Goal: Task Accomplishment & Management: Manage account settings

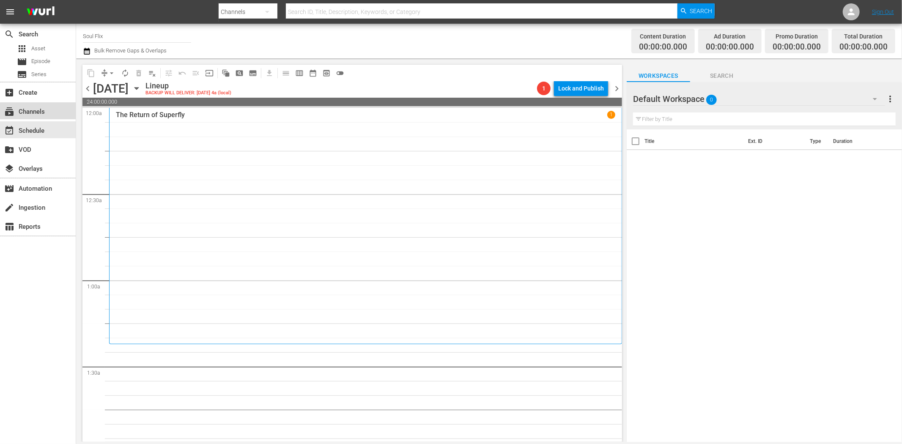
click at [47, 112] on div "subscriptions Channels" at bounding box center [23, 111] width 47 height 8
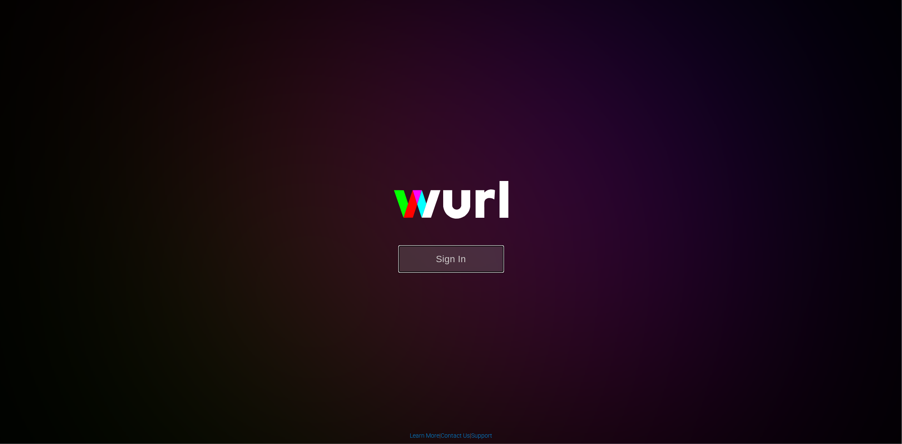
click at [486, 258] on button "Sign In" at bounding box center [451, 258] width 106 height 27
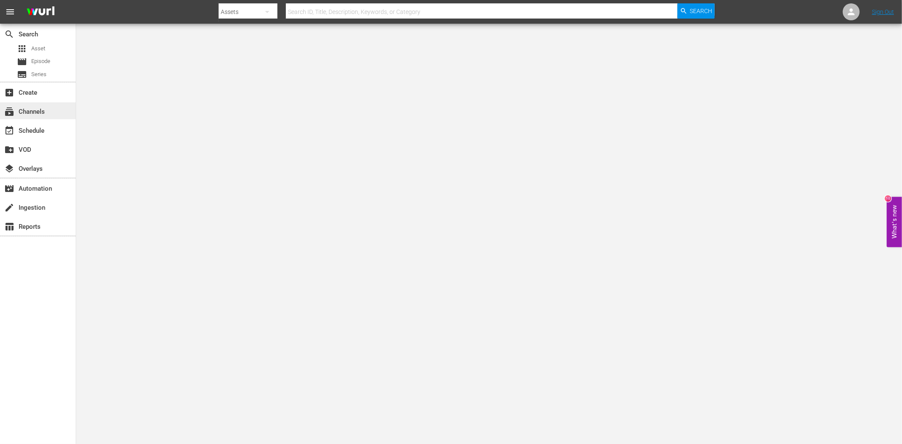
click at [47, 111] on div "subscriptions Channels" at bounding box center [23, 111] width 47 height 8
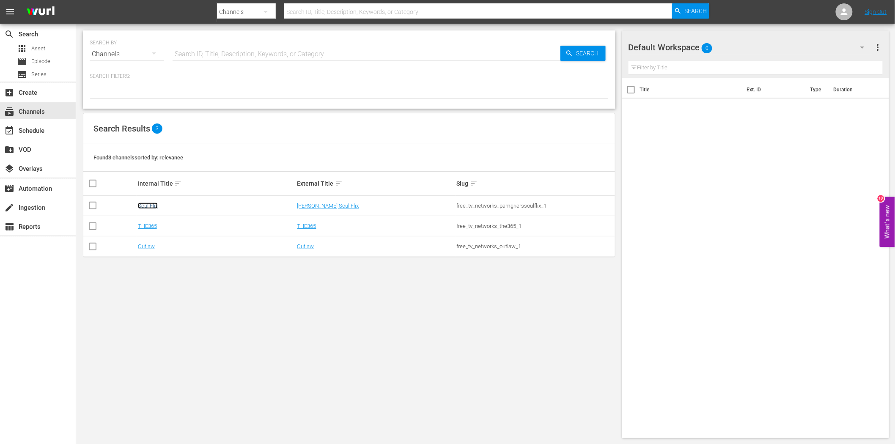
click at [154, 205] on link "Soul Flix" at bounding box center [148, 206] width 20 height 6
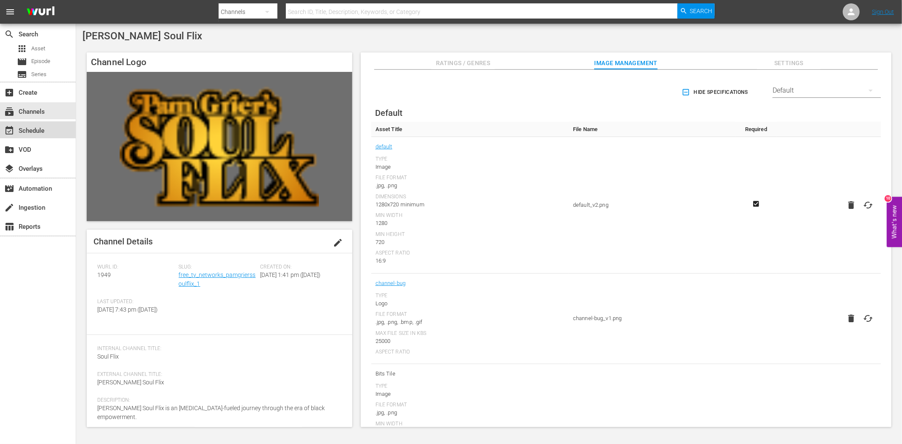
click at [34, 129] on div "event_available Schedule" at bounding box center [23, 130] width 47 height 8
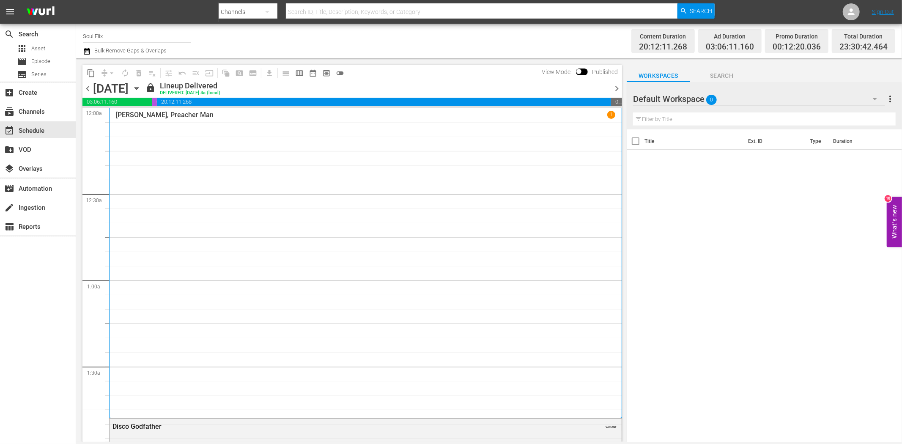
click at [141, 90] on icon "button" at bounding box center [136, 88] width 9 height 9
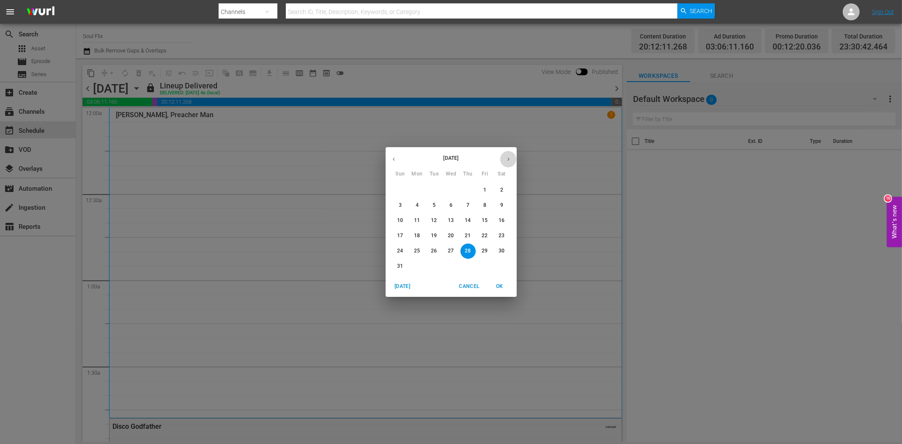
click at [506, 159] on icon "button" at bounding box center [508, 159] width 6 height 6
click at [416, 219] on p "15" at bounding box center [417, 220] width 6 height 7
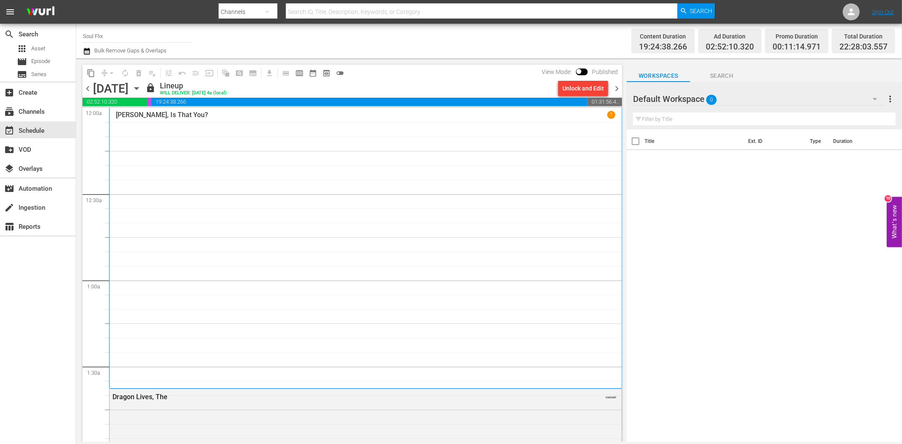
click at [344, 75] on button "toggle_off" at bounding box center [340, 73] width 14 height 14
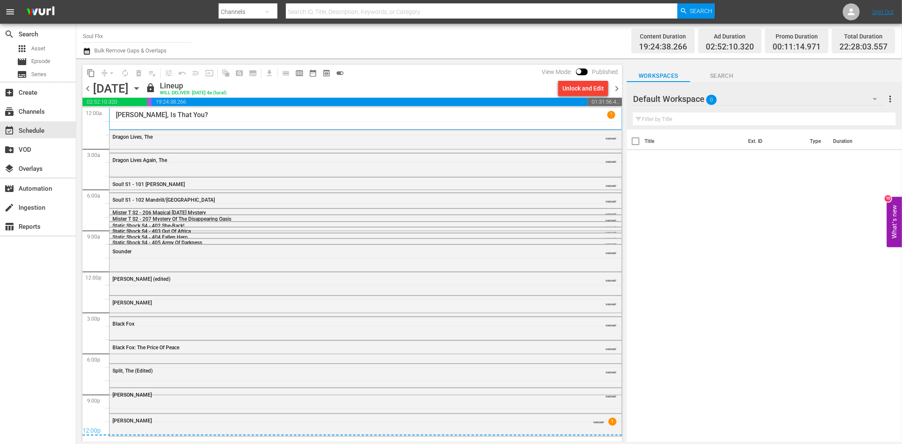
click at [221, 140] on div "Dragon Lives, The VARIANT" at bounding box center [366, 136] width 512 height 13
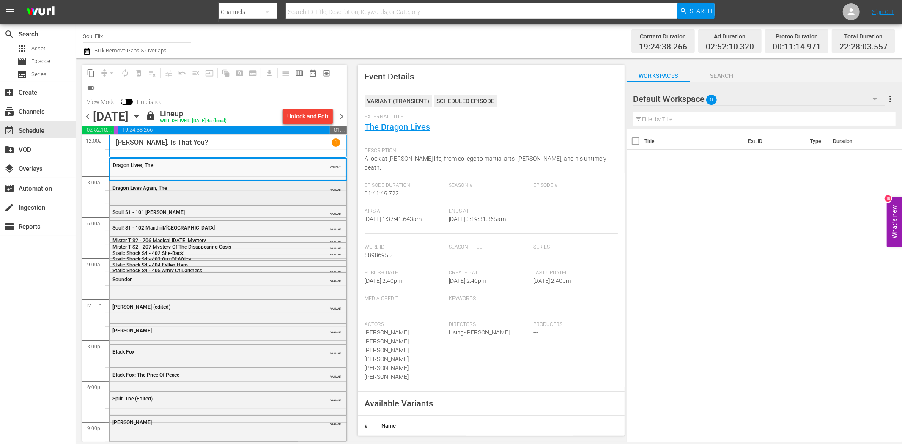
click at [190, 188] on div "Dragon Lives Again, The" at bounding box center [206, 188] width 188 height 6
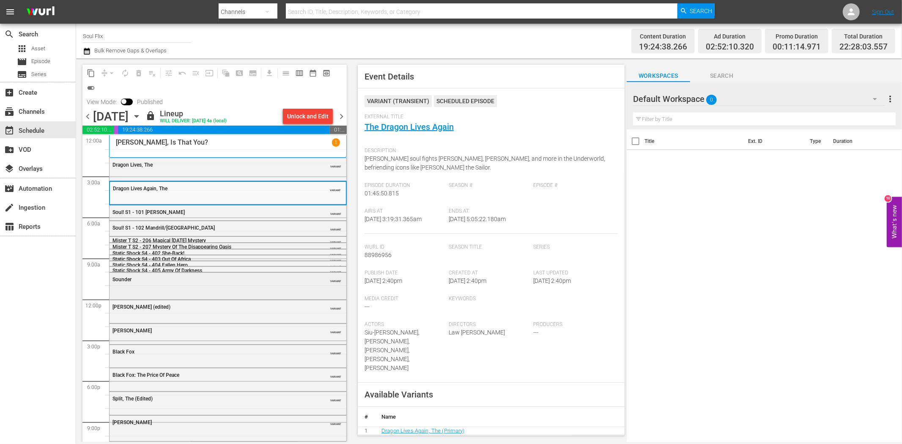
click at [238, 283] on div "Sounder VARIANT" at bounding box center [228, 279] width 237 height 13
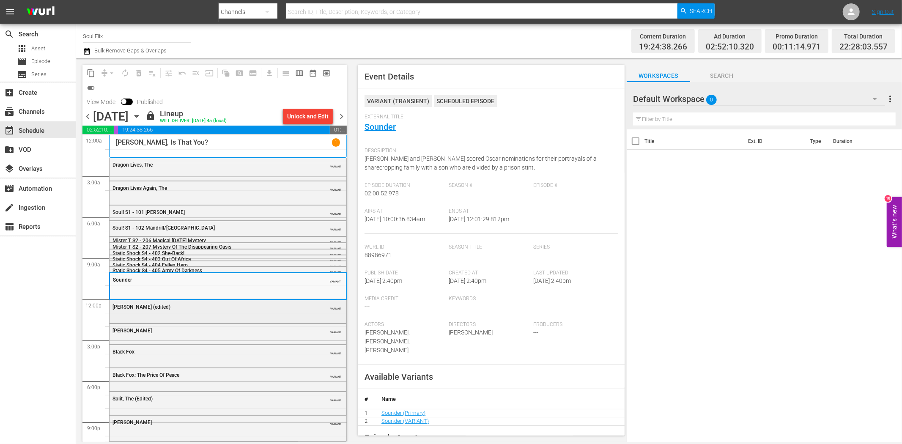
click at [184, 312] on div "Lord Shango (edited) VARIANT" at bounding box center [228, 306] width 237 height 13
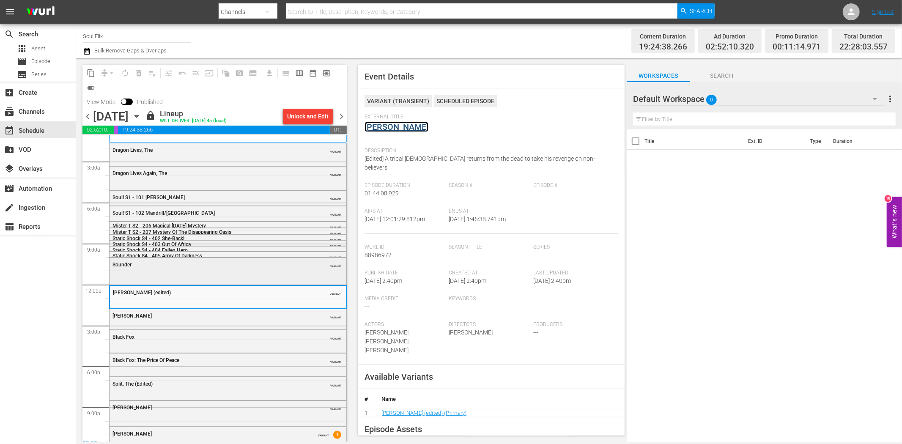
scroll to position [22, 0]
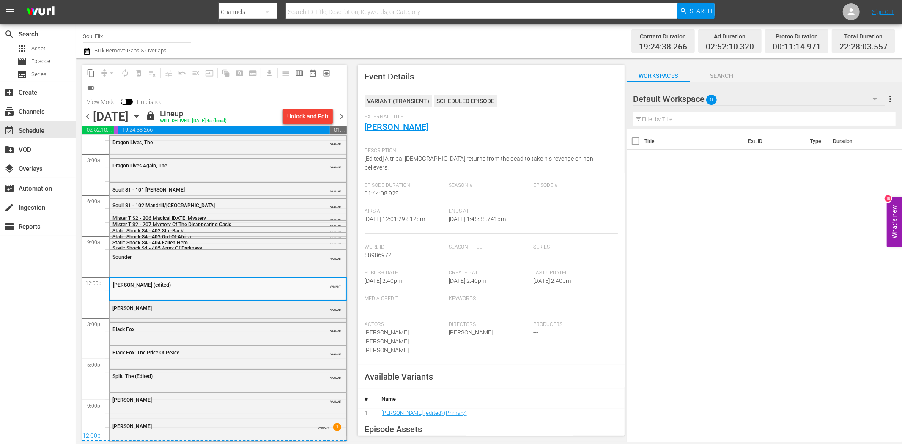
click at [232, 309] on div "Joshua" at bounding box center [206, 308] width 188 height 6
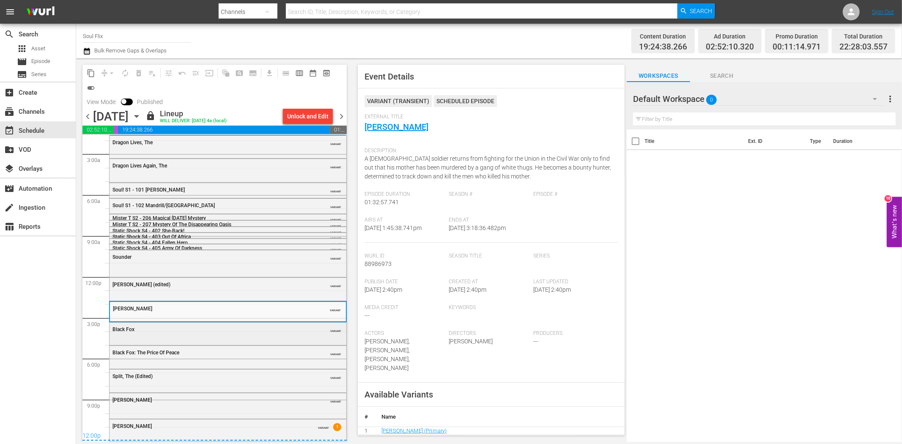
click at [234, 330] on div "Black Fox" at bounding box center [206, 329] width 188 height 6
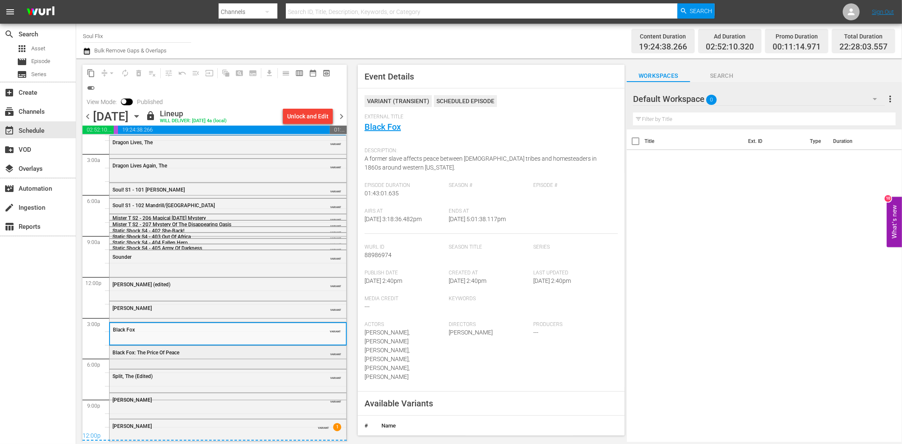
click at [225, 356] on div "Black Fox: The Price Of Peace VARIANT" at bounding box center [228, 352] width 237 height 13
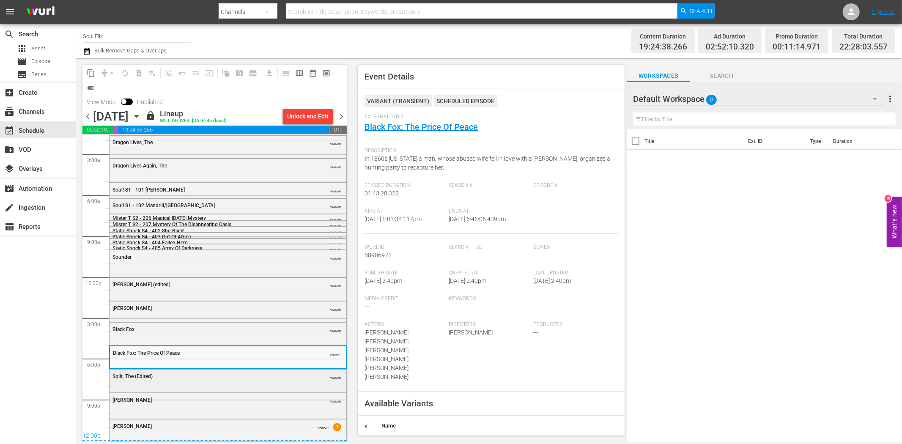
click at [191, 383] on div "Split, The (Edited) VARIANT" at bounding box center [228, 380] width 237 height 21
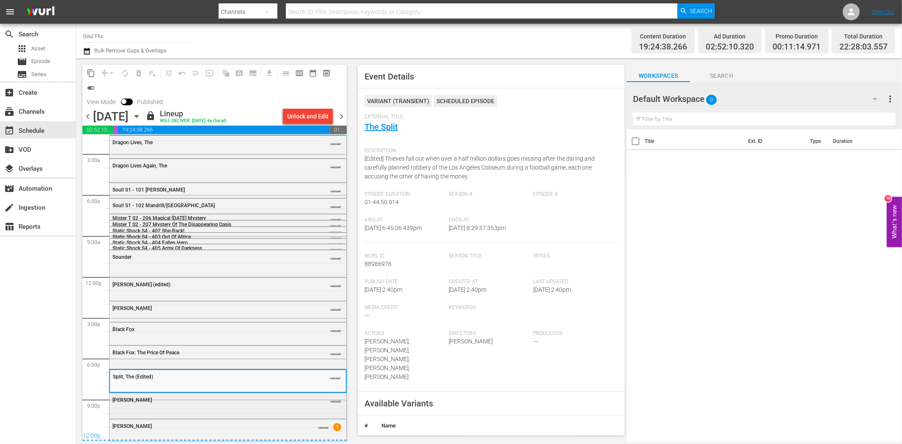
click at [221, 394] on div "Mr. Ricco VARIANT" at bounding box center [228, 399] width 237 height 13
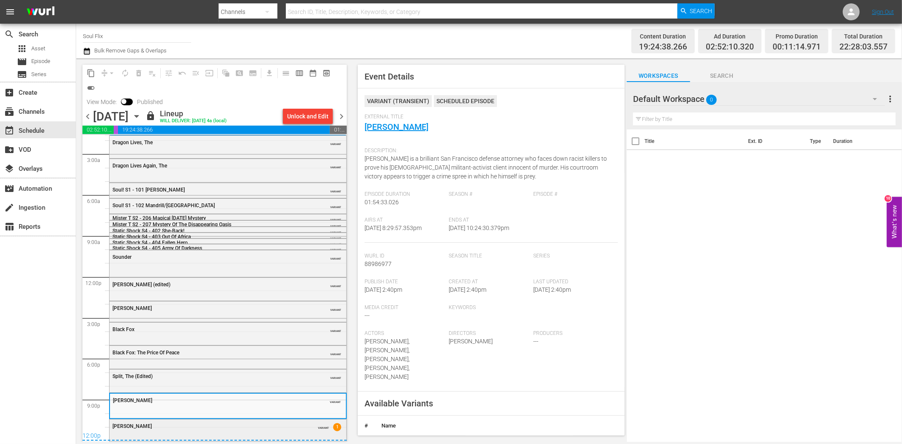
click at [287, 430] on div "Cleopatra Jones VARIANT 1" at bounding box center [228, 425] width 237 height 13
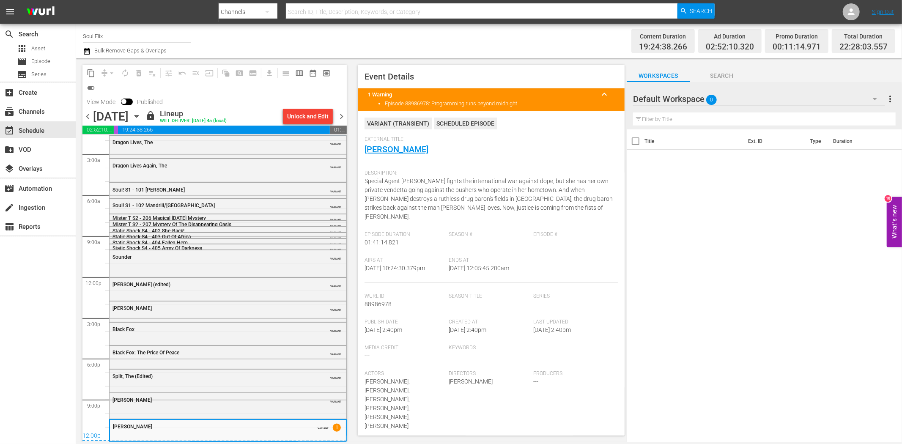
click at [343, 115] on span "chevron_right" at bounding box center [341, 116] width 11 height 11
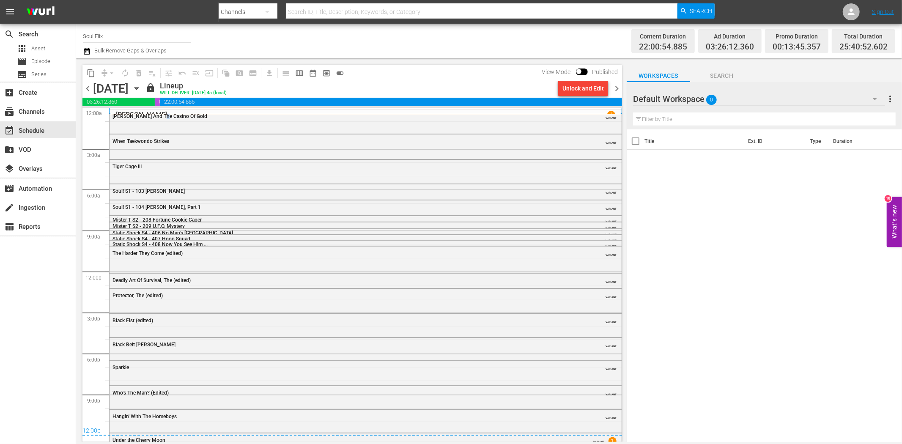
click at [162, 123] on div "Cleopatra Jones And The Casino Of Gold VARIANT" at bounding box center [366, 121] width 512 height 23
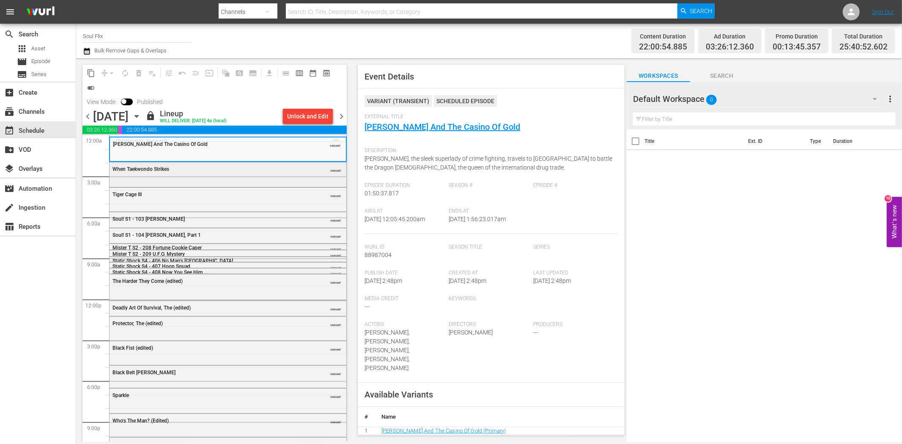
click at [235, 175] on div "When Taekwondo Strikes VARIANT" at bounding box center [228, 168] width 237 height 13
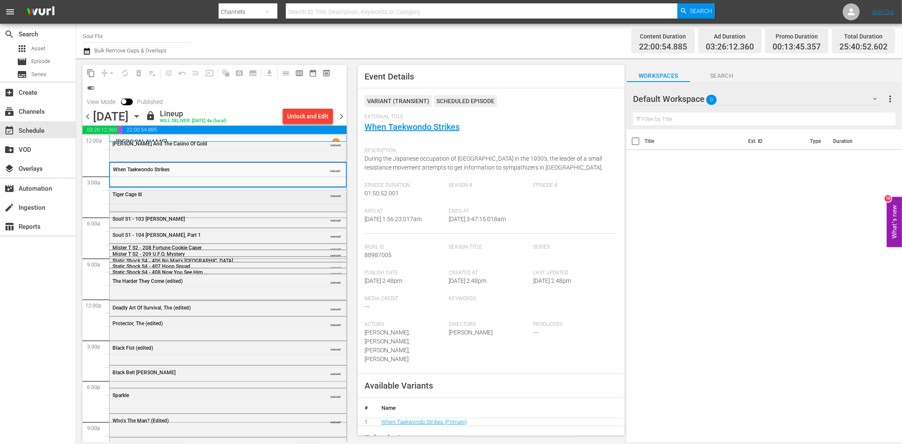
click at [287, 197] on div "Tiger Cage III" at bounding box center [206, 195] width 188 height 6
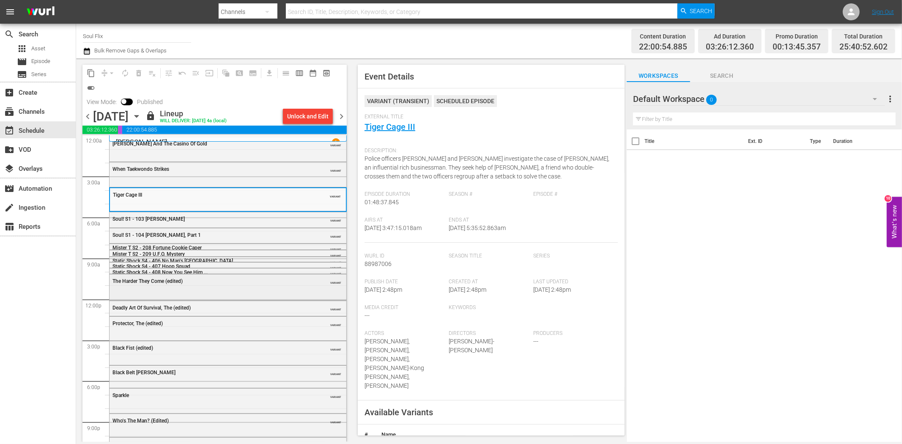
click at [228, 285] on div "The Harder They Come (edited) VARIANT" at bounding box center [228, 280] width 237 height 13
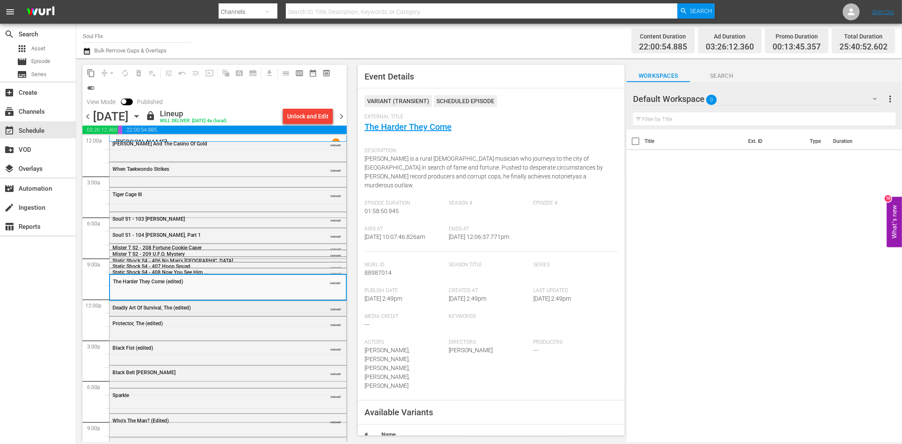
click at [276, 309] on div "Deadly Art Of Survival, The (edited)" at bounding box center [206, 308] width 188 height 6
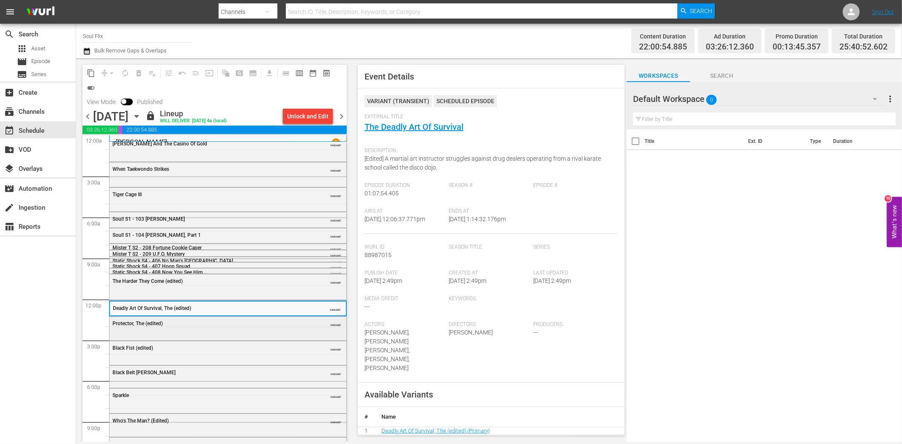
click at [240, 331] on div "Protector, The (edited) VARIANT" at bounding box center [228, 328] width 237 height 22
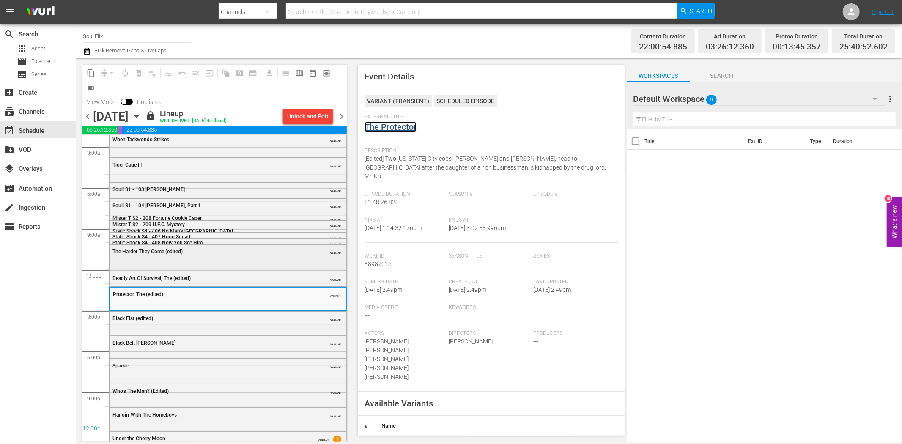
scroll to position [45, 0]
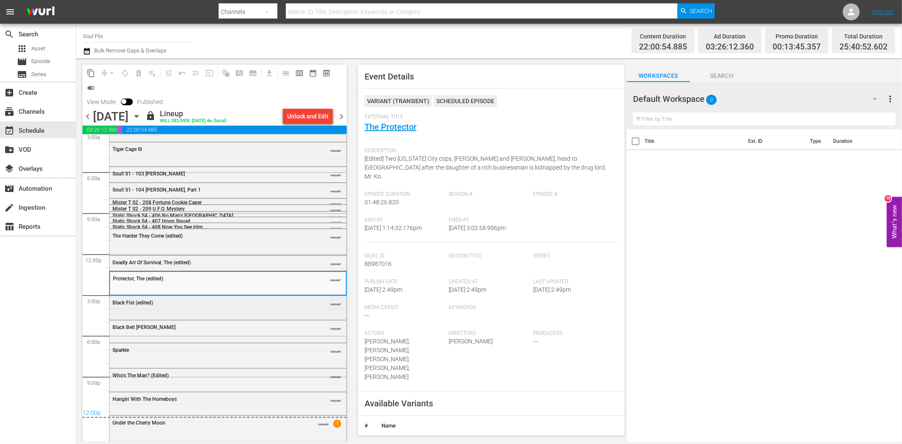
click at [218, 304] on div "Black Fist (edited)" at bounding box center [206, 303] width 188 height 6
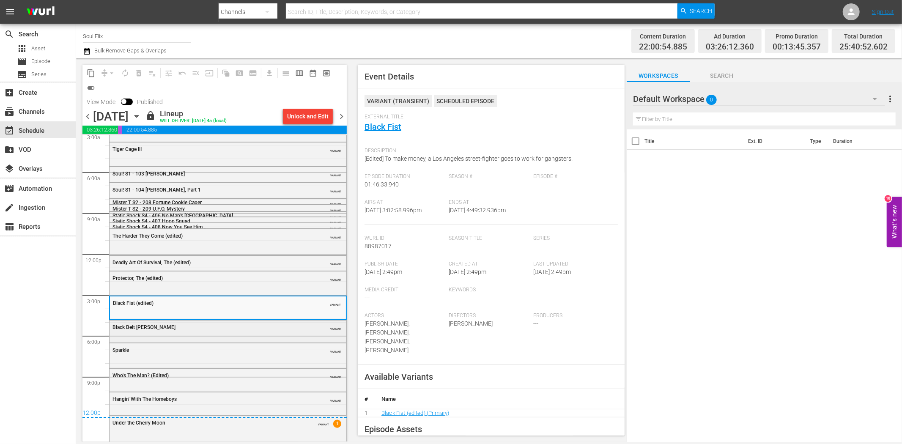
click at [247, 331] on div "Black Belt Jones VARIANT" at bounding box center [228, 326] width 237 height 13
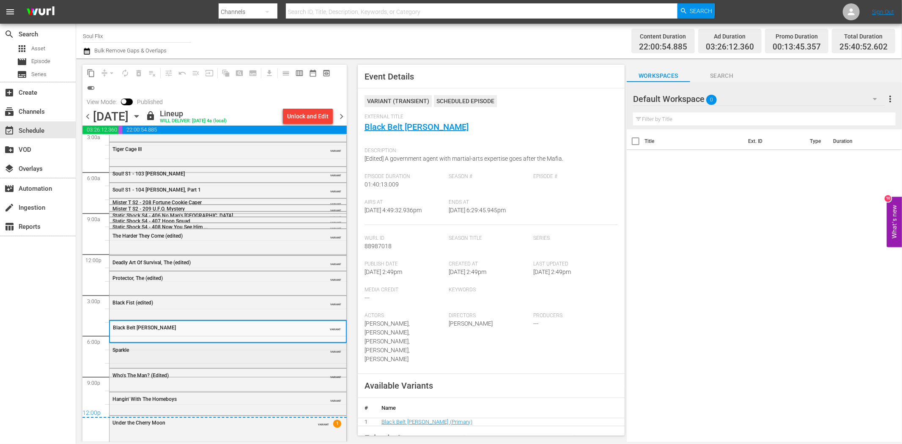
click at [228, 350] on div "Sparkle" at bounding box center [206, 350] width 188 height 6
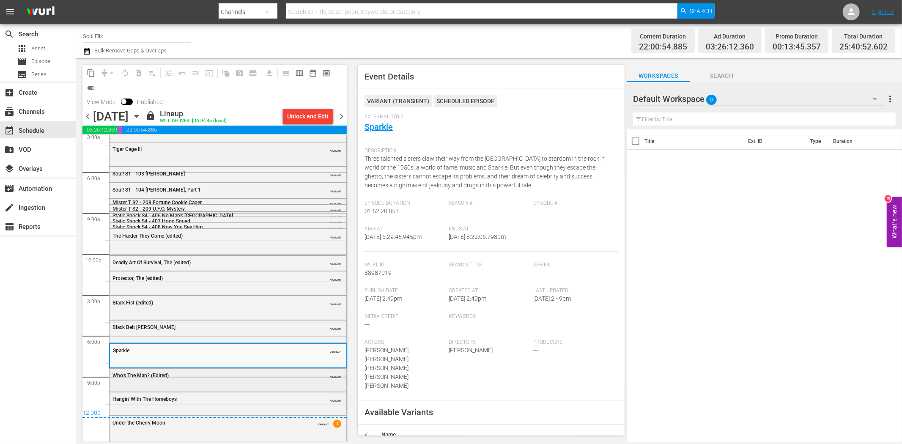
click at [239, 379] on div "Who's The Man? (Edited) VARIANT" at bounding box center [228, 375] width 237 height 13
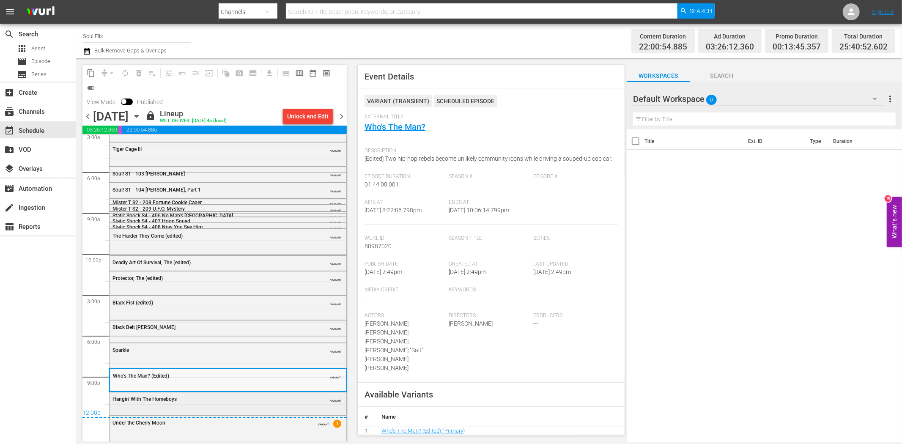
click at [214, 400] on div "Hangin' With The Homeboys" at bounding box center [206, 399] width 188 height 6
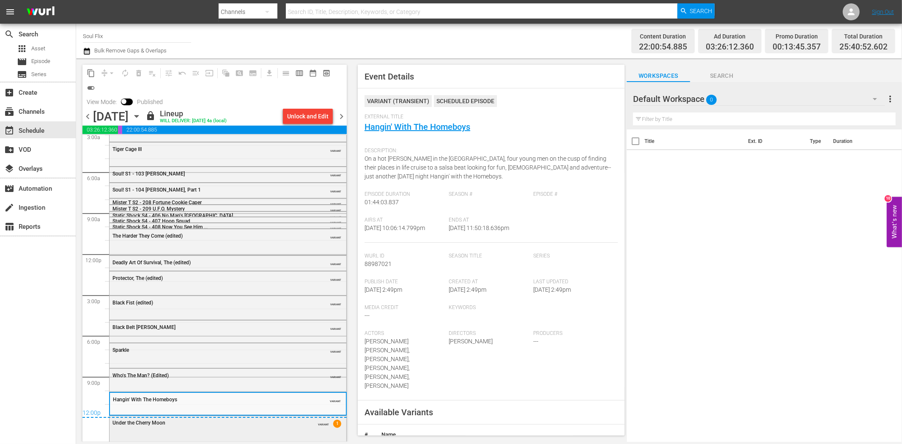
click at [179, 424] on div "Under the Cherry Moon" at bounding box center [206, 423] width 188 height 6
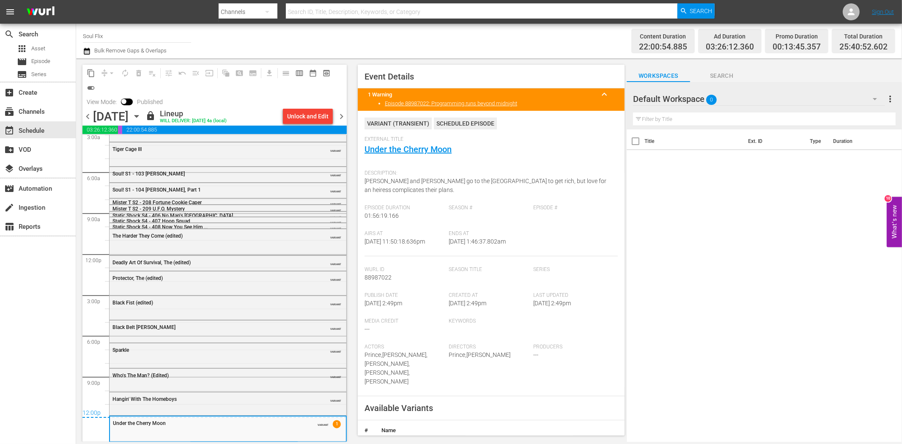
click at [342, 115] on span "chevron_right" at bounding box center [341, 116] width 11 height 11
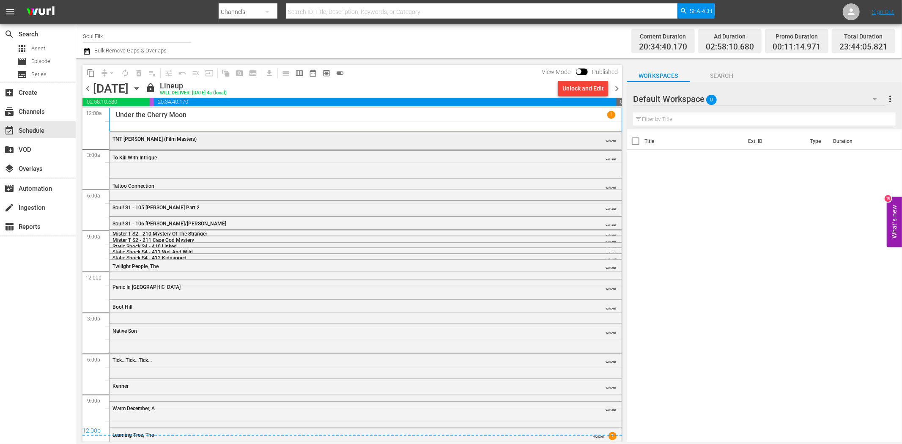
click at [172, 141] on span "TNT Jackson (Film Masters)" at bounding box center [154, 139] width 84 height 6
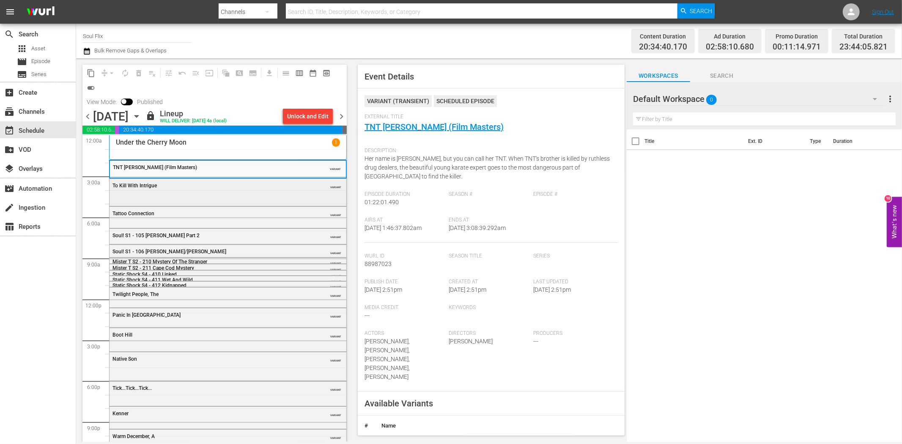
click at [198, 191] on div "To Kill With Intrigue VARIANT" at bounding box center [228, 185] width 237 height 13
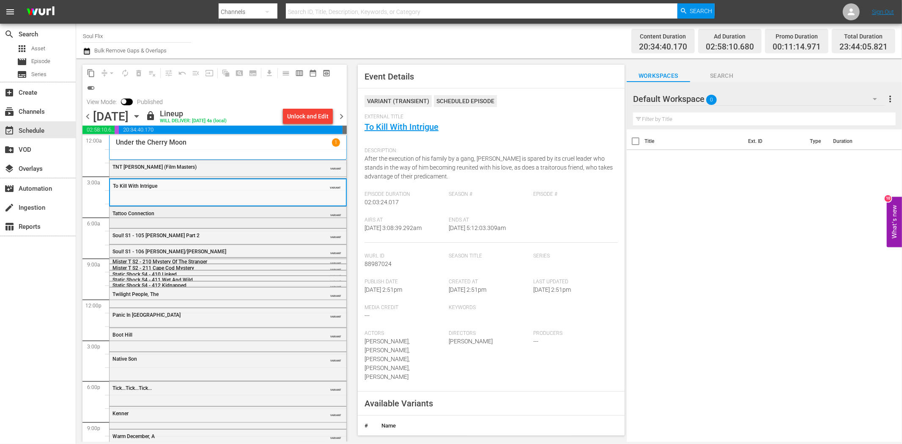
drag, startPoint x: 214, startPoint y: 216, endPoint x: 218, endPoint y: 216, distance: 4.2
click at [218, 216] on div "Tattoo Connection" at bounding box center [206, 214] width 188 height 6
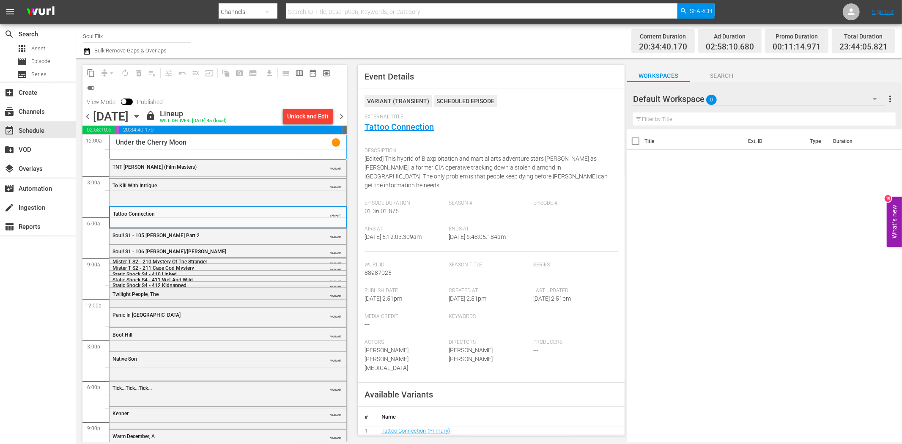
click at [192, 296] on div "Twilight People, The" at bounding box center [206, 294] width 188 height 6
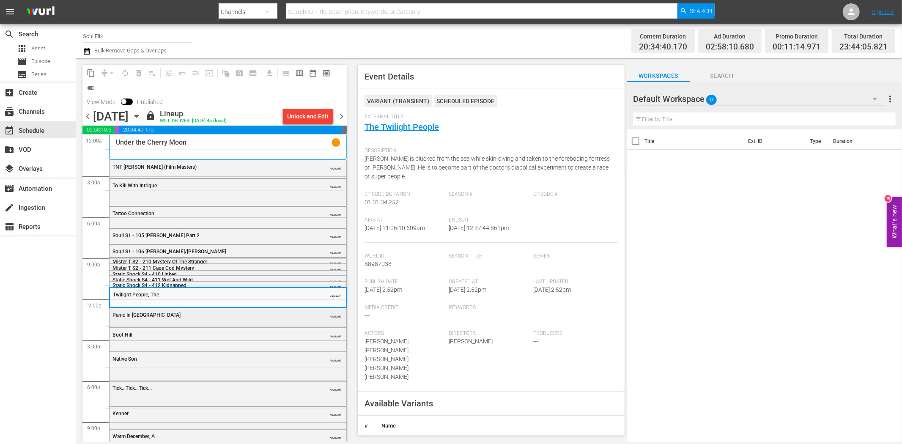
click at [205, 320] on div "Panic In Echo Park VARIANT" at bounding box center [228, 314] width 237 height 13
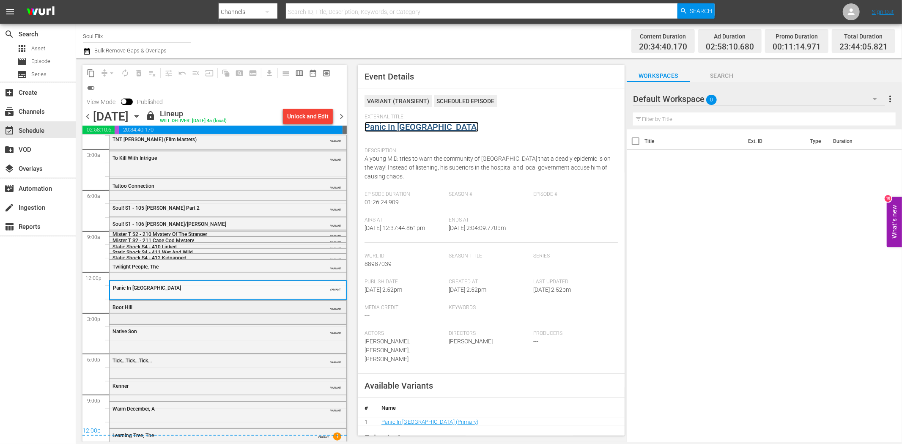
scroll to position [41, 0]
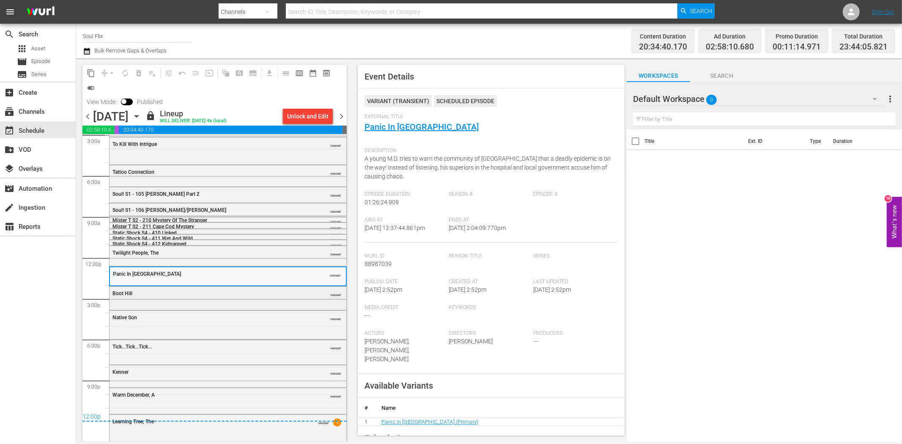
click at [272, 294] on div "Boot Hill" at bounding box center [206, 293] width 188 height 6
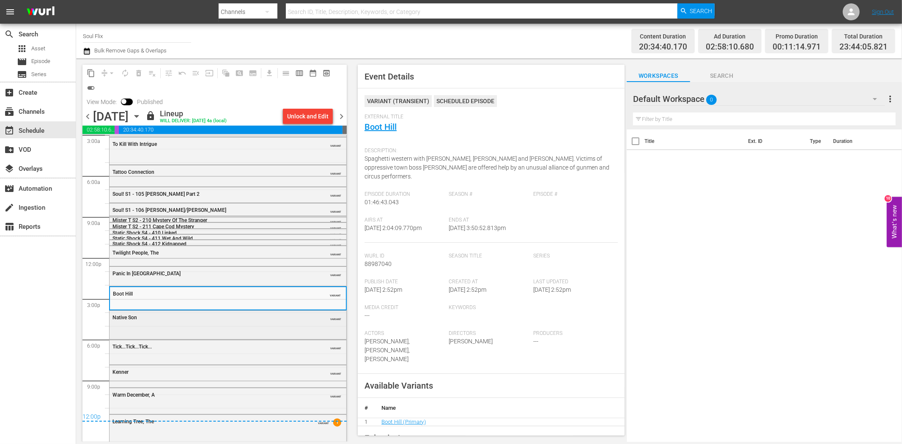
click at [222, 324] on div "Native Son VARIANT" at bounding box center [228, 324] width 237 height 27
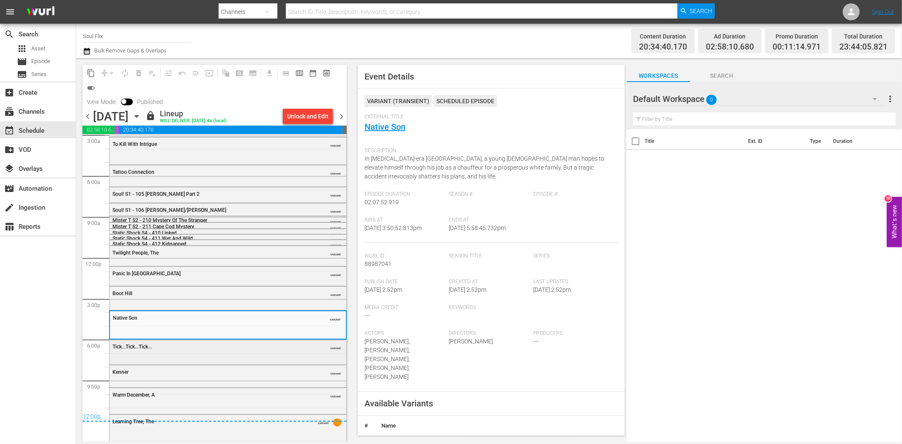
click at [225, 351] on div "Tick...Tick...Tick... VARIANT" at bounding box center [228, 346] width 237 height 13
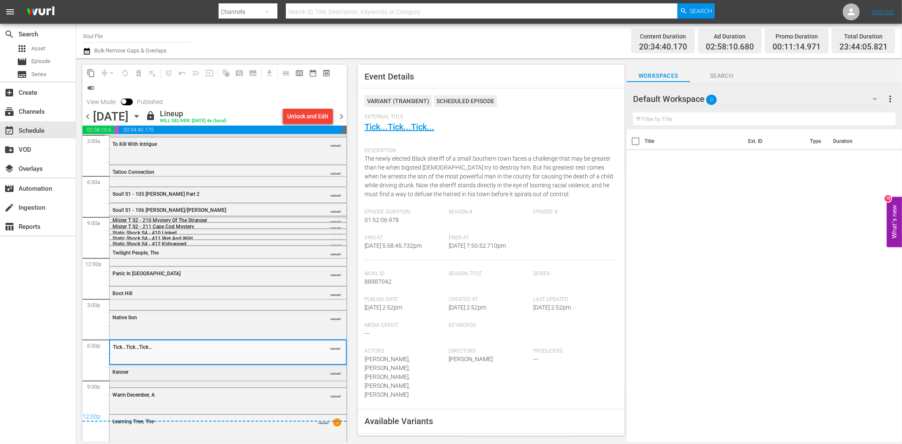
click at [261, 371] on div "Kenner" at bounding box center [206, 372] width 188 height 6
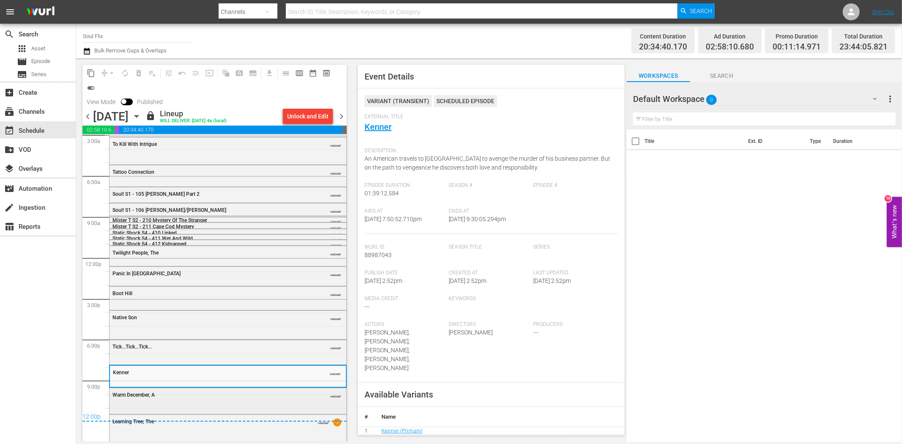
click at [223, 395] on div "Warm December, A" at bounding box center [206, 395] width 188 height 6
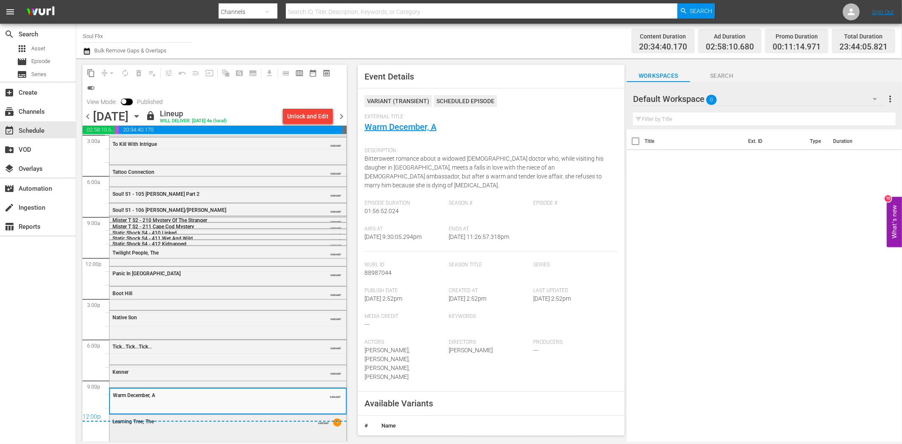
click at [221, 426] on div "Learning Tree, The VARIANT 1" at bounding box center [228, 421] width 237 height 13
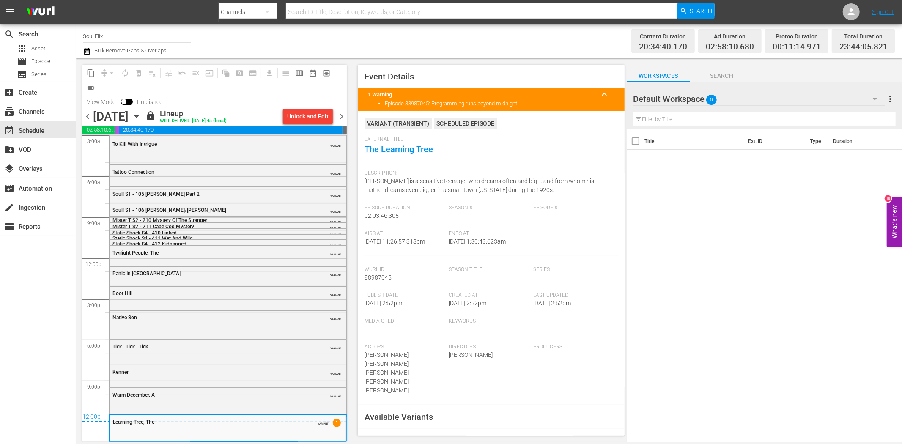
click at [344, 117] on span "chevron_right" at bounding box center [341, 116] width 11 height 11
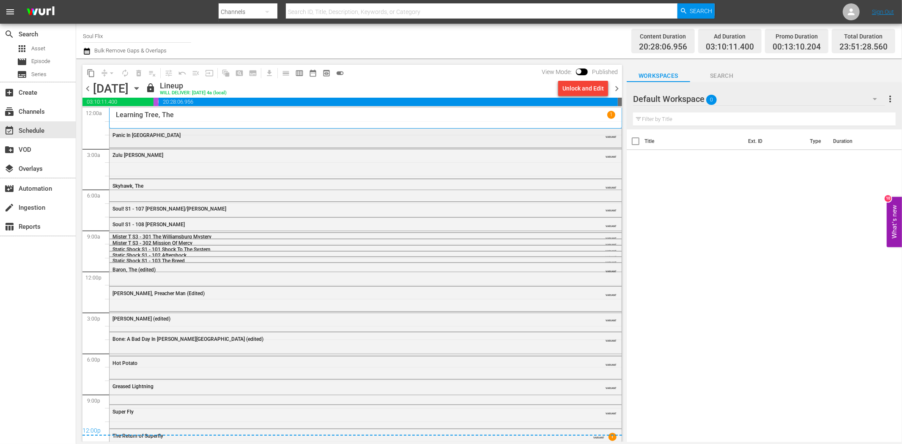
click at [140, 135] on span "Panic In Echo Park" at bounding box center [146, 135] width 68 height 6
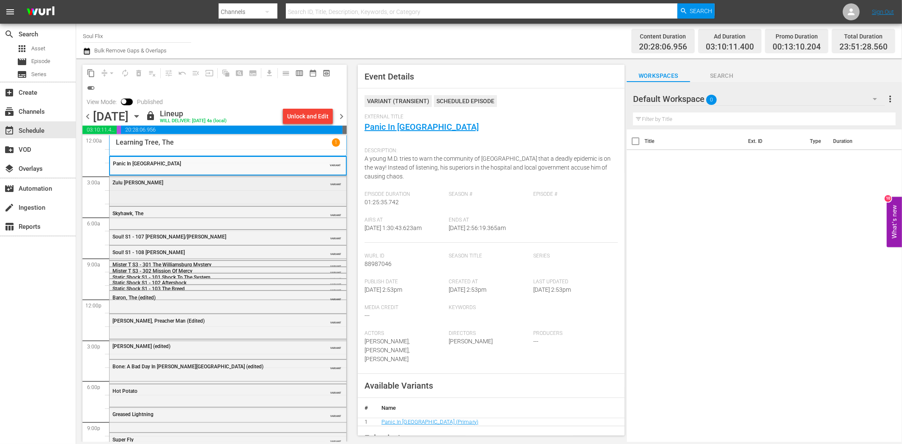
click at [252, 198] on div "Zulu Dawn VARIANT" at bounding box center [228, 190] width 237 height 28
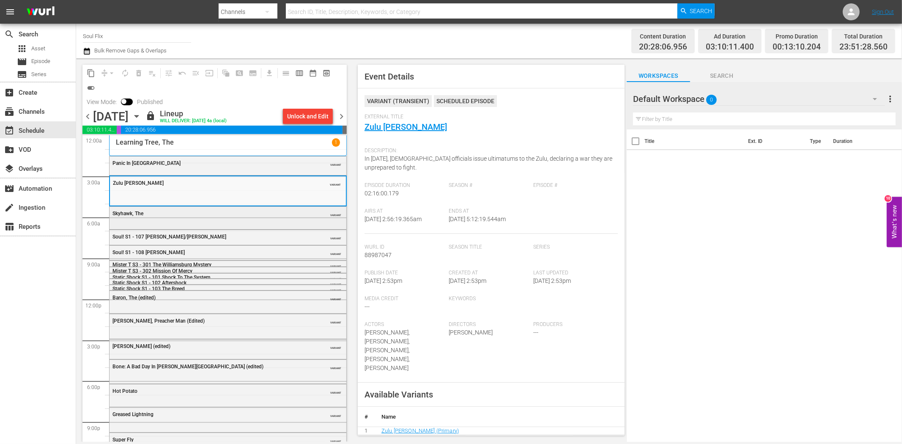
click at [204, 216] on div "Skyhawk, The" at bounding box center [206, 214] width 188 height 6
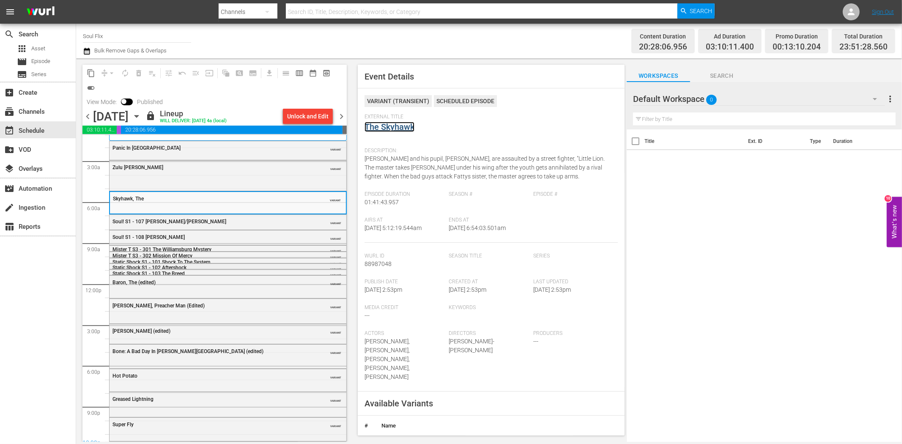
scroll to position [40, 0]
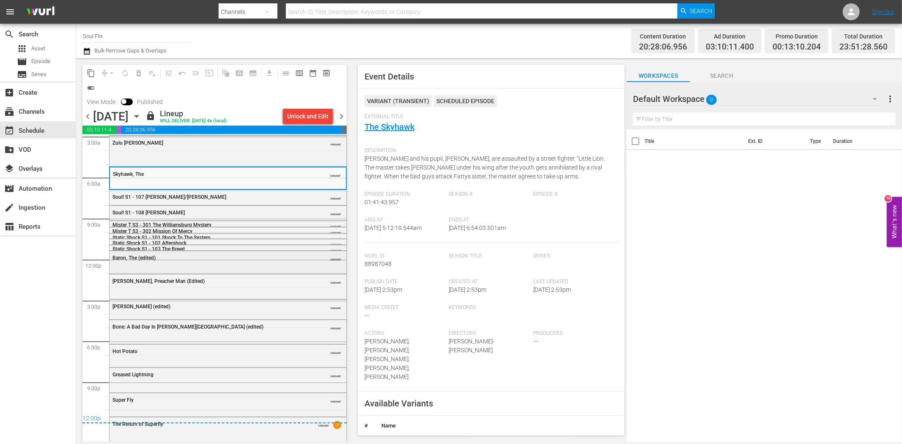
click at [229, 260] on div "Baron, The (edited) VARIANT" at bounding box center [228, 257] width 237 height 13
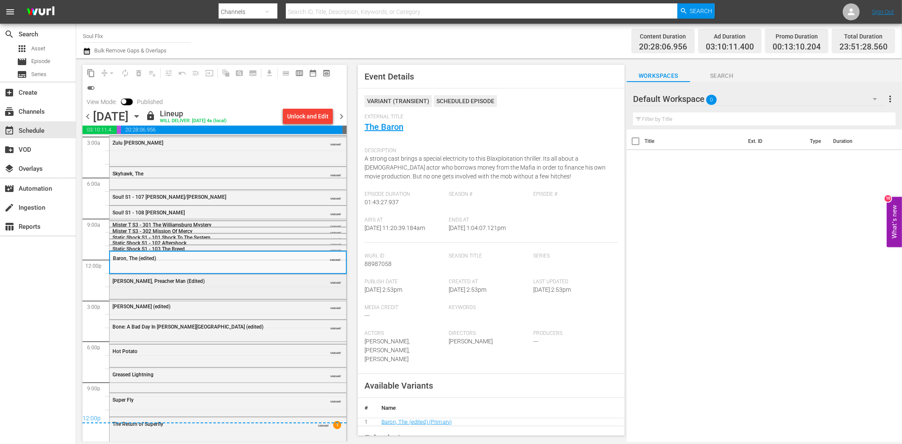
click at [235, 287] on div "Sweet Jesus, Preacher Man (Edited) VARIANT" at bounding box center [228, 285] width 237 height 23
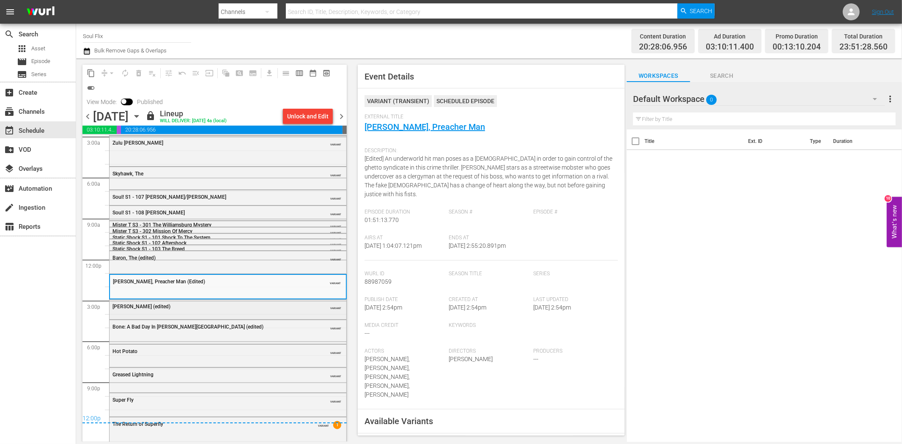
click at [252, 311] on div "Blackenstein (edited) VARIANT" at bounding box center [228, 306] width 237 height 13
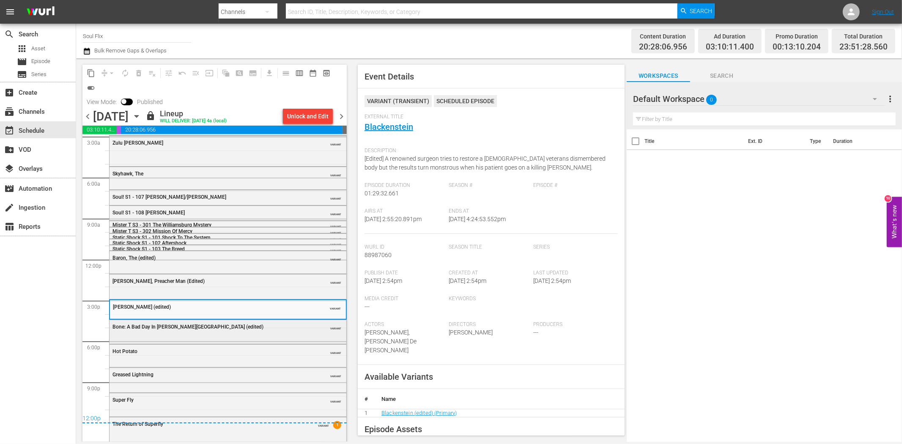
click at [251, 330] on div "Bone: A Bad Day In Beverly Hills (edited) VARIANT" at bounding box center [228, 326] width 237 height 13
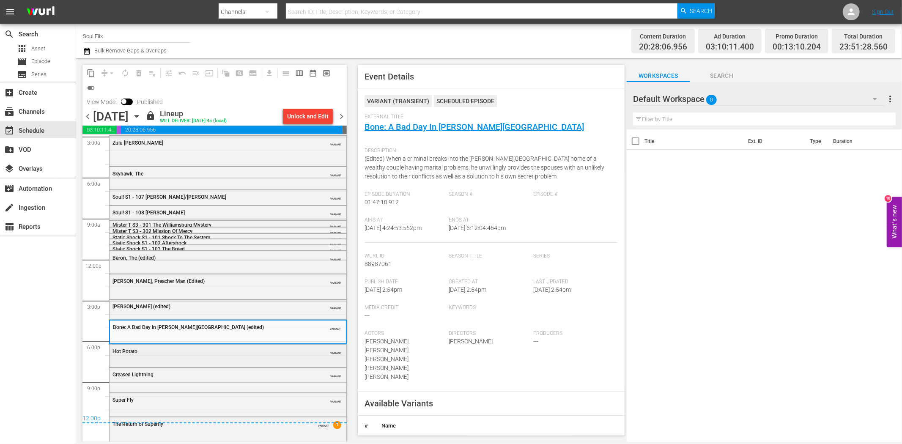
click at [259, 348] on div "Hot Potato" at bounding box center [206, 351] width 188 height 6
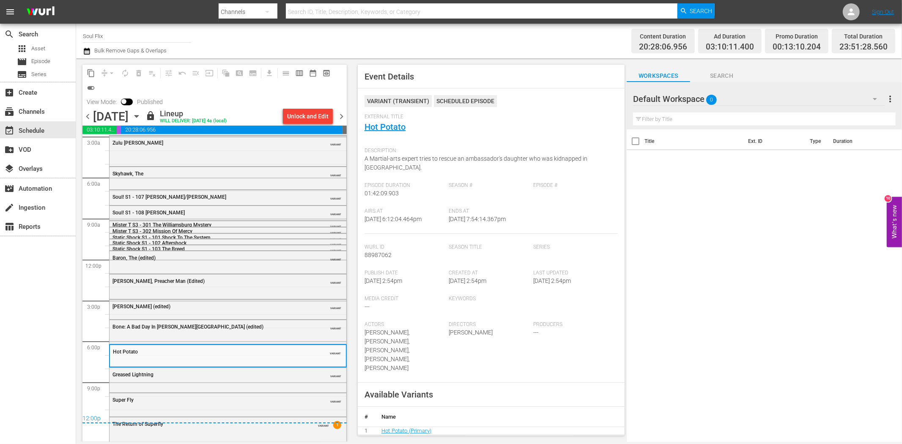
click at [227, 376] on div "Greased Lightning" at bounding box center [206, 375] width 188 height 6
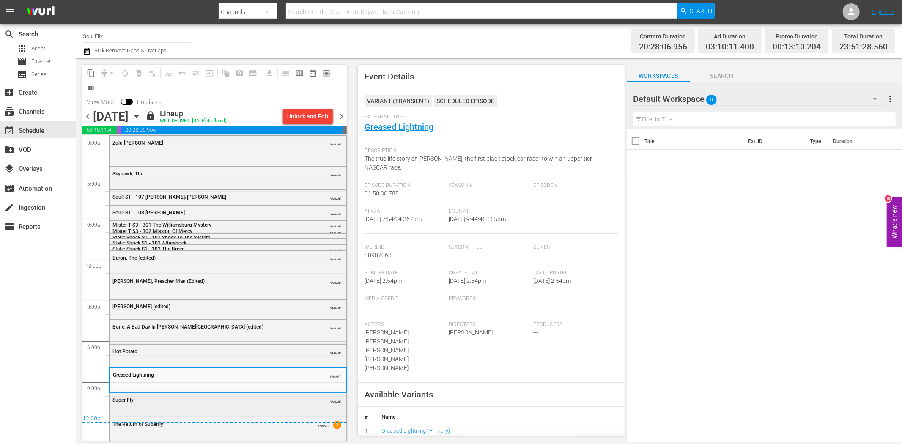
click at [238, 399] on div "Super Fly" at bounding box center [206, 400] width 188 height 6
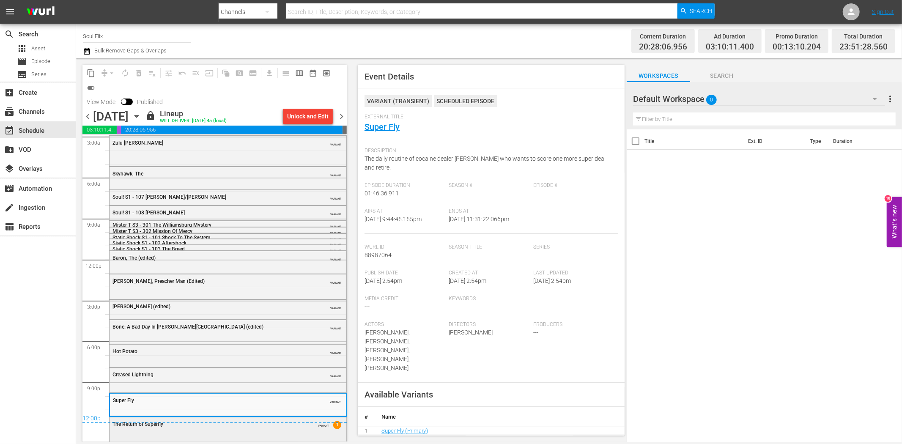
click at [272, 437] on div "The Return of Superfly VARIANT 1" at bounding box center [228, 428] width 237 height 23
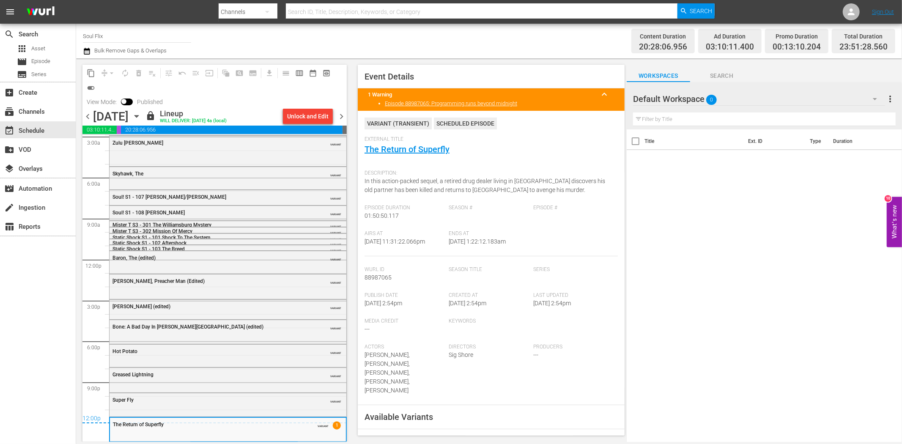
click at [344, 116] on span "chevron_right" at bounding box center [341, 116] width 11 height 11
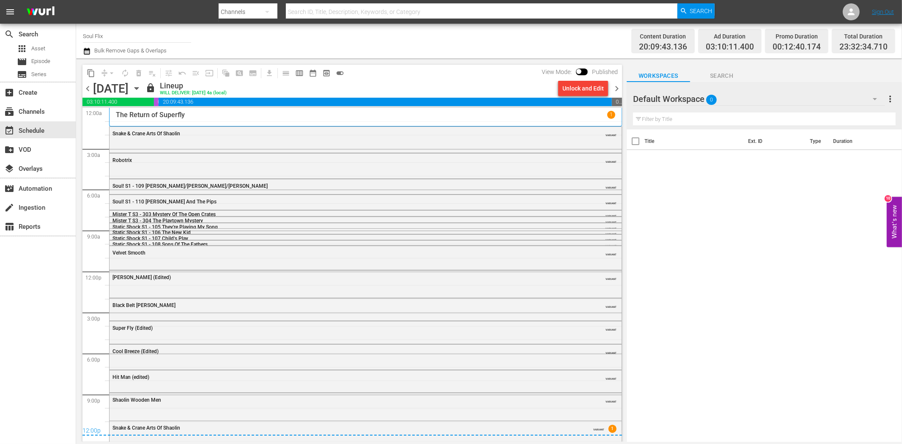
click at [192, 141] on div "Snake & Crane Arts Of Shaolin VARIANT" at bounding box center [366, 139] width 512 height 24
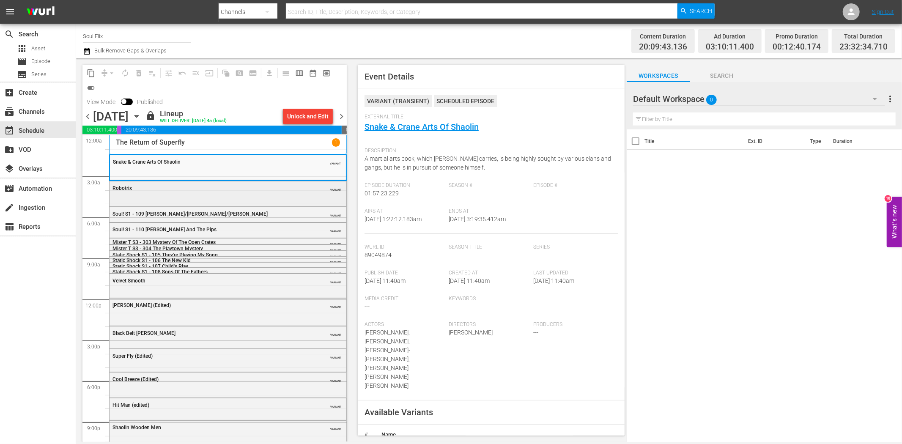
click at [249, 195] on div "Robotrix VARIANT" at bounding box center [228, 192] width 237 height 23
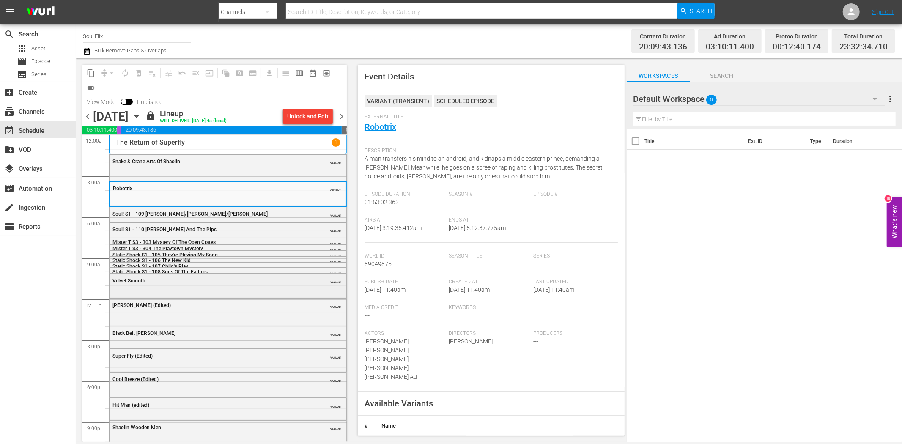
click at [196, 276] on div "Velvet Smooth VARIANT" at bounding box center [228, 280] width 237 height 13
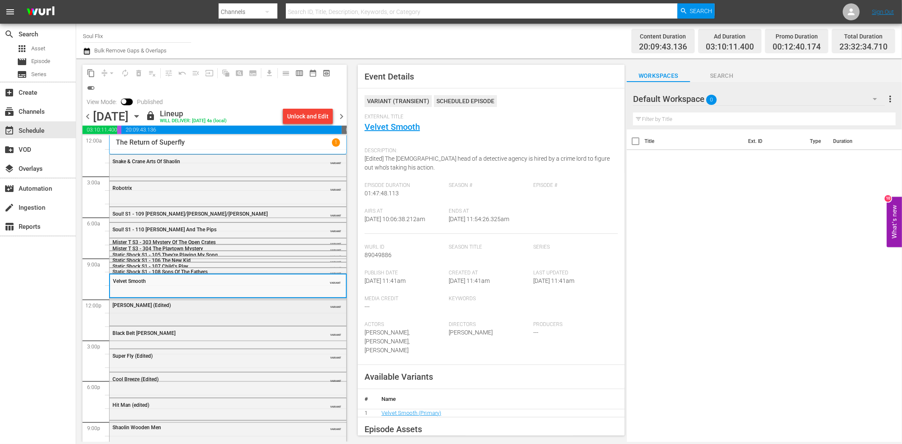
click at [216, 316] on div "Melinda (Edited) VARIANT" at bounding box center [228, 310] width 237 height 25
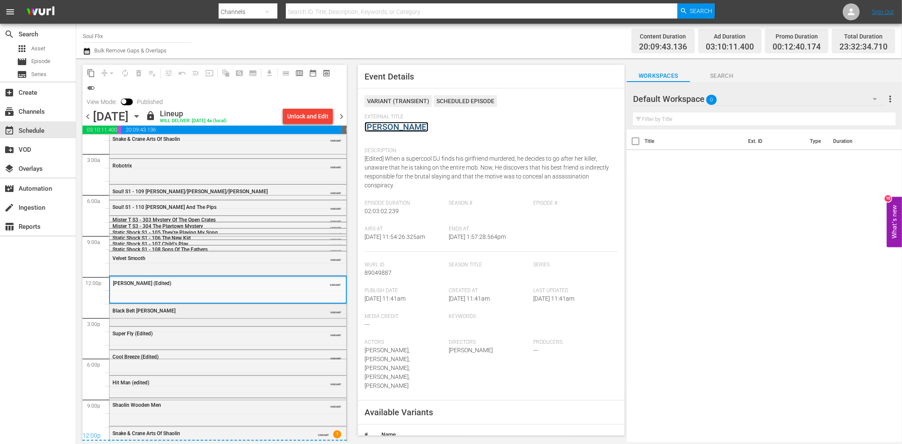
scroll to position [34, 0]
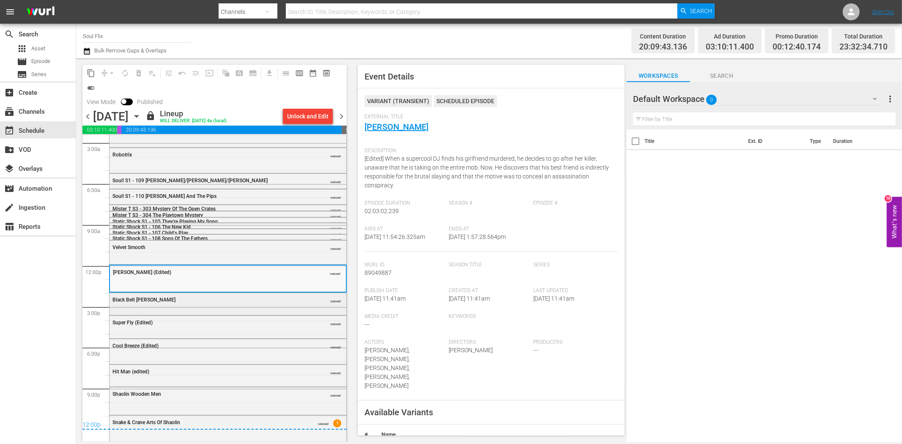
click at [278, 299] on div "Black Belt Jones" at bounding box center [206, 300] width 188 height 6
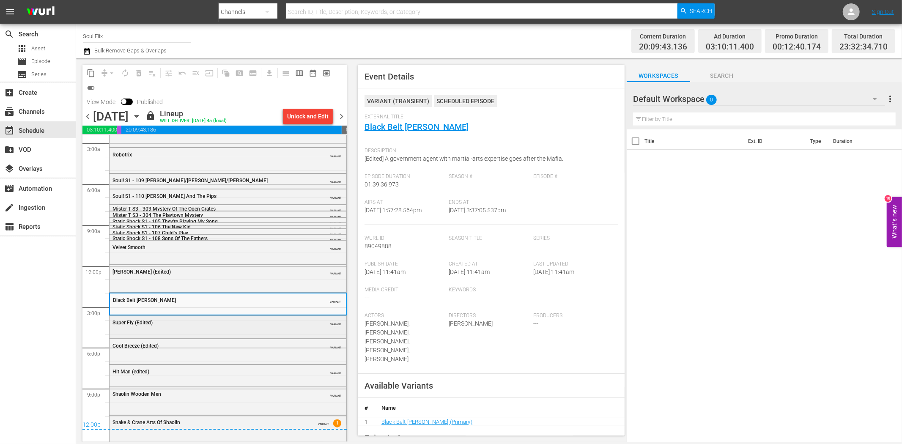
click at [218, 323] on div "Super Fly (Edited)" at bounding box center [206, 323] width 188 height 6
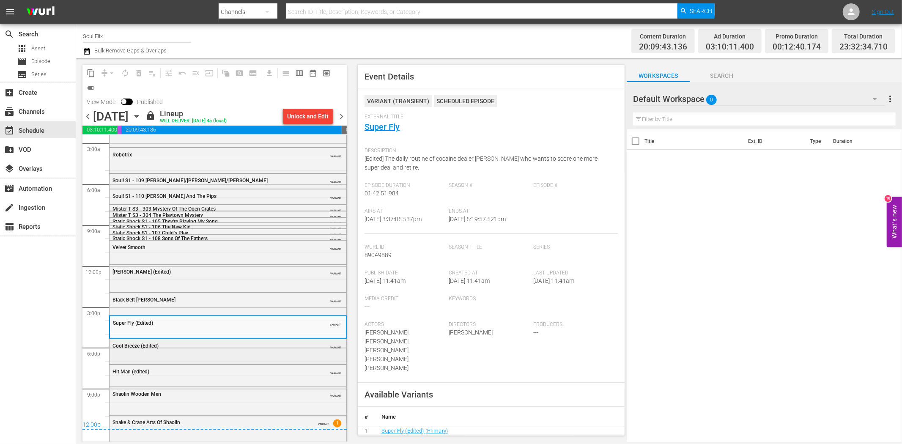
click at [244, 351] on div "Cool Breeze (Edited) VARIANT" at bounding box center [228, 345] width 237 height 13
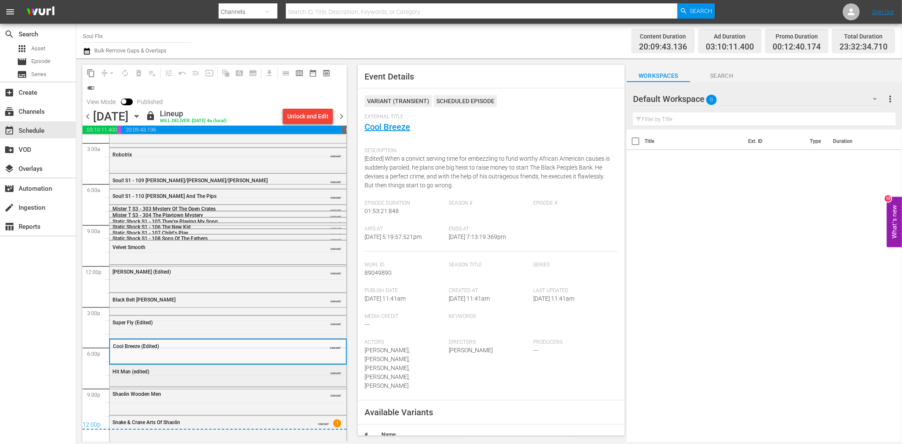
click at [212, 369] on div "Hit Man (edited)" at bounding box center [206, 372] width 188 height 6
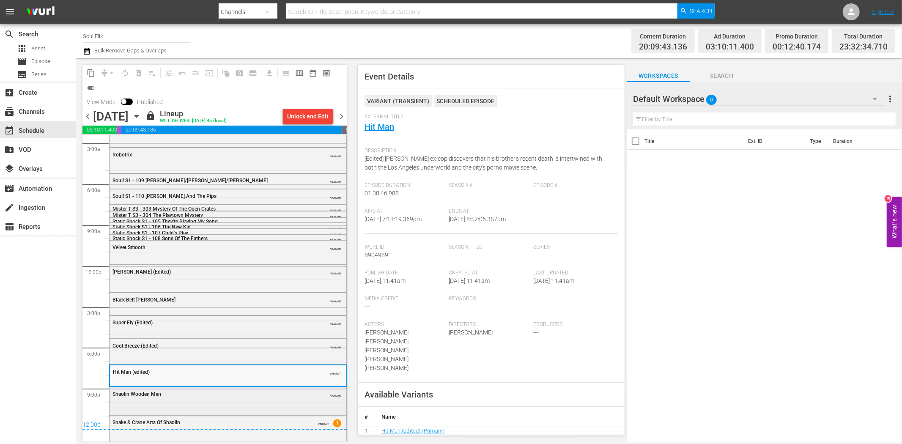
click at [303, 395] on div "VARIANT" at bounding box center [322, 393] width 38 height 7
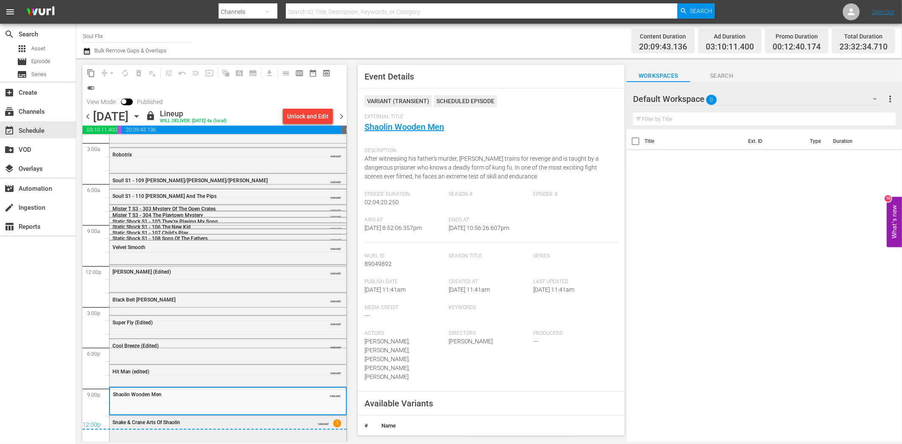
click at [287, 419] on div "Snake & Crane Arts Of Shaolin" at bounding box center [206, 422] width 188 height 6
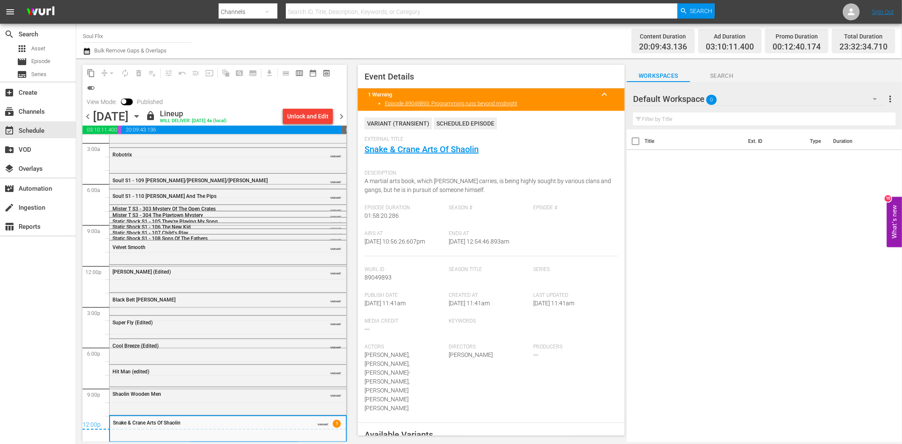
click at [339, 113] on span "chevron_right" at bounding box center [341, 116] width 11 height 11
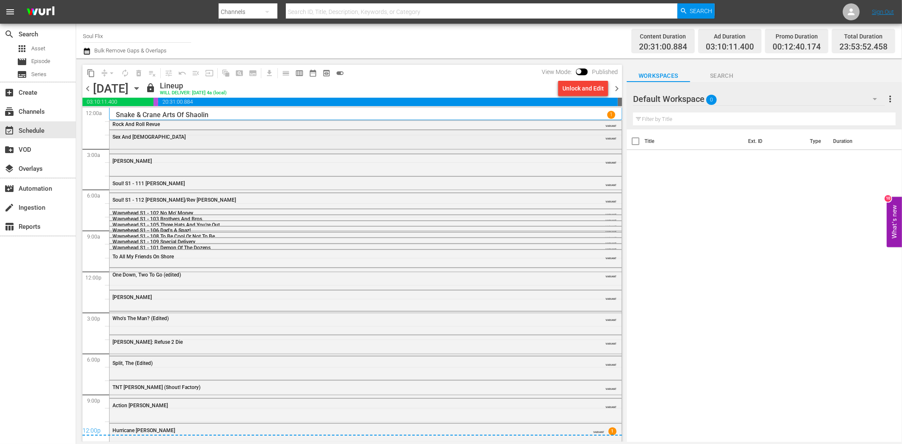
click at [161, 140] on div "Sex And Zen" at bounding box center [342, 137] width 460 height 6
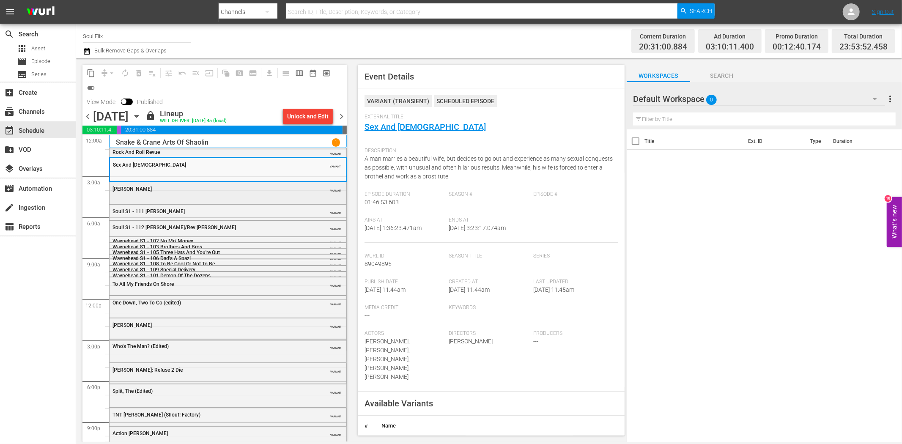
click at [252, 193] on div "Solomon King VARIANT" at bounding box center [228, 188] width 237 height 13
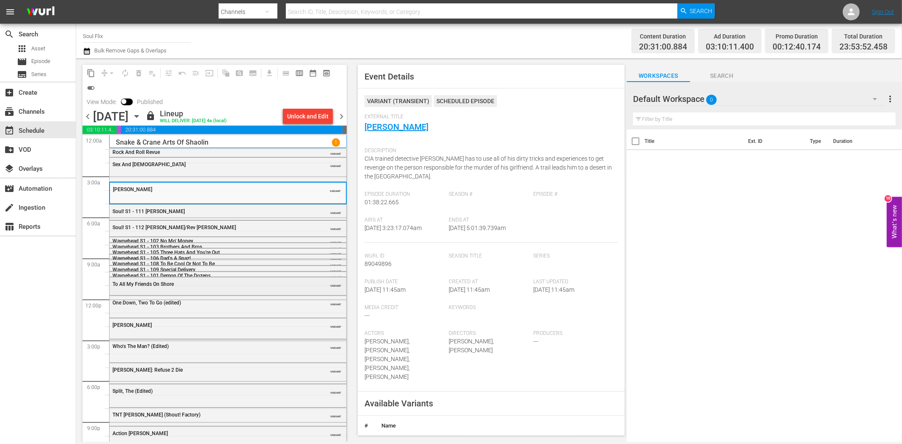
click at [182, 282] on div "To All My Friends On Shore" at bounding box center [206, 284] width 188 height 6
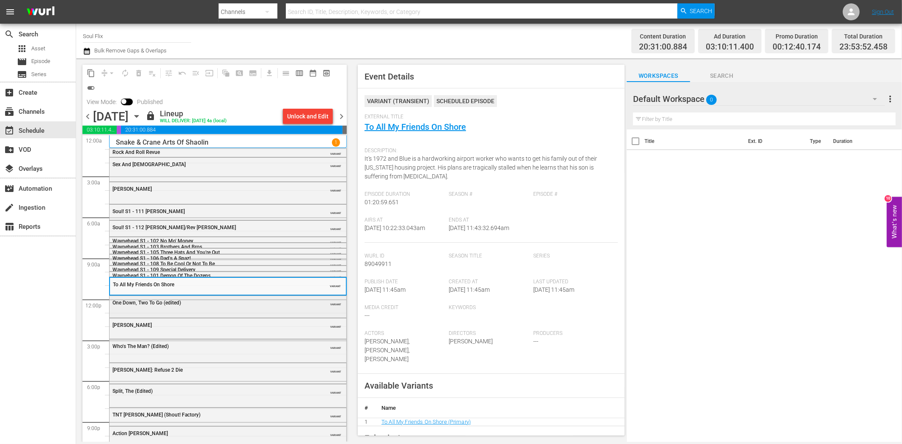
click at [185, 305] on div "One Down, Two To Go (edited)" at bounding box center [206, 303] width 188 height 6
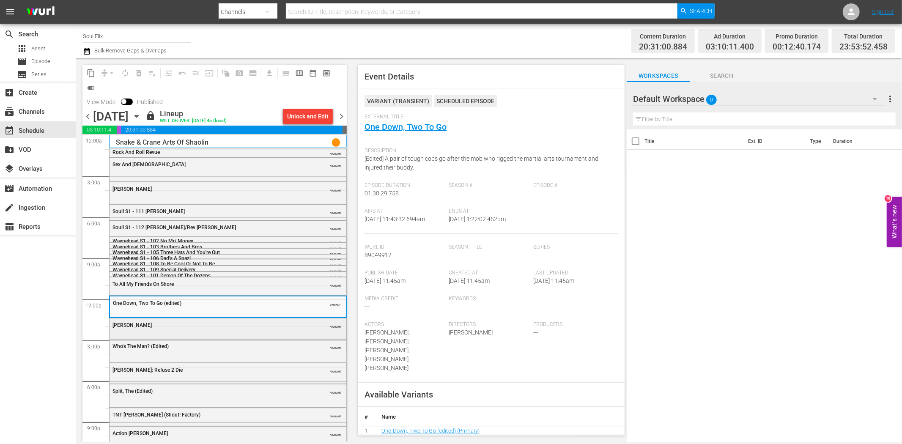
click at [145, 320] on div "Joshua VARIANT" at bounding box center [228, 324] width 237 height 13
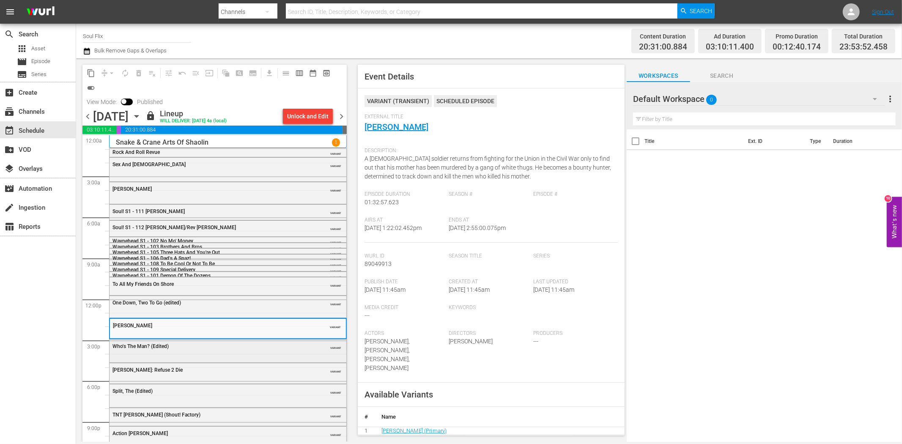
click at [202, 352] on div "Who's The Man? (Edited) VARIANT" at bounding box center [228, 345] width 237 height 13
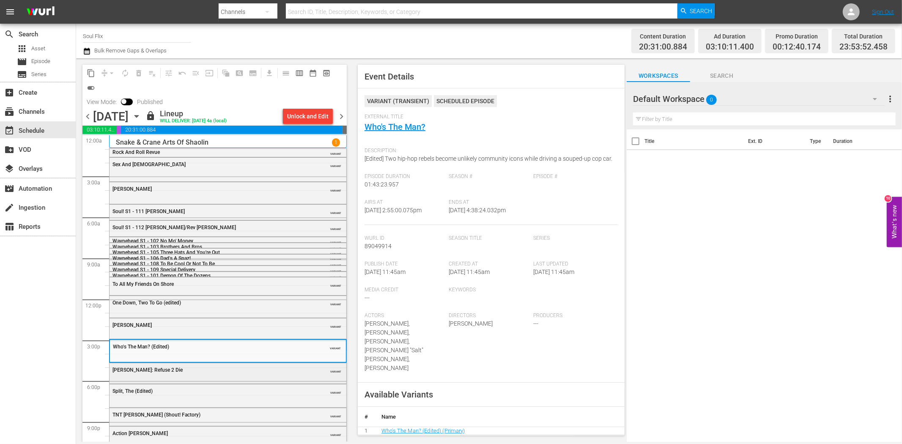
click at [214, 367] on div "50 Cent: Refuse 2 Die" at bounding box center [206, 370] width 188 height 6
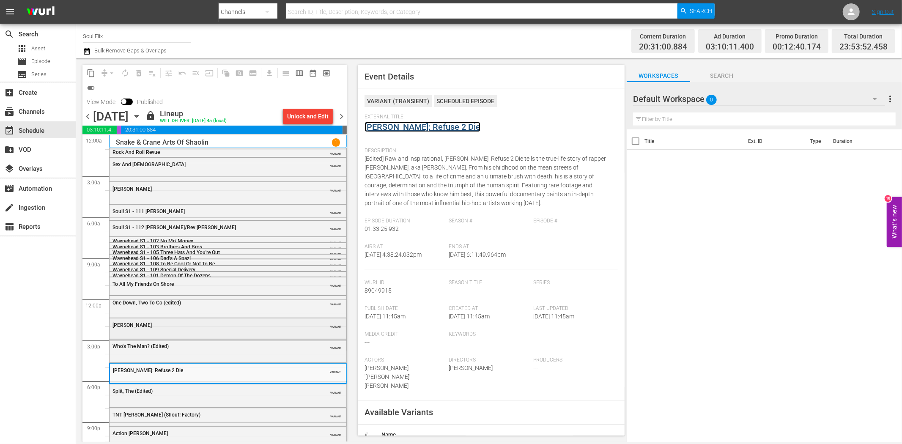
scroll to position [32, 0]
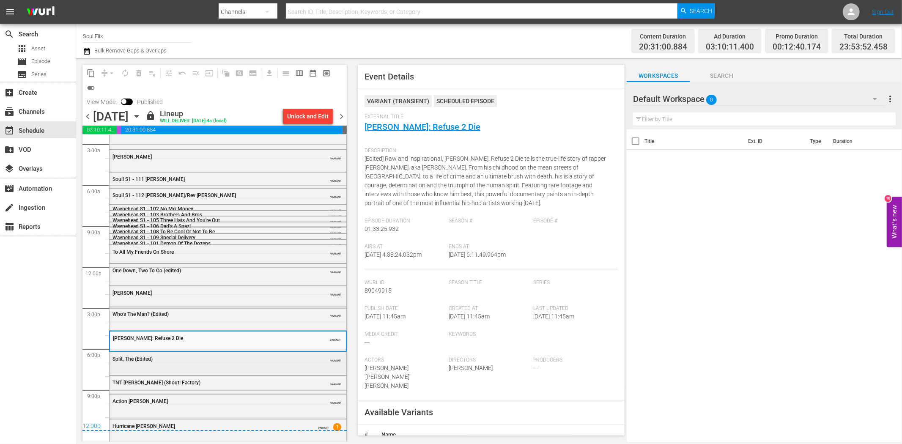
click at [264, 358] on div "Split, The (Edited)" at bounding box center [206, 359] width 188 height 6
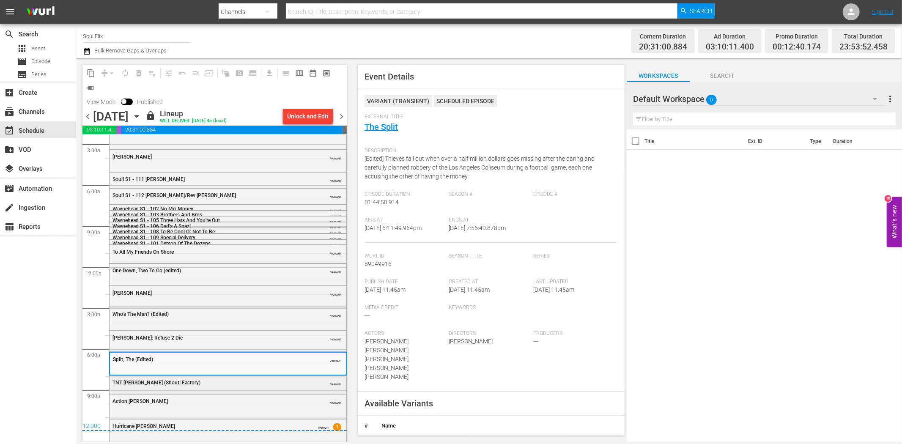
click at [231, 382] on div "TNT Jackson (Shout! Factory)" at bounding box center [206, 383] width 188 height 6
click at [251, 402] on div "Action Jackson" at bounding box center [206, 401] width 188 height 6
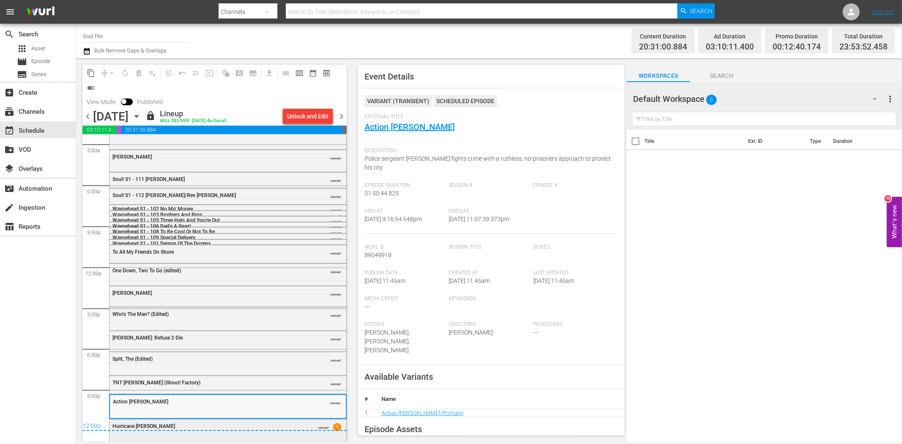
click at [208, 434] on div "Hurricane Smith VARIANT 1" at bounding box center [228, 429] width 237 height 20
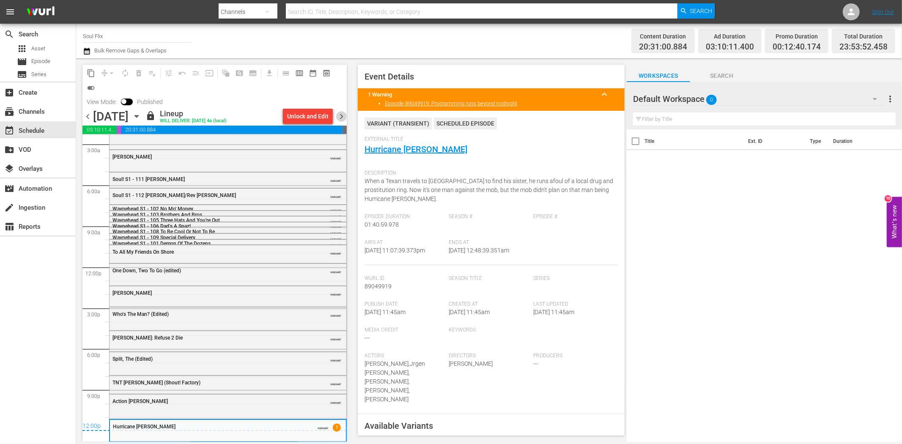
click at [342, 118] on span "chevron_right" at bounding box center [341, 116] width 11 height 11
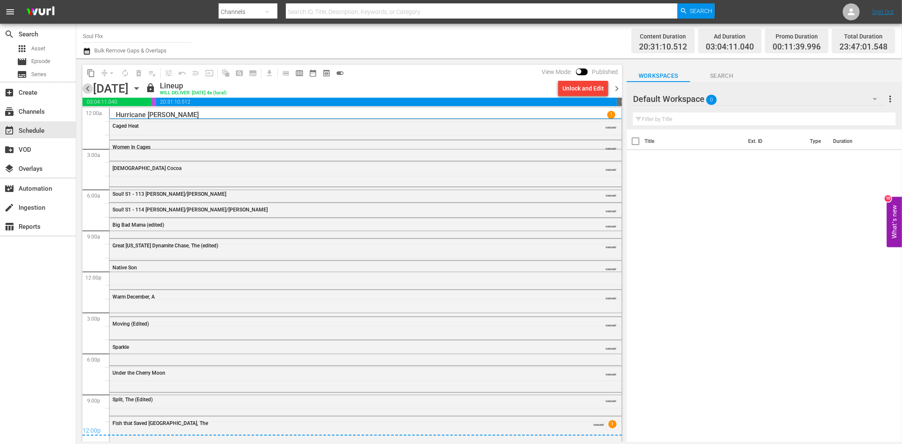
click at [85, 86] on span "chevron_left" at bounding box center [87, 88] width 11 height 11
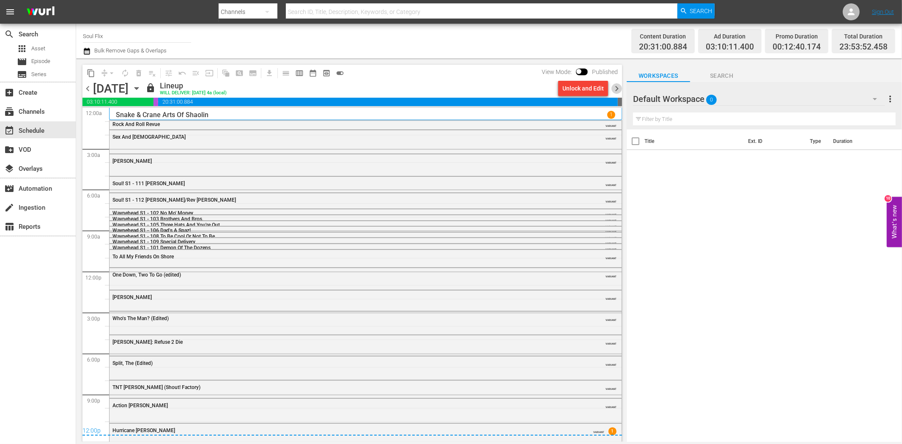
click at [616, 88] on span "chevron_right" at bounding box center [616, 88] width 11 height 11
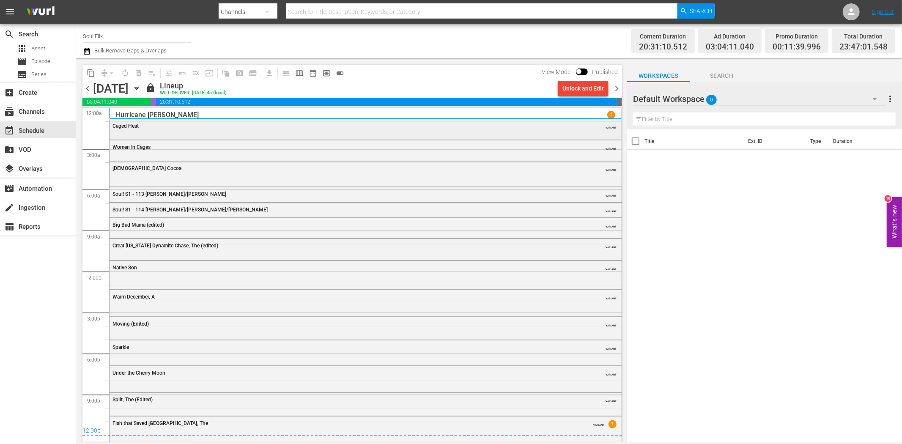
click at [151, 121] on div "Caged Heat VARIANT" at bounding box center [366, 125] width 512 height 13
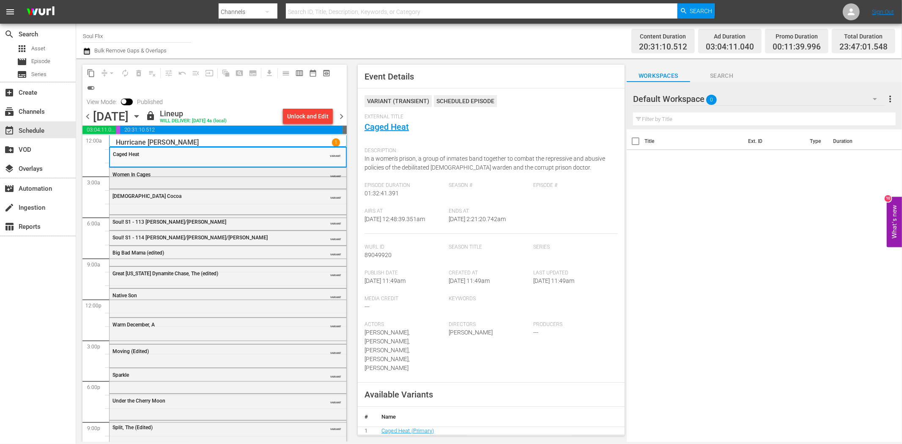
click at [235, 173] on div "Women In Cages" at bounding box center [206, 175] width 188 height 6
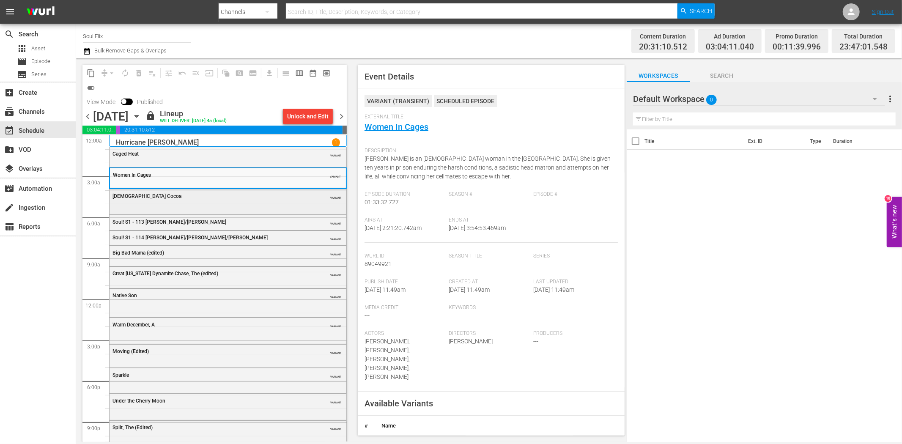
click at [221, 200] on div "Lady Cocoa VARIANT" at bounding box center [228, 195] width 237 height 13
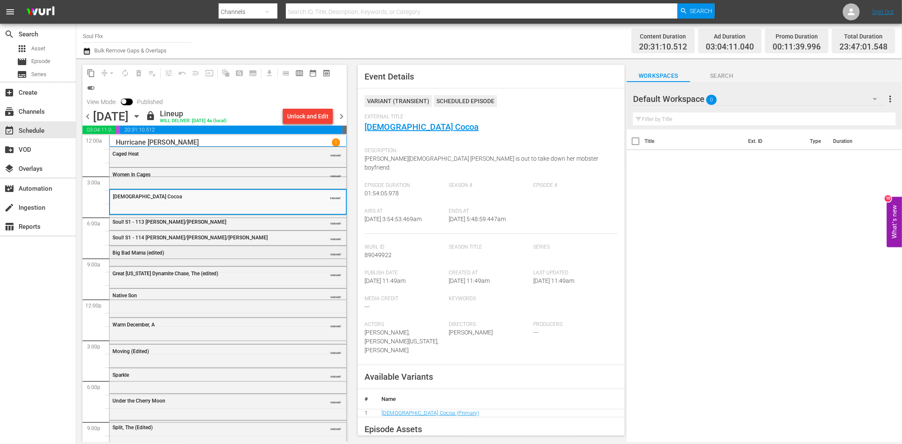
click at [204, 258] on div "Big Bad Mama (edited) VARIANT" at bounding box center [228, 252] width 237 height 13
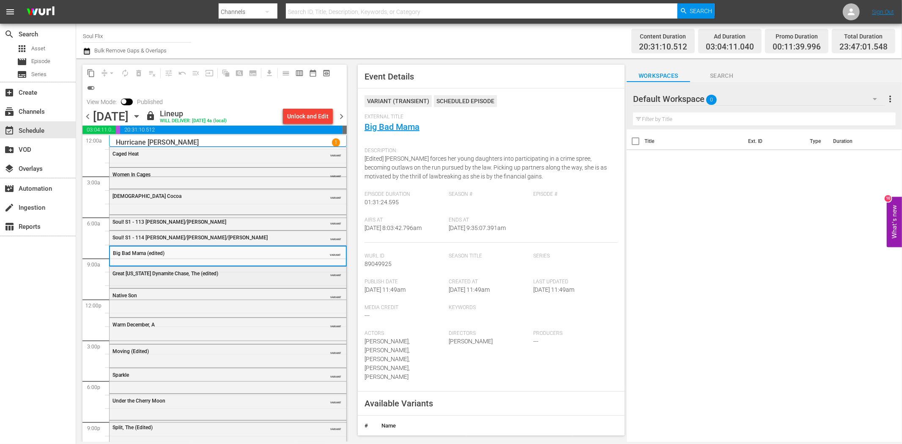
click at [286, 268] on div "Great Texas Dynamite Chase, The (edited) VARIANT" at bounding box center [228, 273] width 237 height 13
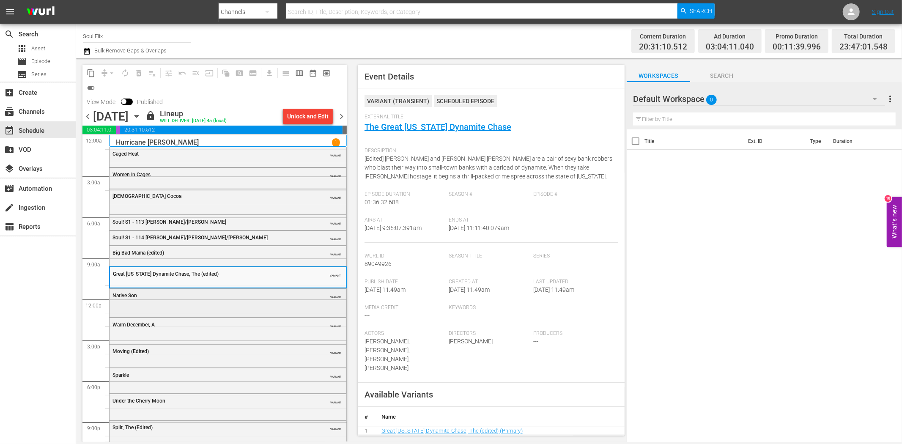
click at [244, 298] on div "Native Son VARIANT" at bounding box center [228, 295] width 237 height 13
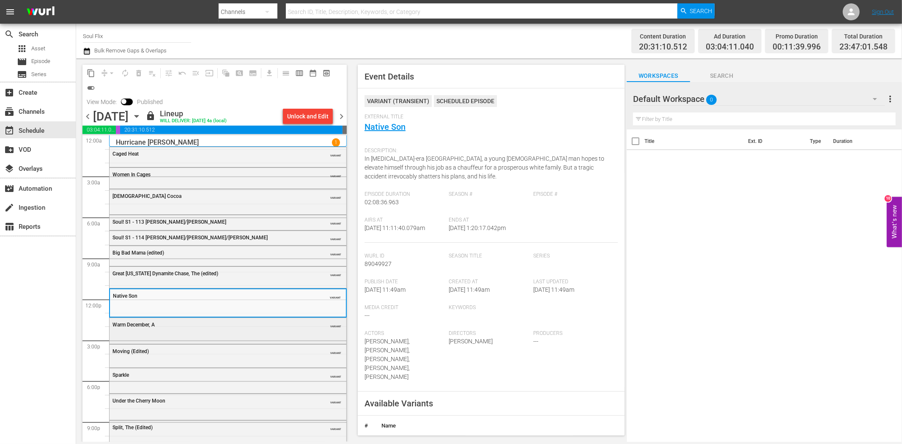
click at [237, 326] on div "Warm December, A" at bounding box center [206, 325] width 188 height 6
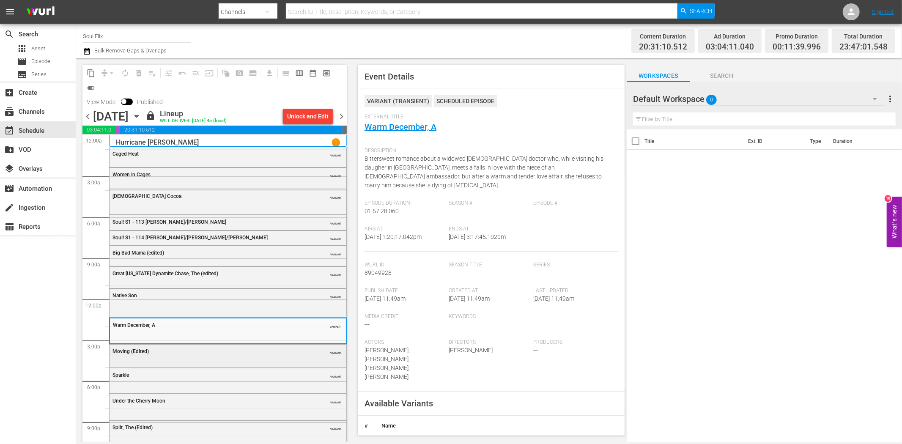
click at [232, 354] on div "Moving (Edited) VARIANT" at bounding box center [228, 351] width 237 height 13
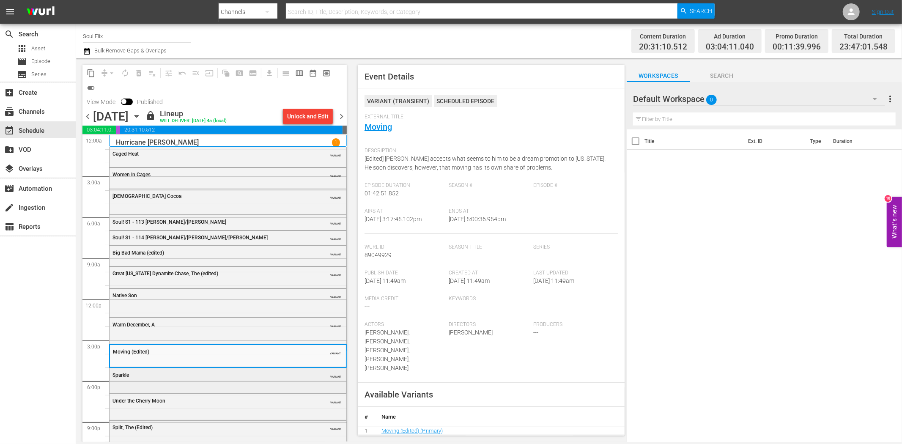
click at [233, 375] on div "Sparkle" at bounding box center [206, 375] width 188 height 6
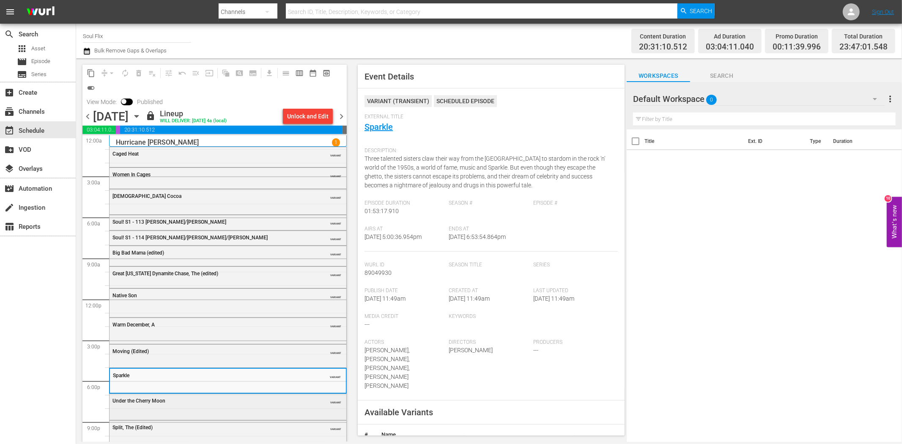
click at [243, 403] on div "Under the Cherry Moon" at bounding box center [206, 401] width 188 height 6
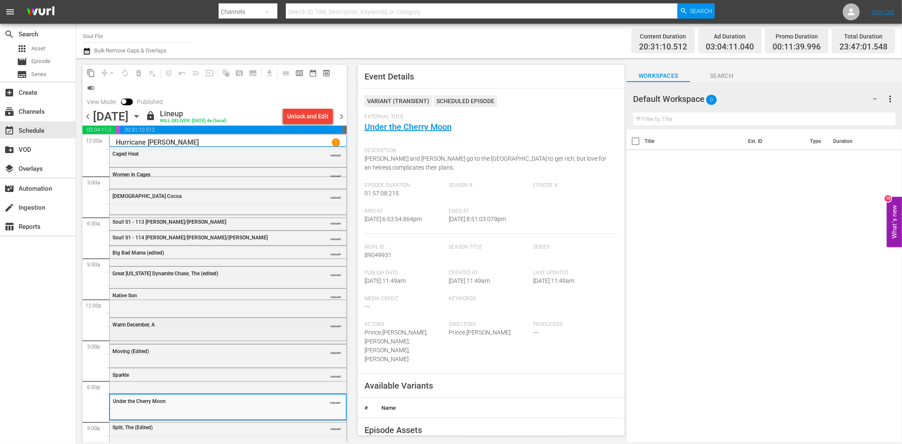
scroll to position [30, 0]
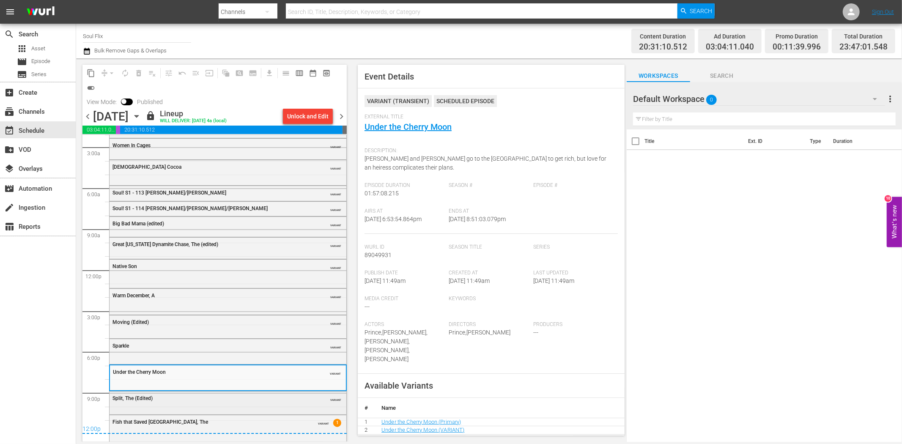
click at [244, 400] on div "Split, The (Edited)" at bounding box center [206, 398] width 188 height 6
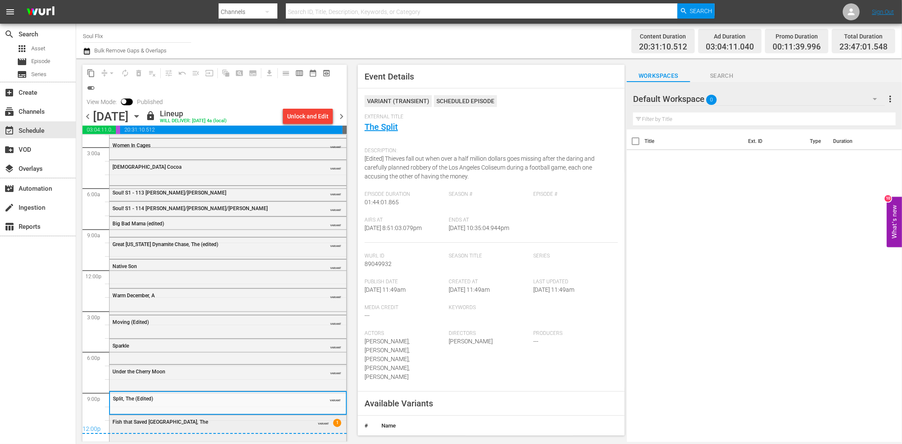
click at [287, 422] on div "Fish that Saved Pittsburgh, The" at bounding box center [206, 422] width 188 height 6
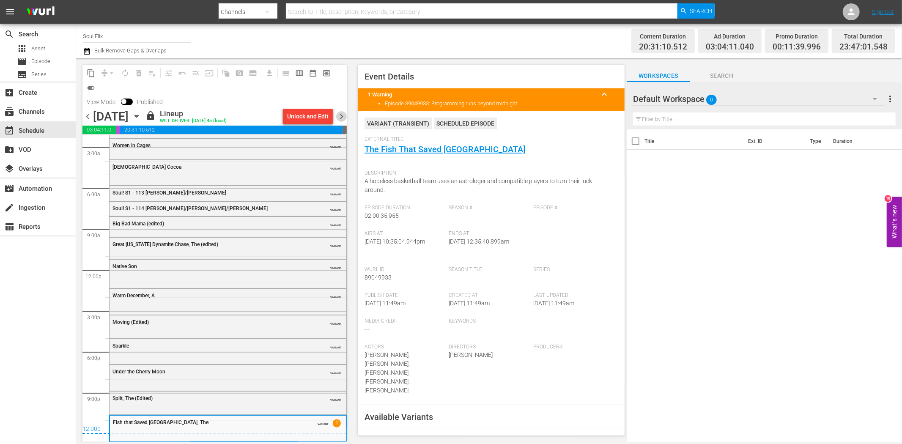
click at [340, 114] on span "chevron_right" at bounding box center [341, 116] width 11 height 11
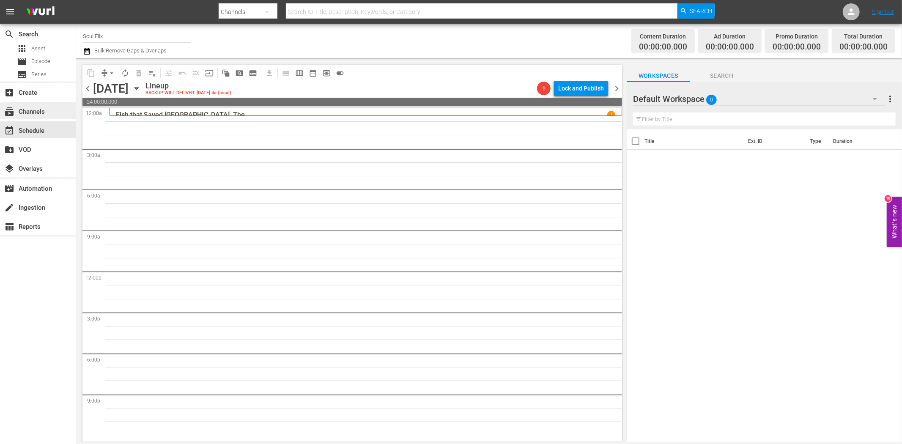
click at [54, 107] on div "subscriptions Channels" at bounding box center [38, 110] width 76 height 17
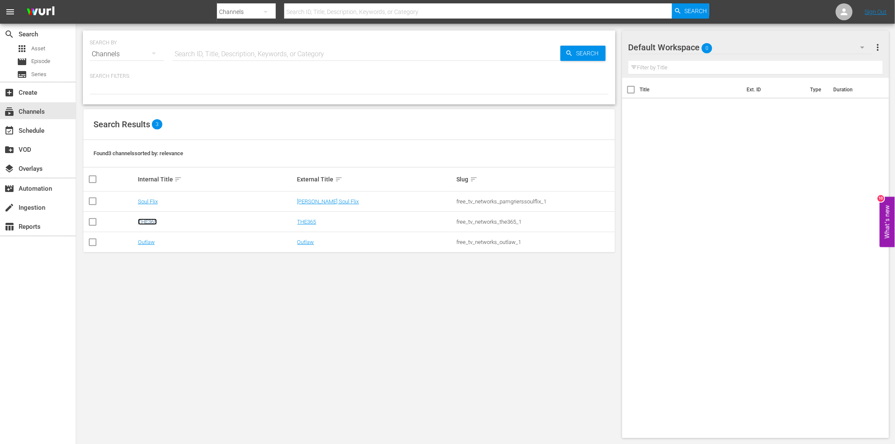
click at [147, 220] on link "THE365" at bounding box center [147, 222] width 19 height 6
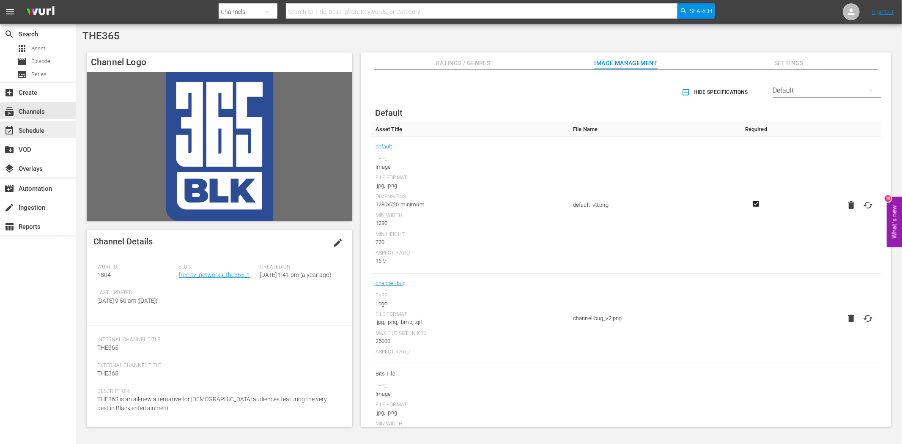
click at [30, 123] on div "event_available Schedule" at bounding box center [38, 129] width 76 height 17
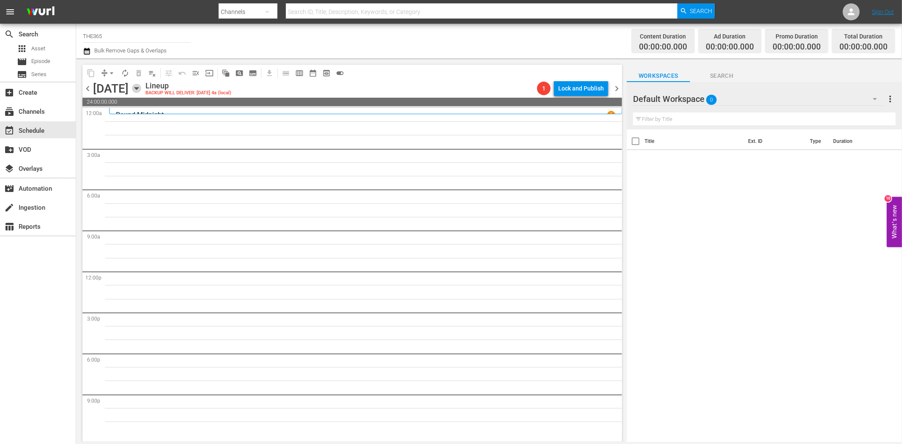
click at [141, 86] on icon "button" at bounding box center [136, 88] width 9 height 9
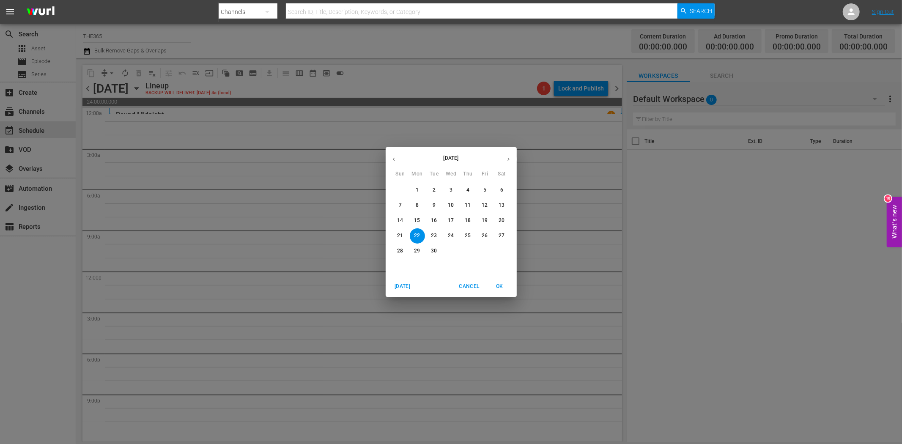
click at [487, 219] on p "19" at bounding box center [485, 220] width 6 height 7
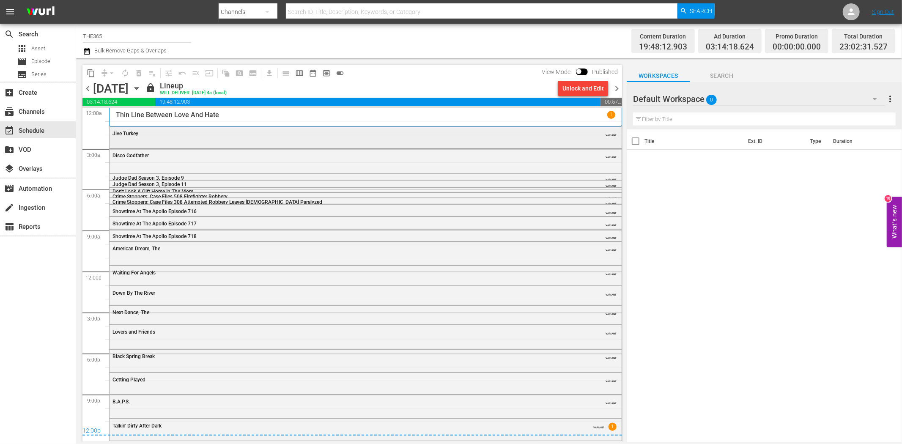
click at [178, 132] on div "Jive Turkey" at bounding box center [342, 134] width 460 height 6
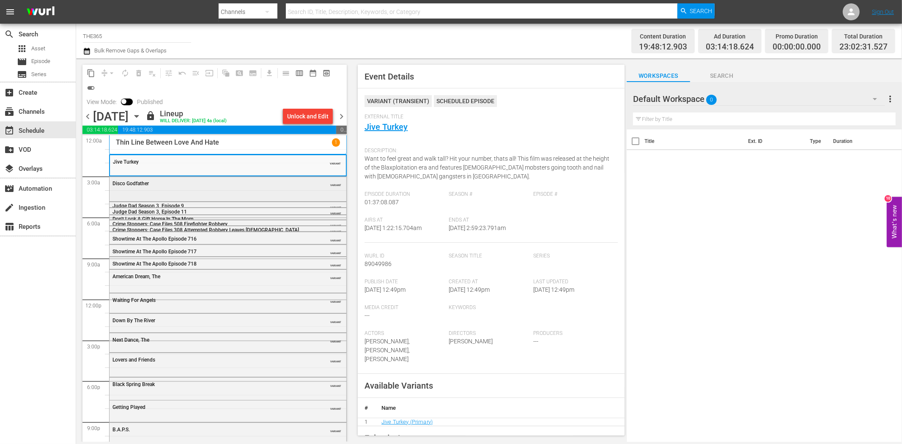
click at [303, 186] on div "VARIANT" at bounding box center [322, 183] width 38 height 7
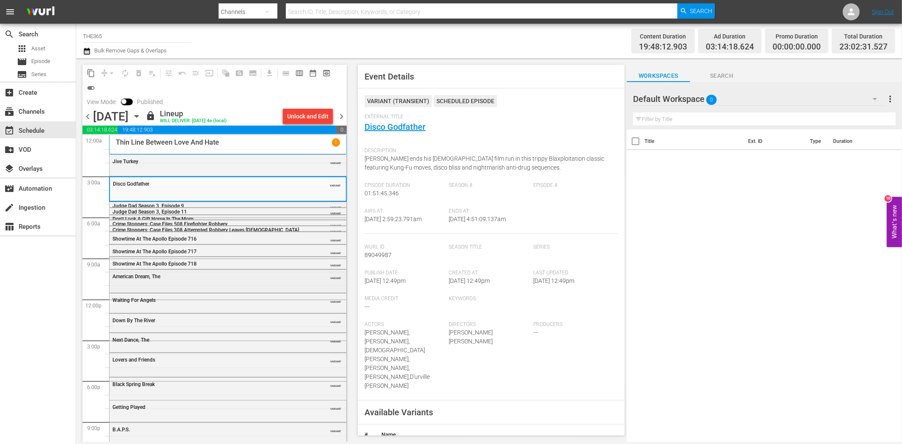
click at [212, 280] on div "American Dream, The VARIANT" at bounding box center [228, 276] width 237 height 13
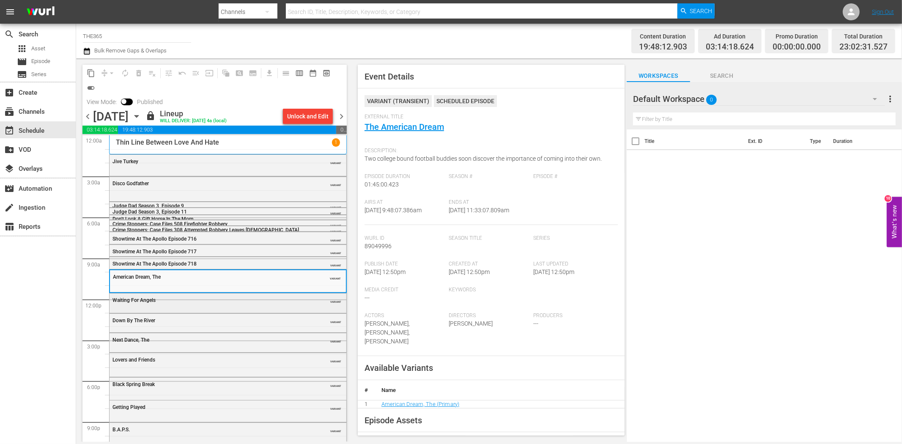
click at [212, 301] on div "Waiting For Angels" at bounding box center [206, 300] width 188 height 6
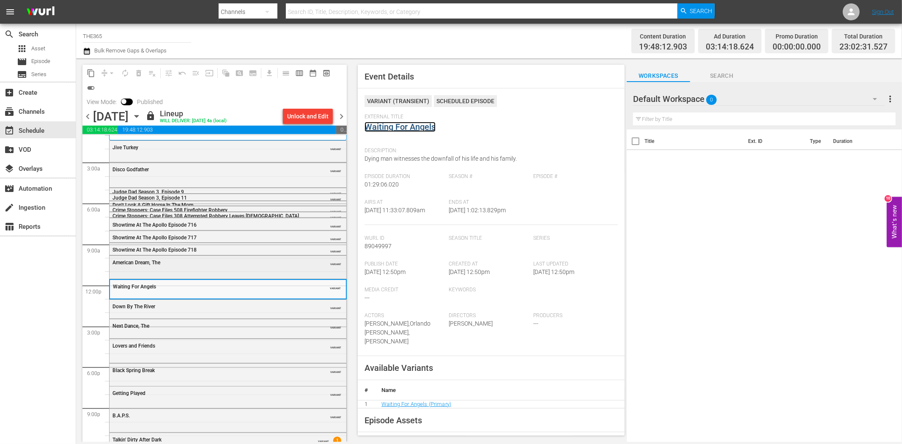
scroll to position [27, 0]
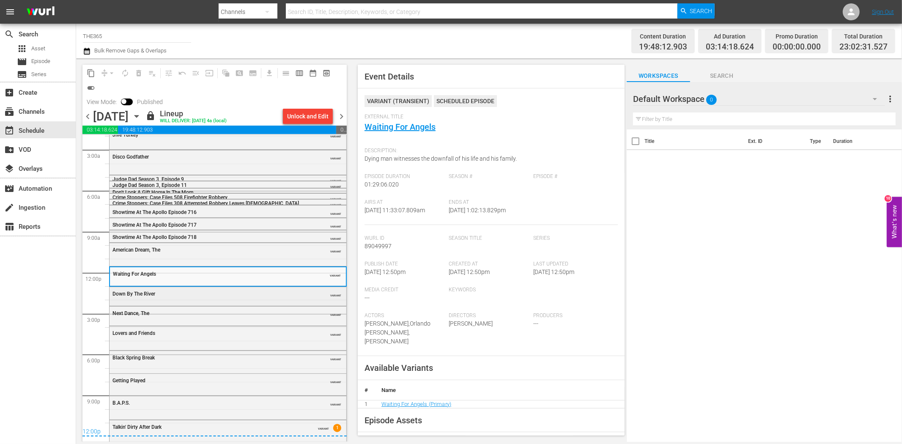
click at [216, 296] on div "Down By The River" at bounding box center [206, 294] width 188 height 6
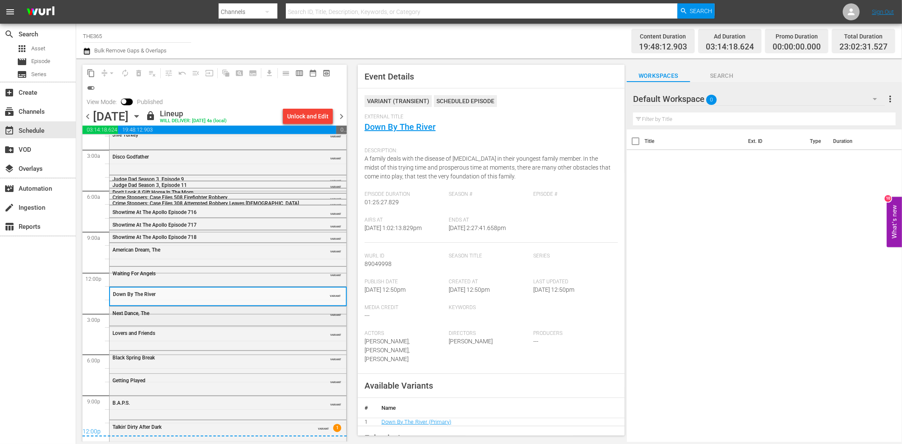
click at [226, 318] on div "Next Dance, The VARIANT" at bounding box center [228, 313] width 237 height 13
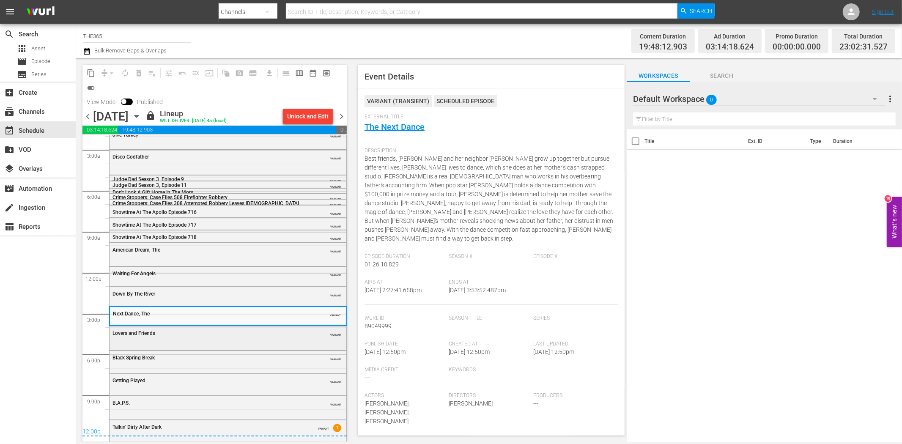
click at [221, 341] on div "Lovers and Friends VARIANT" at bounding box center [228, 337] width 237 height 22
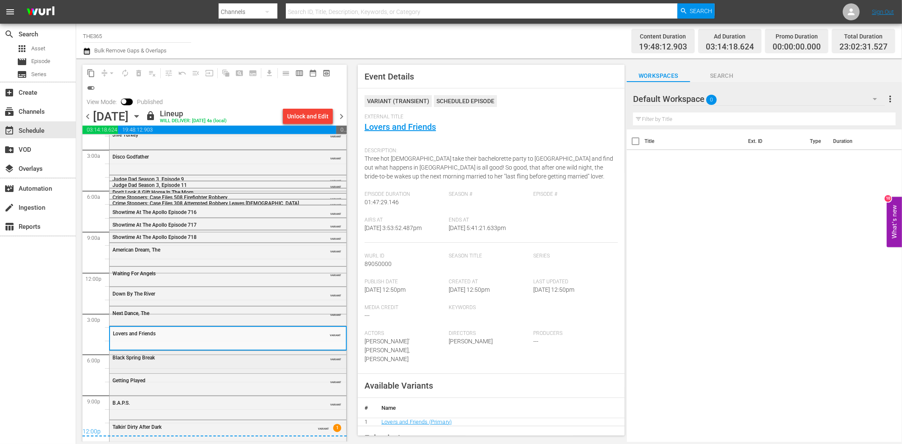
click at [258, 355] on div "Black Spring Break" at bounding box center [206, 358] width 188 height 6
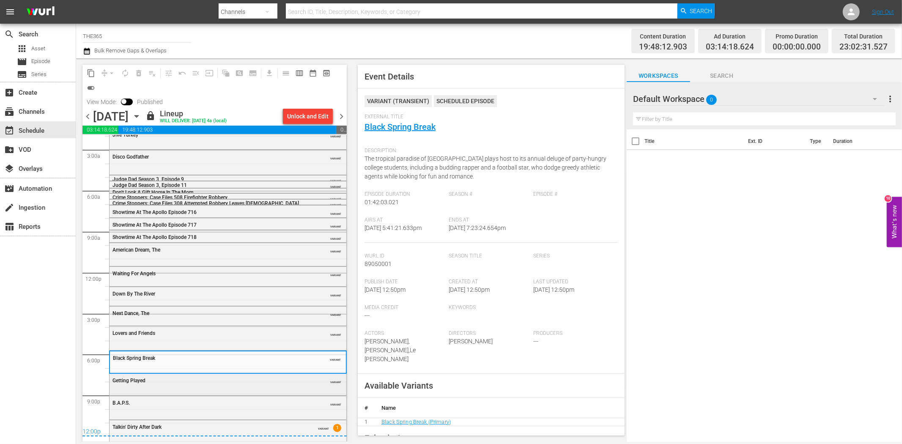
click at [201, 386] on div "Getting Played VARIANT" at bounding box center [228, 380] width 237 height 13
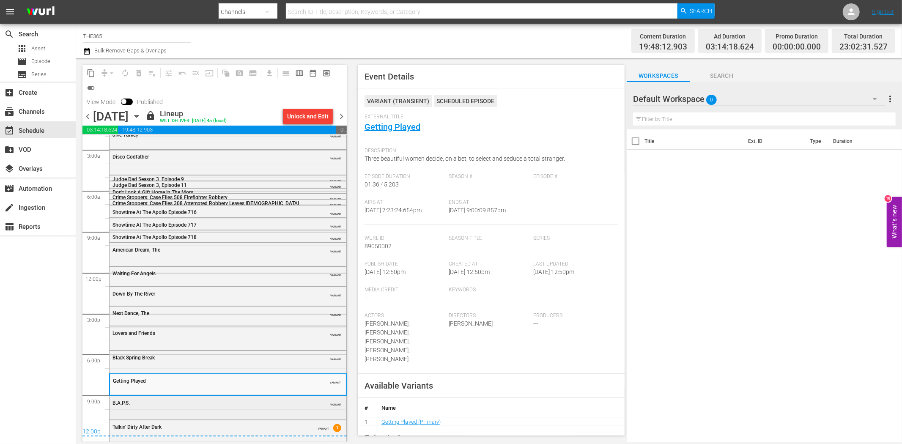
click at [231, 411] on div "B.A.P.S. VARIANT" at bounding box center [228, 407] width 237 height 22
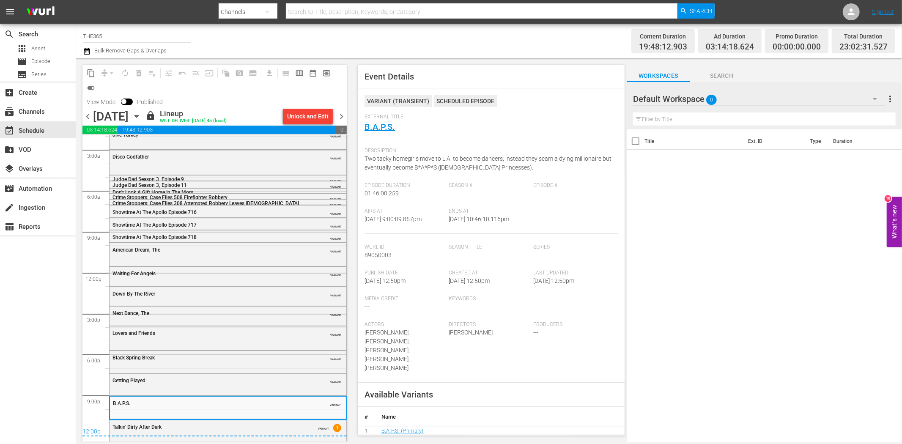
click at [264, 430] on div "12:00p" at bounding box center [214, 432] width 264 height 8
click at [267, 423] on div "Talkin' Dirty After Dark" at bounding box center [206, 426] width 188 height 7
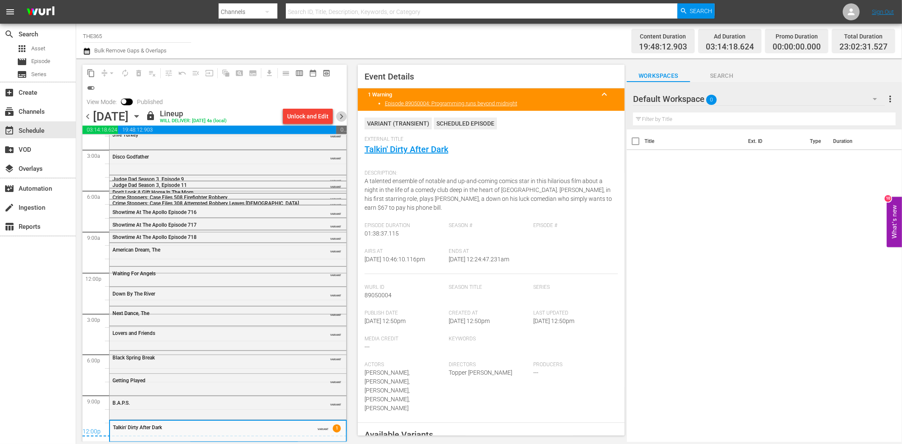
click at [342, 118] on span "chevron_right" at bounding box center [341, 116] width 11 height 11
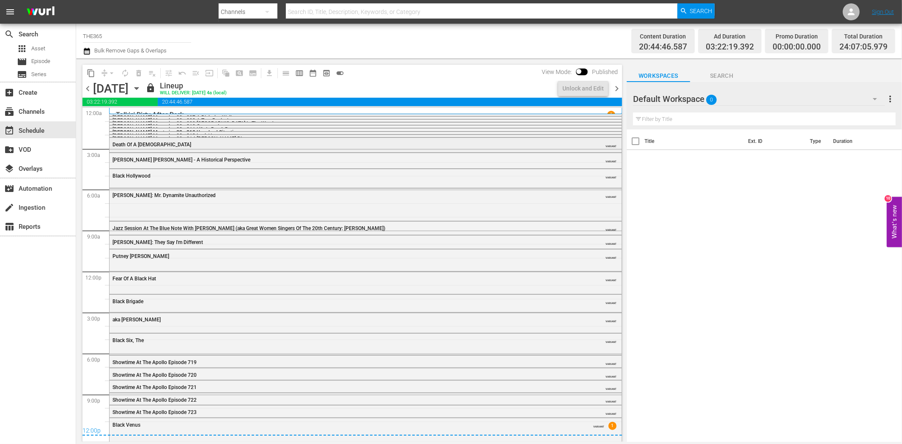
click at [145, 145] on span "Death Of A Prophet" at bounding box center [151, 145] width 79 height 6
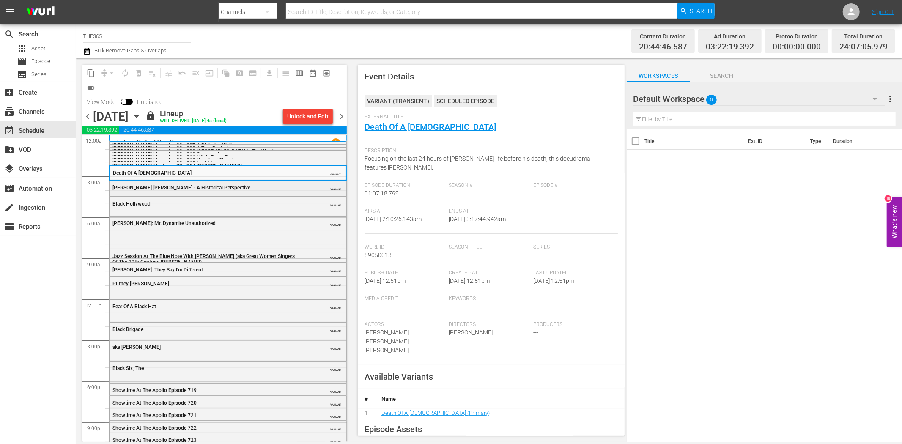
click at [197, 189] on span "Dr. Martin Luther King - A Historical Perspective" at bounding box center [181, 188] width 138 height 6
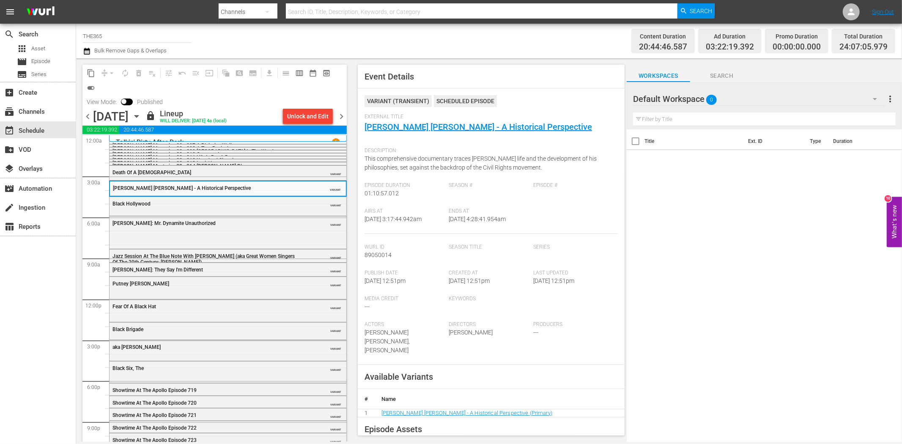
click at [263, 159] on div "Mike Tyson Mysteries S2 - 213 Losin' It" at bounding box center [206, 162] width 188 height 7
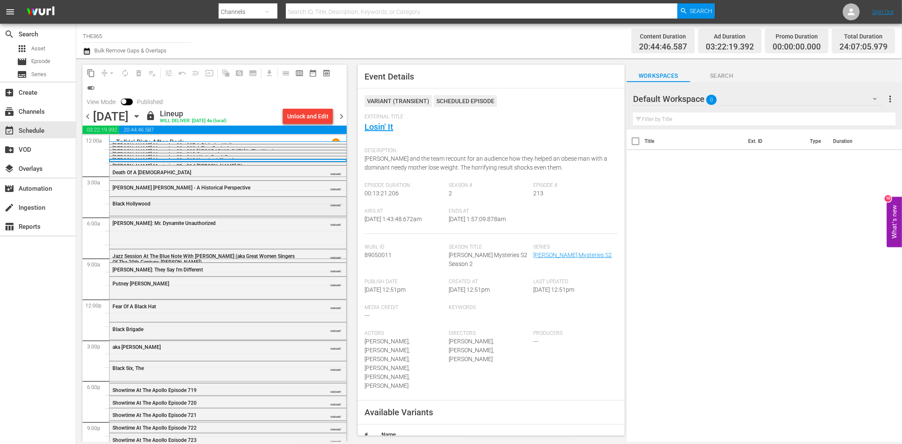
click at [240, 210] on div "Black Hollywood VARIANT" at bounding box center [228, 205] width 237 height 17
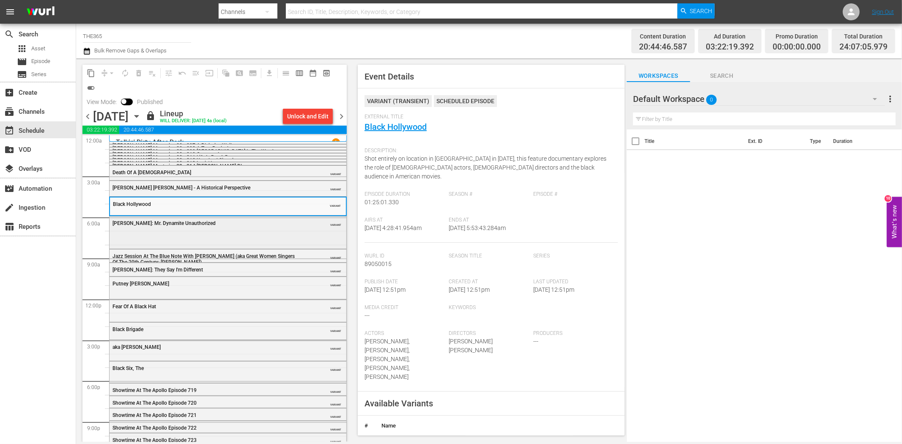
click at [273, 242] on div "James Brown: Mr. Dynamite Unauthorized VARIANT" at bounding box center [228, 231] width 237 height 30
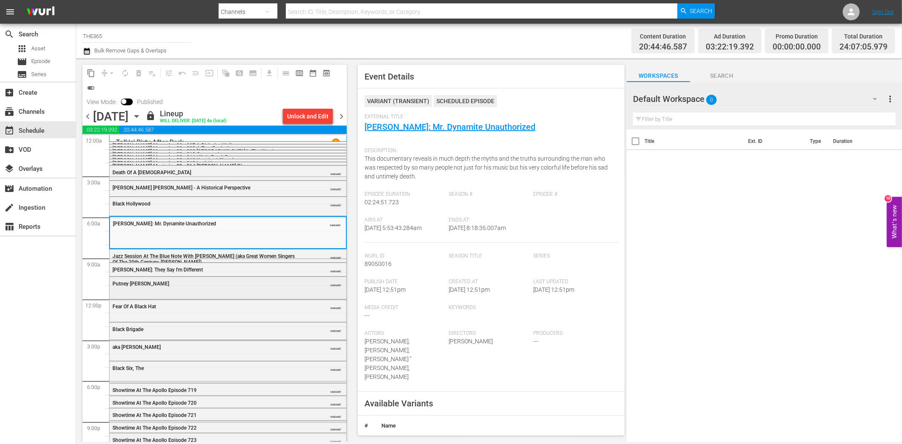
click at [246, 287] on div "Putney Swope VARIANT" at bounding box center [228, 283] width 237 height 13
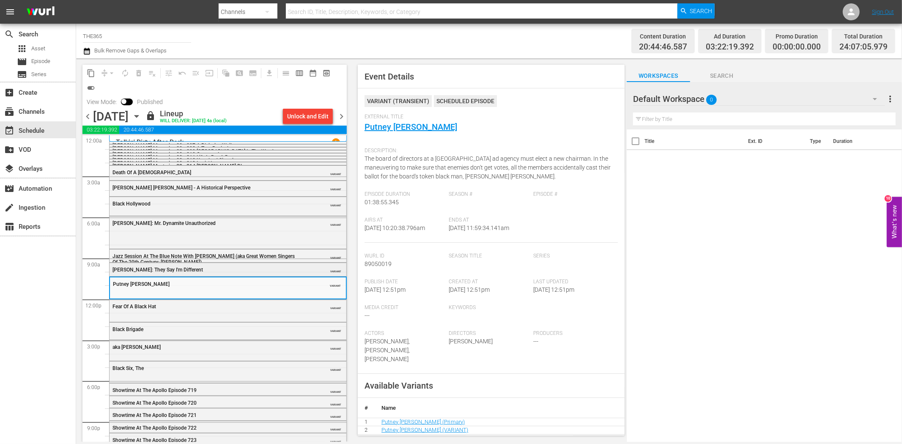
click at [252, 269] on div "Betty: They Say I'm Different" at bounding box center [206, 270] width 188 height 6
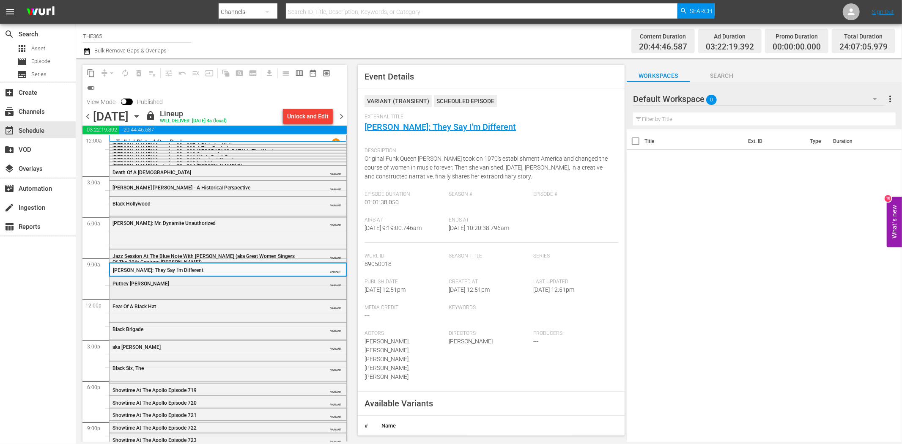
click at [244, 289] on div "Putney Swope VARIANT" at bounding box center [228, 283] width 237 height 13
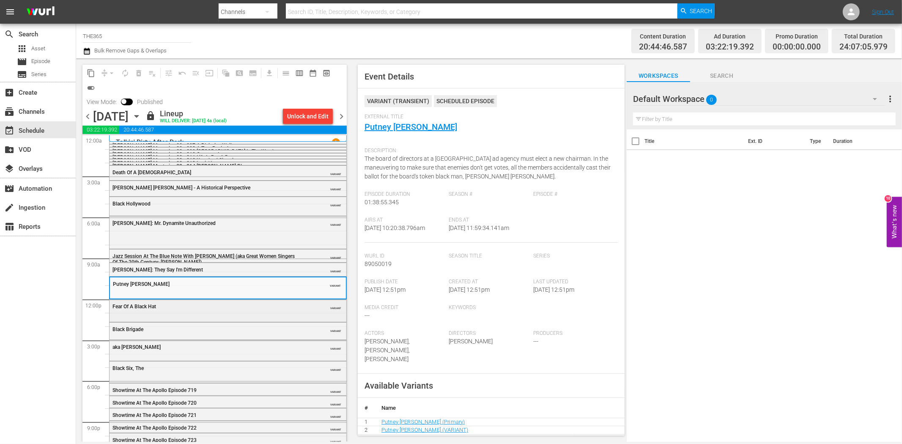
click at [230, 314] on div "Fear Of A Black Hat VARIANT" at bounding box center [228, 310] width 237 height 20
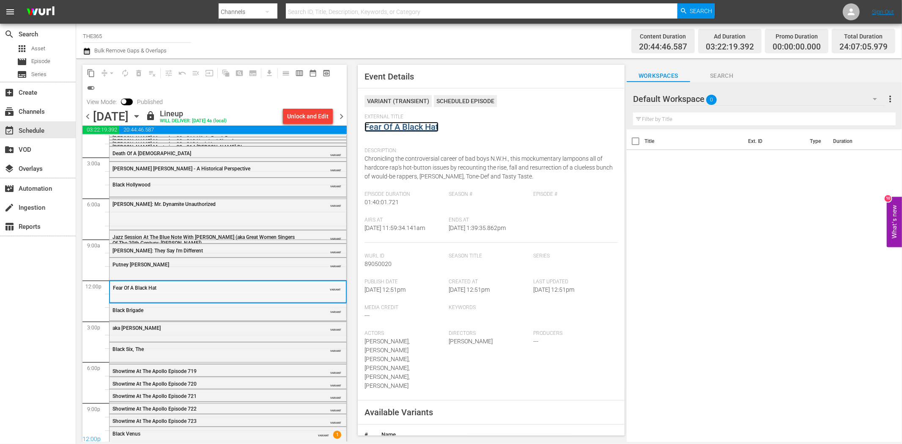
scroll to position [28, 0]
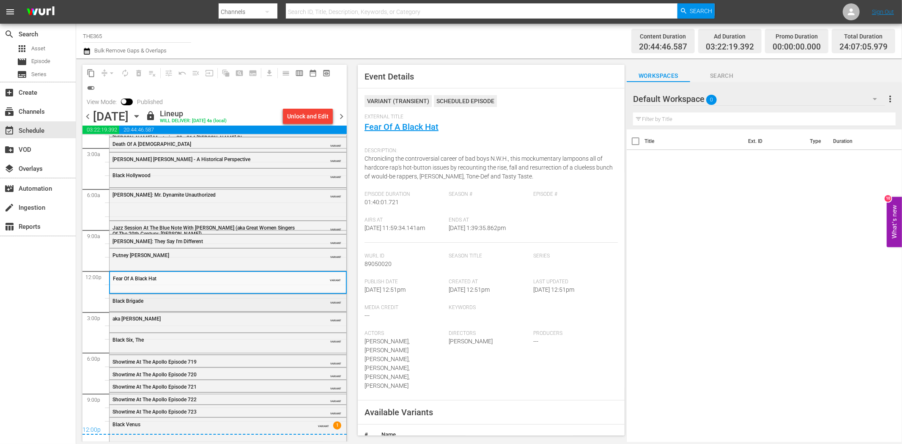
click at [239, 301] on div "Black Brigade" at bounding box center [206, 301] width 188 height 6
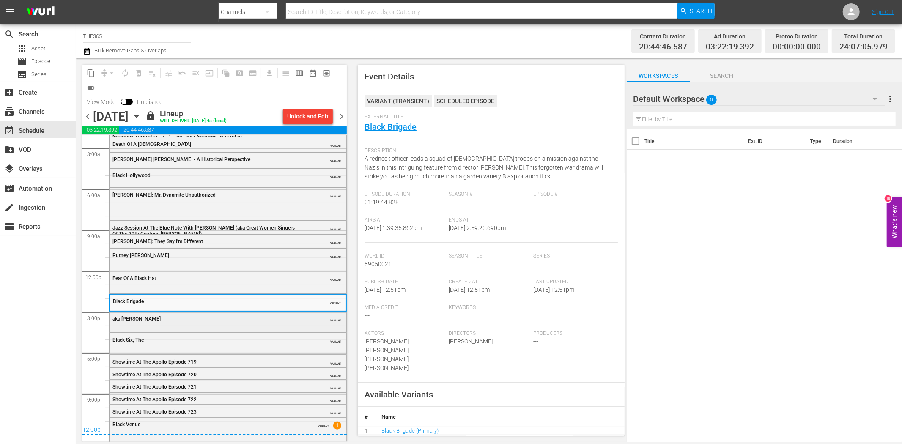
click at [213, 323] on div "aka Tom VARIANT" at bounding box center [228, 318] width 237 height 13
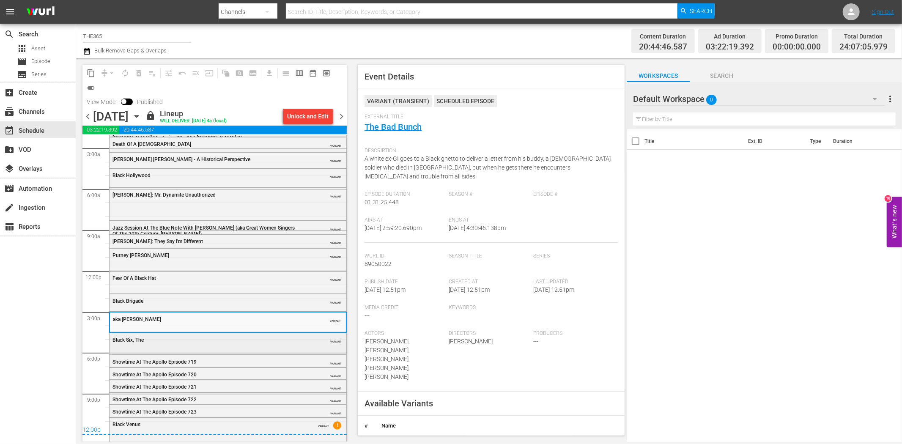
click at [239, 344] on div "Black Six, The VARIANT" at bounding box center [228, 339] width 237 height 13
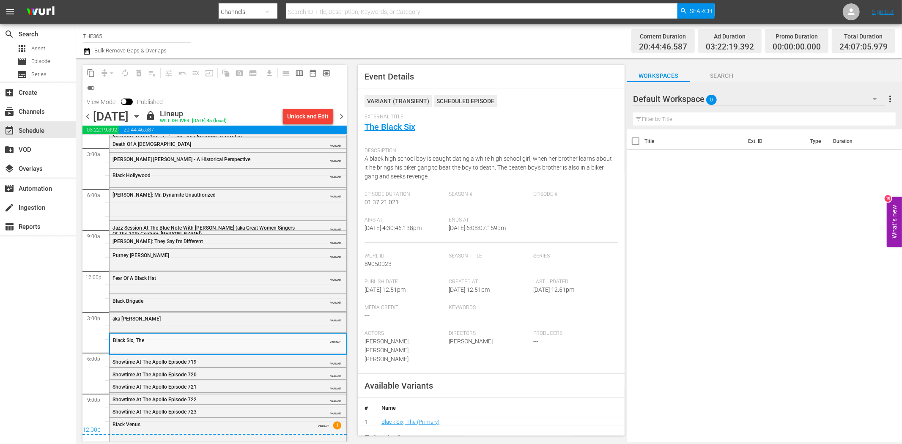
click at [279, 427] on div "12:00p" at bounding box center [214, 430] width 264 height 8
click at [279, 423] on div "Black Venus" at bounding box center [206, 425] width 188 height 6
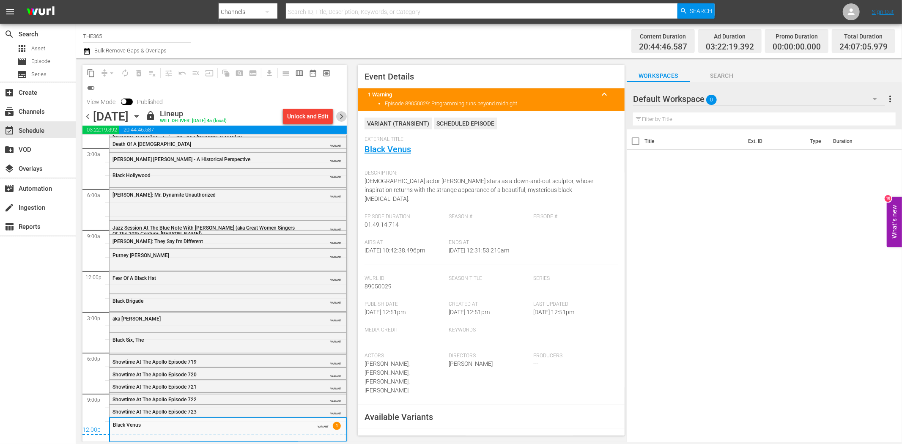
click at [341, 117] on span "chevron_right" at bounding box center [341, 116] width 11 height 11
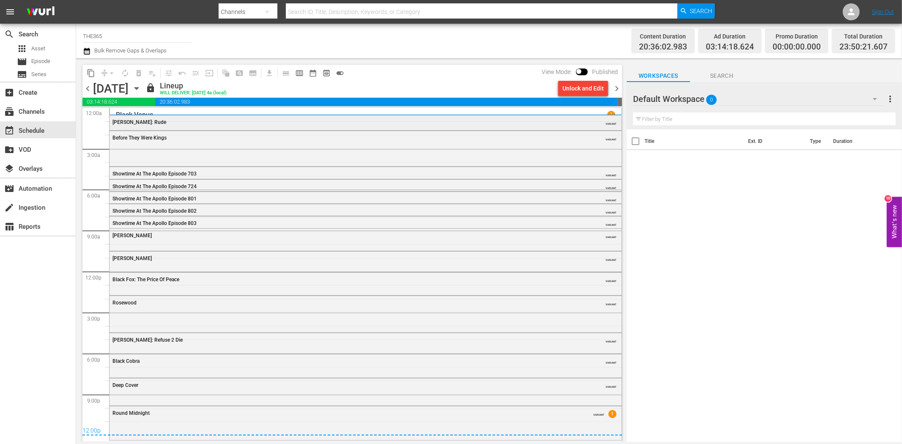
click at [199, 123] on div "Rudy Ray Moore: Rude" at bounding box center [342, 122] width 460 height 6
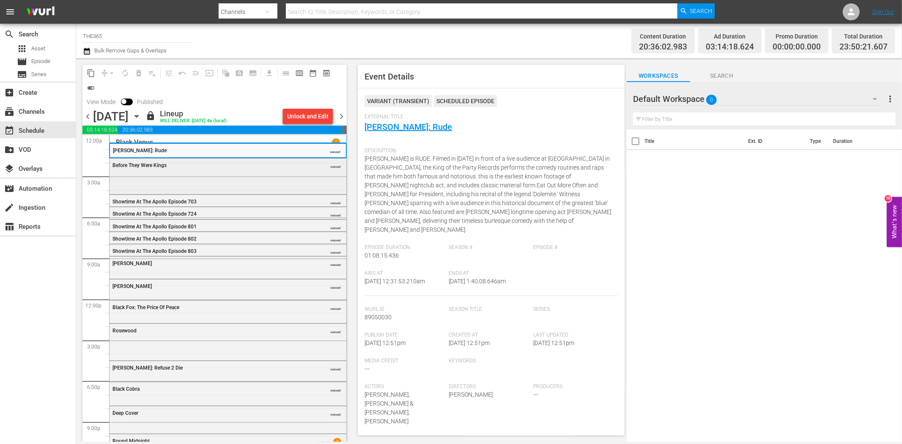
click at [300, 169] on div "Before They Were Kings VARIANT" at bounding box center [228, 165] width 237 height 13
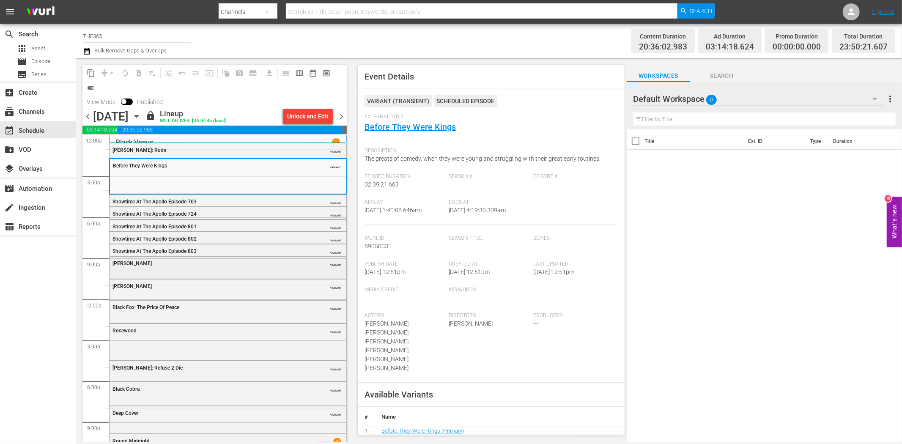
click at [250, 267] on div "Adios Amigo VARIANT" at bounding box center [228, 263] width 237 height 13
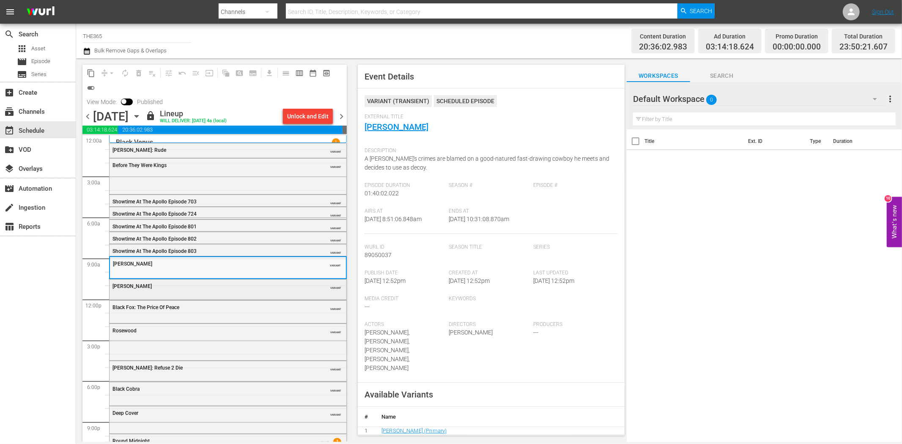
click at [248, 293] on div "Joshua VARIANT" at bounding box center [228, 288] width 237 height 19
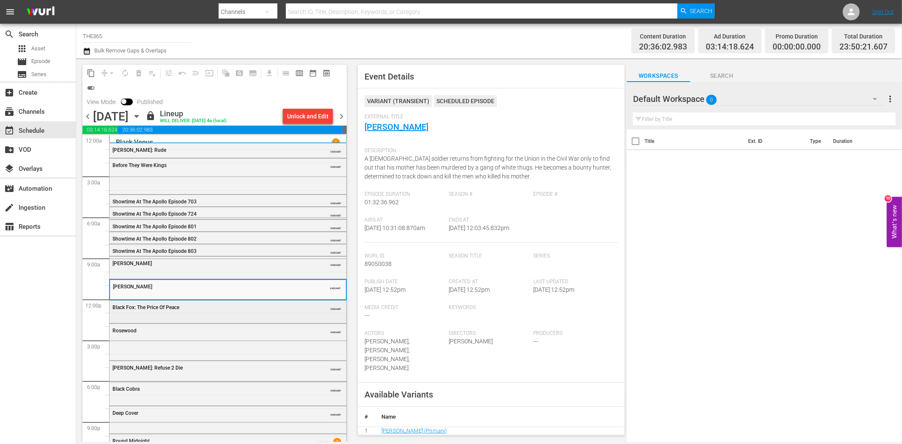
click at [230, 312] on div "Black Fox: The Price Of Peace VARIANT" at bounding box center [228, 307] width 237 height 13
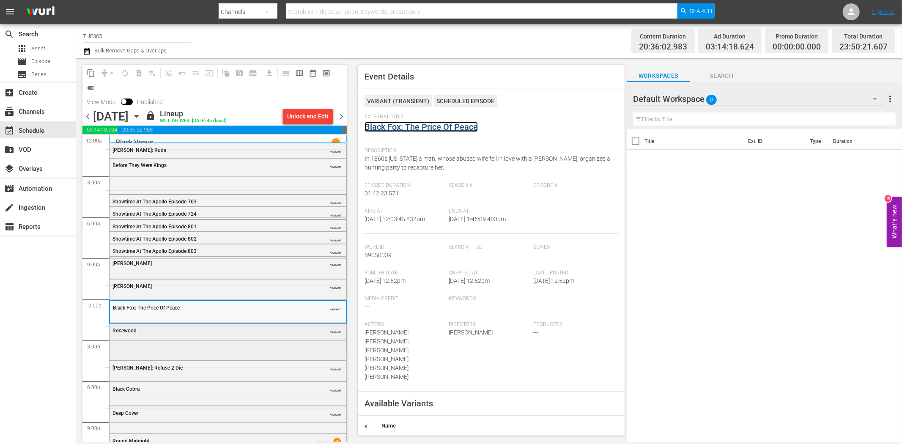
scroll to position [26, 0]
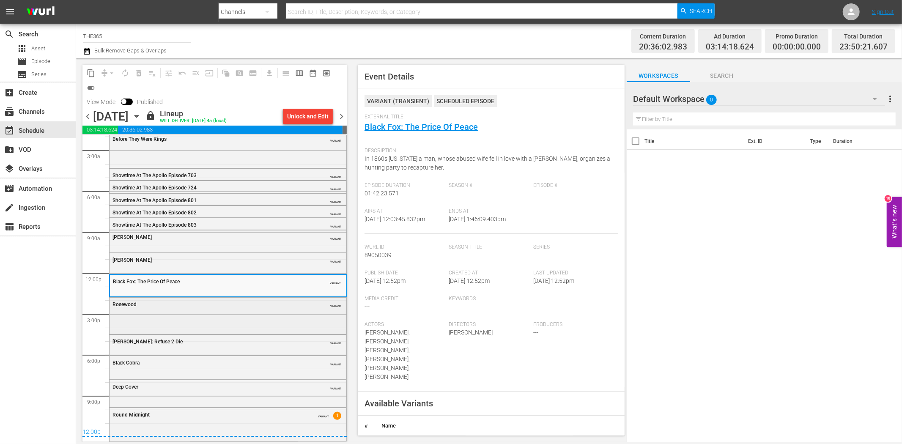
click at [246, 313] on div "Rosewood VARIANT" at bounding box center [228, 315] width 237 height 35
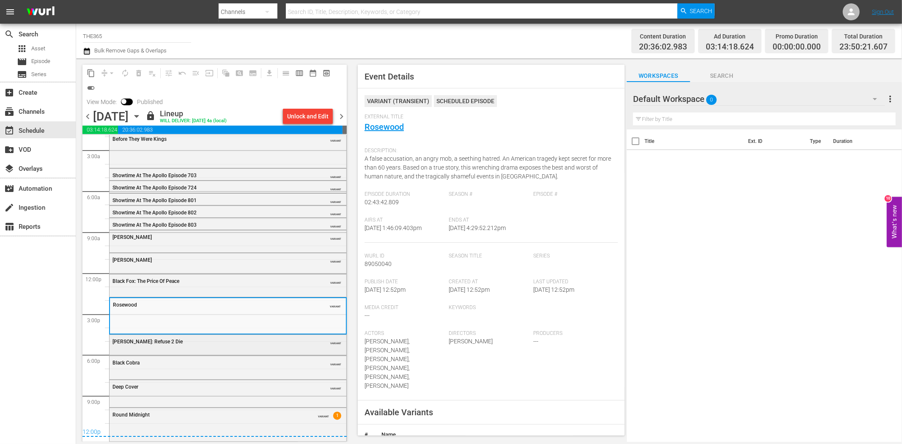
click at [263, 347] on div "50 Cent: Refuse 2 Die VARIANT" at bounding box center [228, 341] width 237 height 13
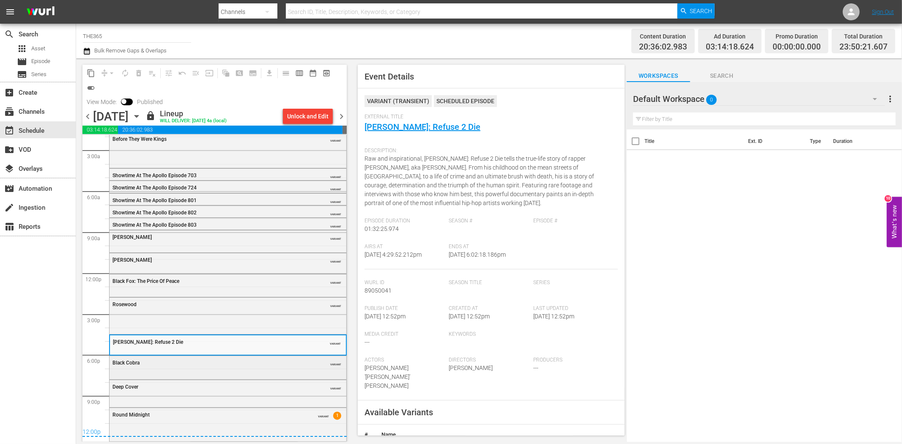
click at [263, 368] on div "Black Cobra VARIANT" at bounding box center [228, 362] width 237 height 13
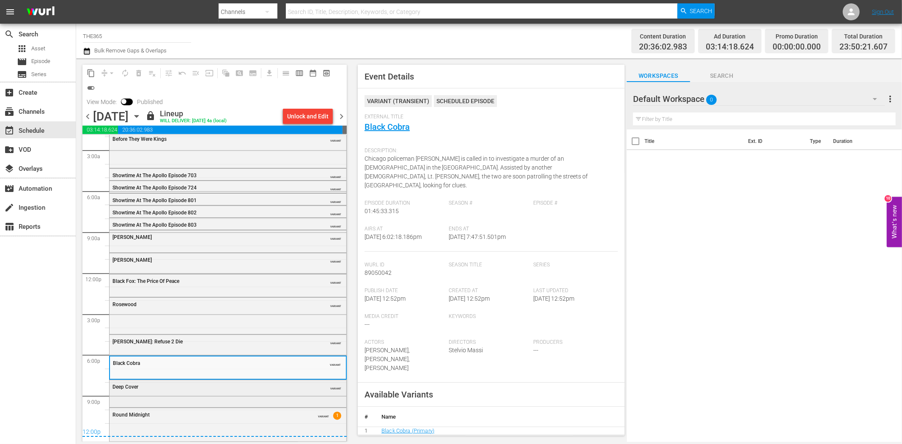
click at [255, 390] on div "Deep Cover VARIANT" at bounding box center [228, 386] width 237 height 13
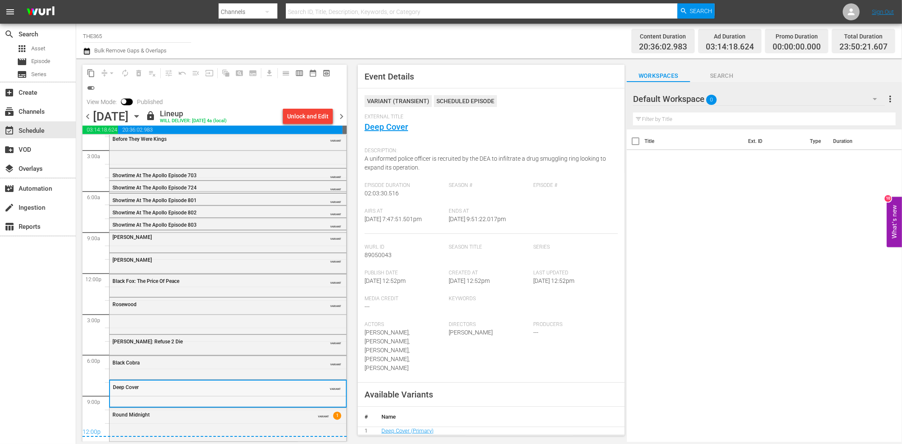
click at [265, 397] on div "Deep Cover VARIANT" at bounding box center [228, 393] width 236 height 25
click at [259, 427] on div "Round Midnight VARIANT 1" at bounding box center [228, 424] width 237 height 32
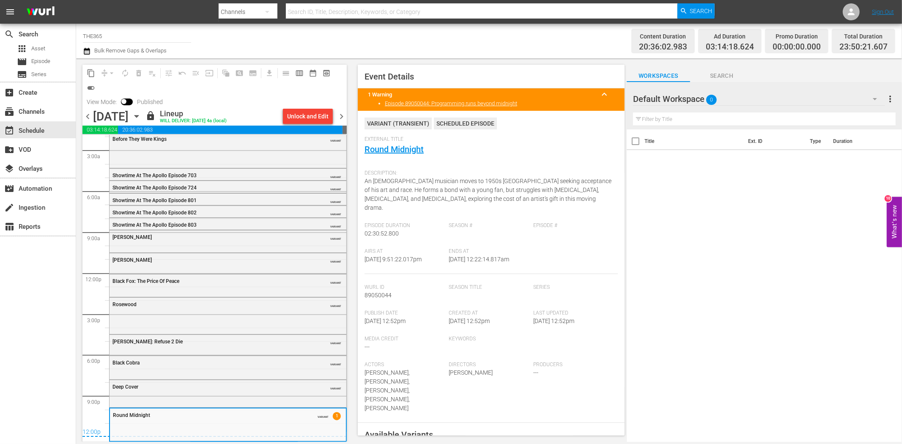
click at [342, 116] on span "chevron_right" at bounding box center [341, 116] width 11 height 11
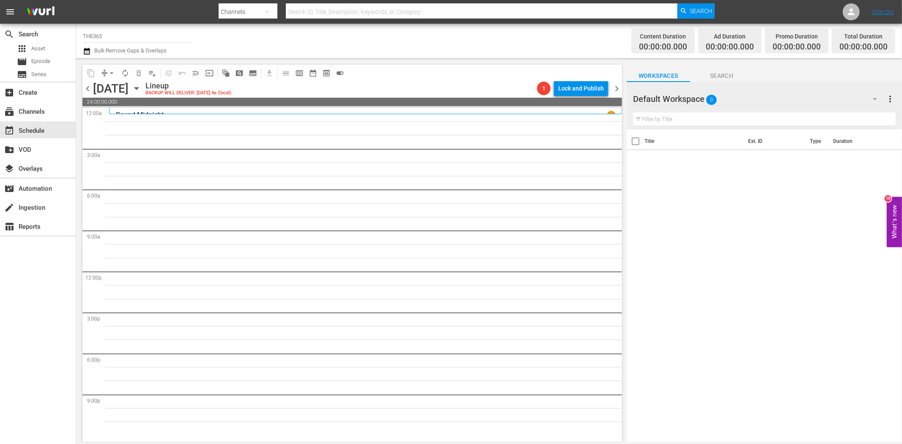
click at [141, 85] on icon "button" at bounding box center [136, 88] width 9 height 9
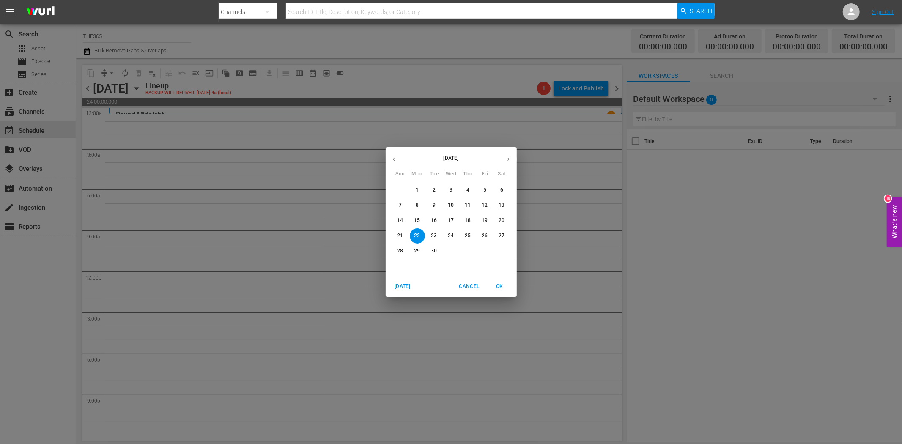
click at [41, 111] on div "September 2025 Sun Mon Tue Wed Thu Fri Sat 31 1 2 3 4 5 6 7 8 9 10 11 12 13 14 …" at bounding box center [451, 222] width 902 height 444
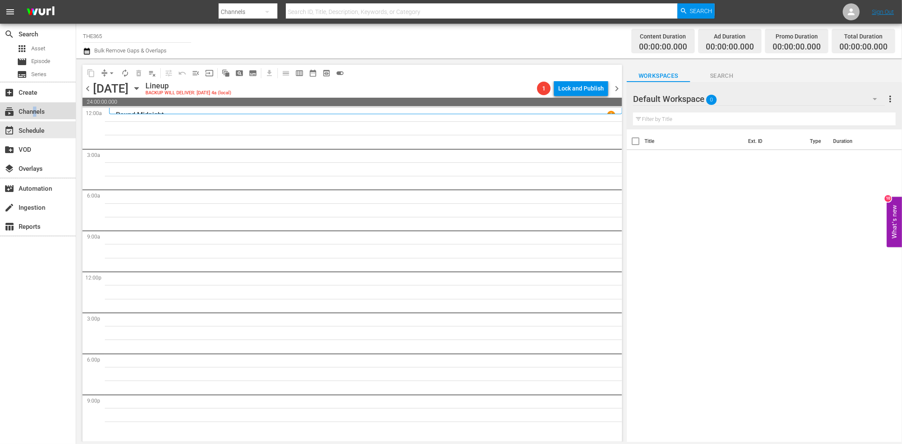
click at [35, 112] on div "subscriptions Channels" at bounding box center [23, 111] width 47 height 8
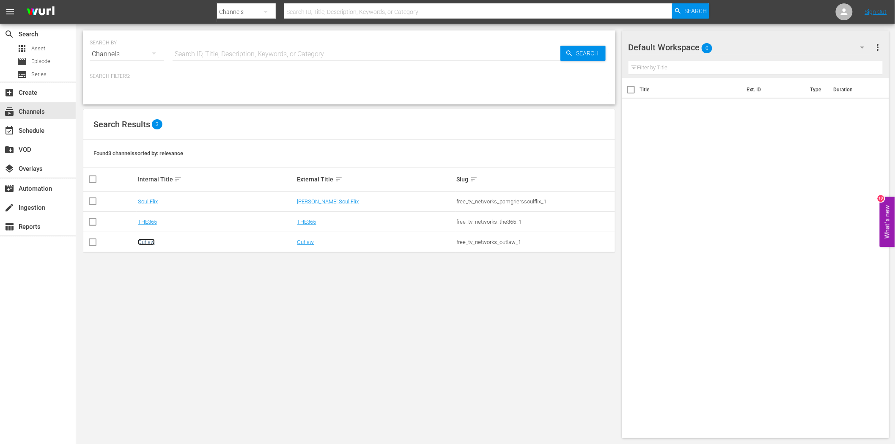
click at [148, 241] on link "Outlaw" at bounding box center [146, 242] width 17 height 6
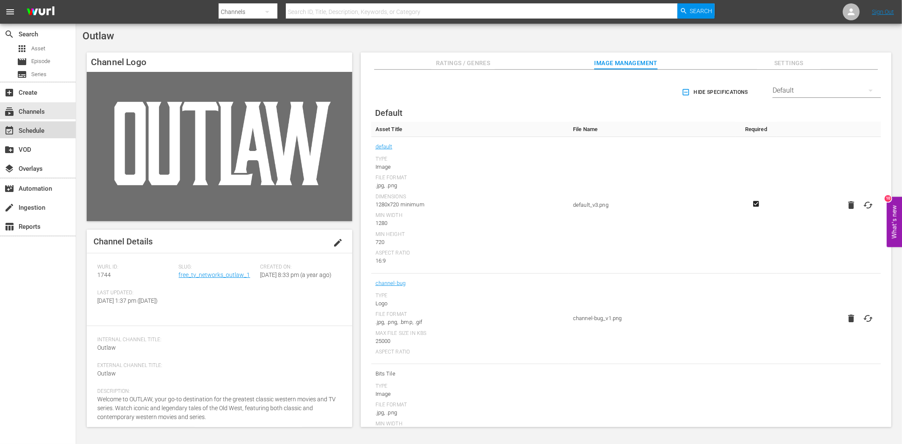
click at [33, 127] on div "event_available Schedule" at bounding box center [23, 130] width 47 height 8
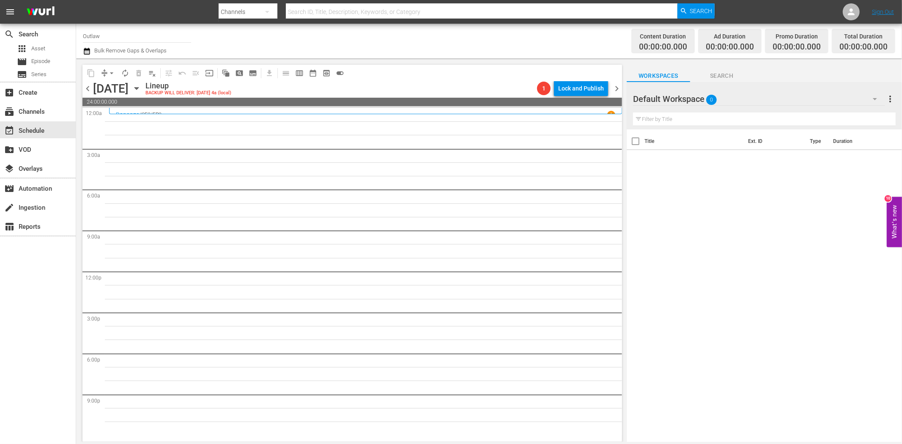
click at [141, 88] on icon "button" at bounding box center [136, 88] width 9 height 9
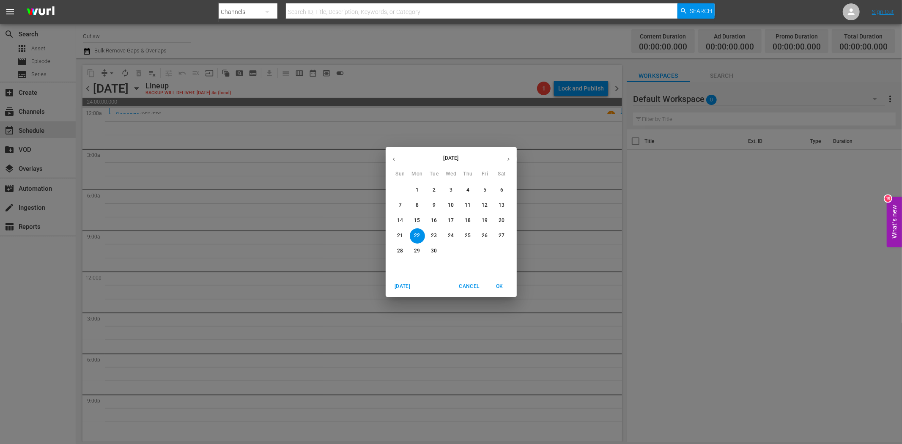
click at [479, 217] on span "19" at bounding box center [484, 220] width 15 height 7
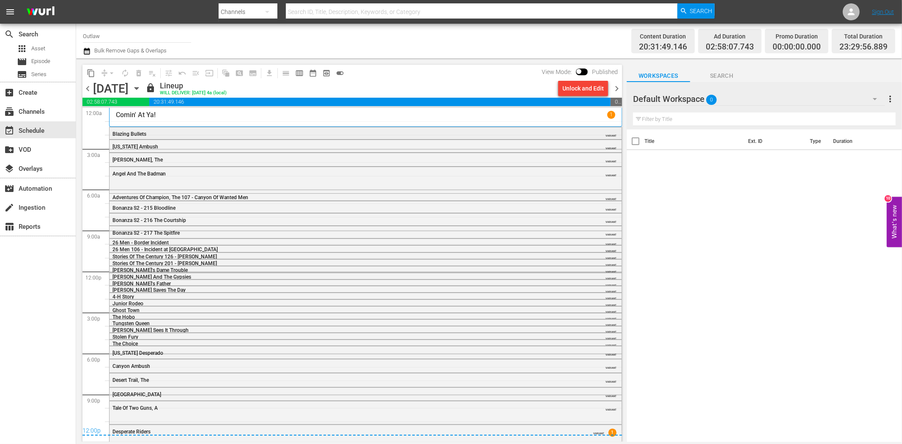
click at [136, 131] on span "Blazing Bullets" at bounding box center [129, 134] width 34 height 6
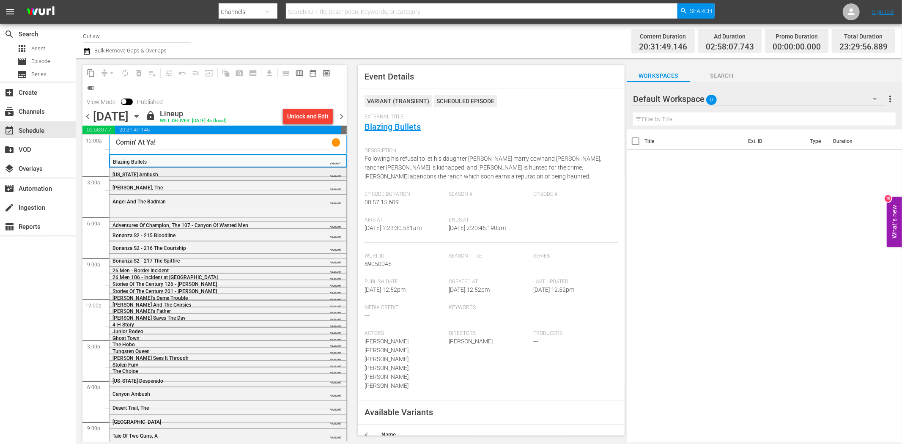
click at [213, 171] on div "Colorado Ambush" at bounding box center [206, 174] width 188 height 7
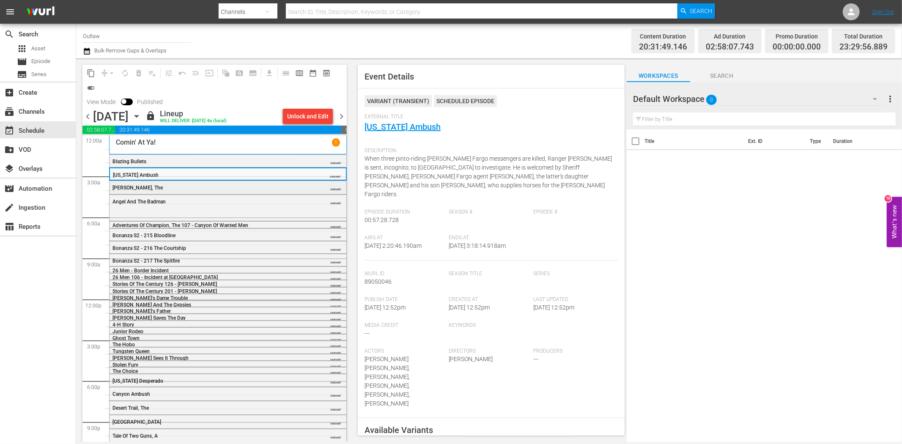
click at [222, 183] on div "Dawn Rider, The VARIANT" at bounding box center [228, 187] width 237 height 13
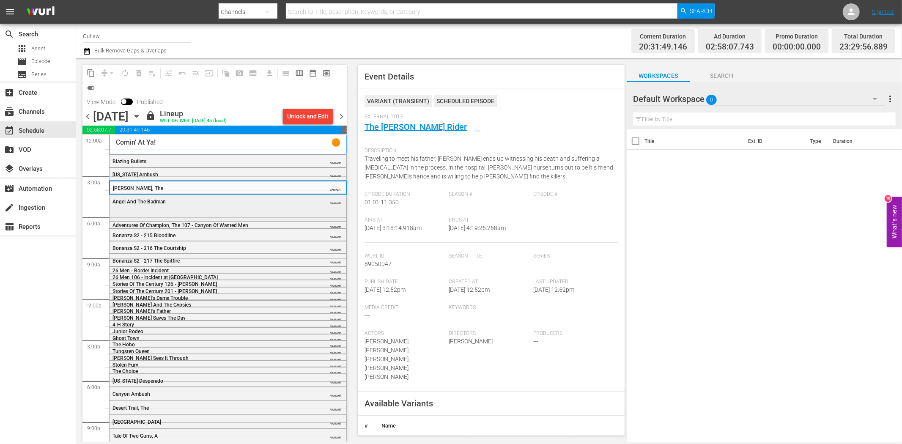
click at [229, 200] on div "Angel And The Badman" at bounding box center [206, 202] width 188 height 6
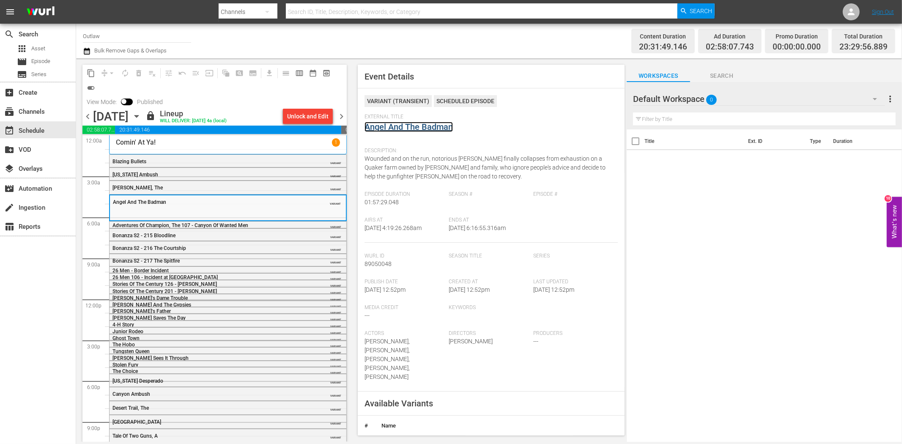
drag, startPoint x: 395, startPoint y: 123, endPoint x: 394, endPoint y: 127, distance: 4.2
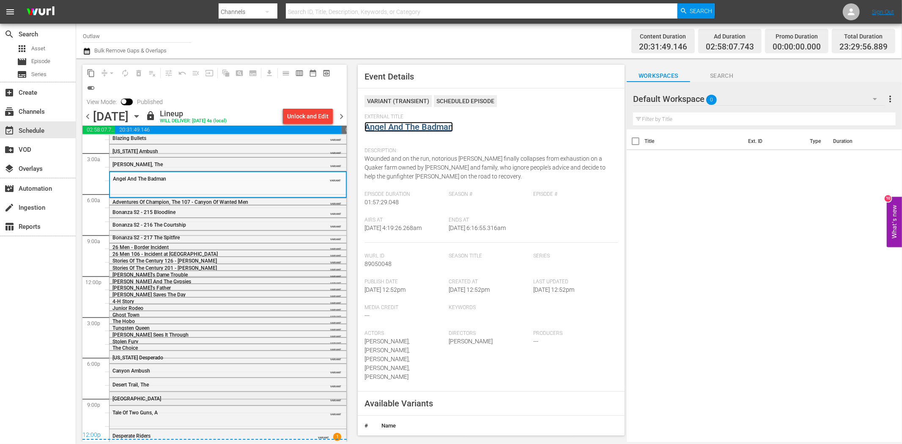
scroll to position [33, 0]
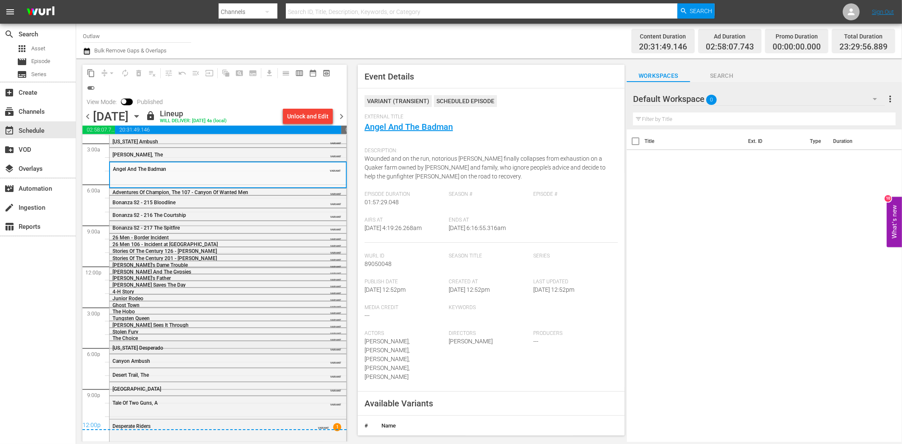
click at [190, 348] on div "Montana Desperado" at bounding box center [206, 348] width 188 height 6
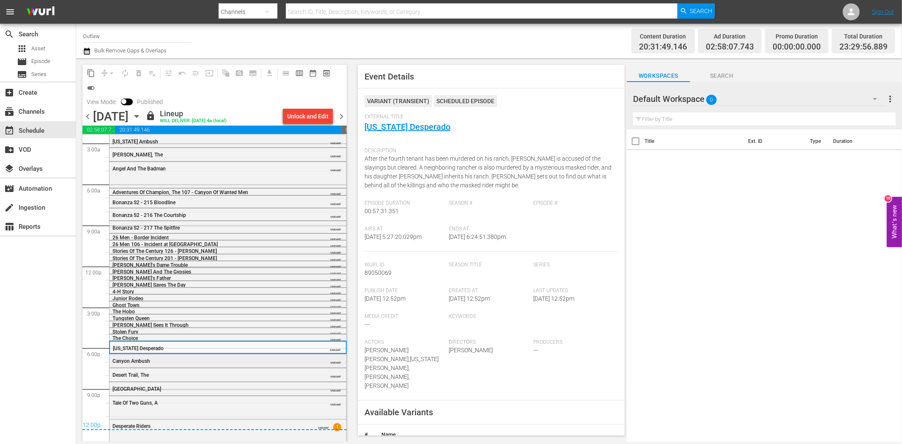
click at [144, 359] on span "Canyon Ambush" at bounding box center [131, 361] width 38 height 6
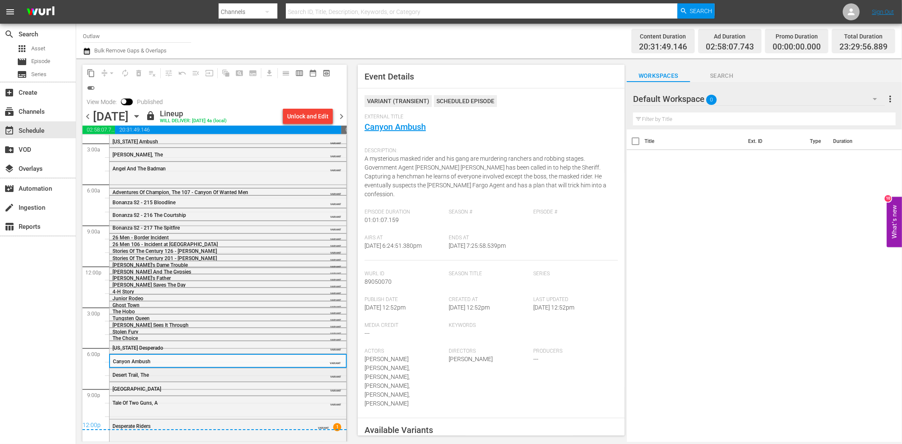
click at [205, 375] on div "Desert Trail, The" at bounding box center [206, 375] width 188 height 6
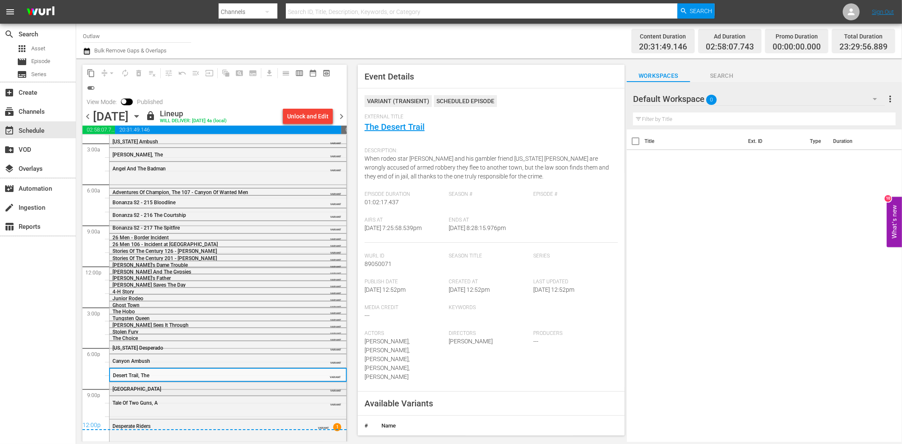
click at [219, 389] on div "Paradise Canyon" at bounding box center [206, 389] width 188 height 6
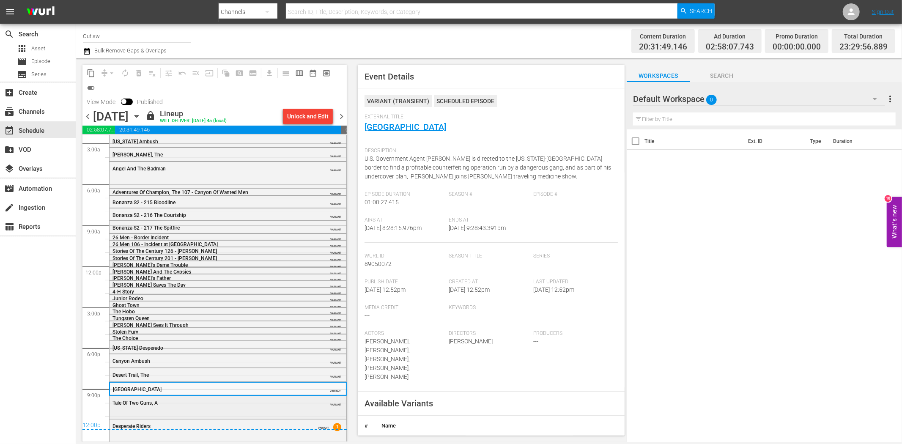
click at [212, 403] on div "Tale Of Two Guns, A" at bounding box center [206, 403] width 188 height 6
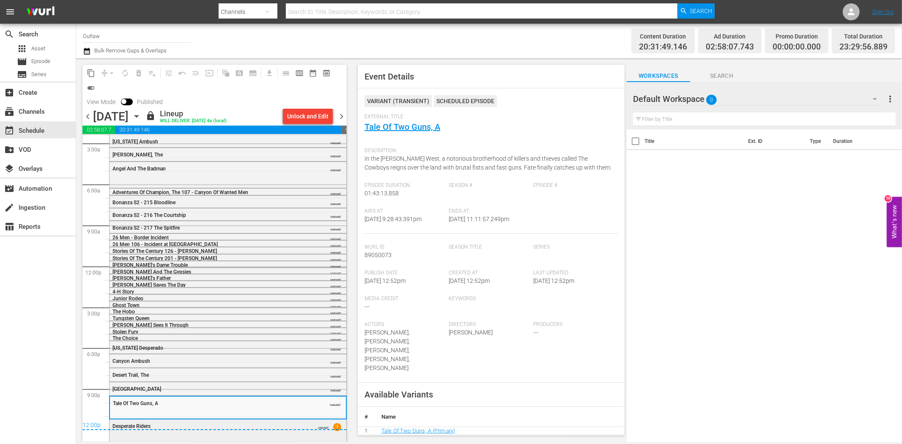
click at [252, 431] on div "Desperate Riders VARIANT 1" at bounding box center [228, 425] width 237 height 13
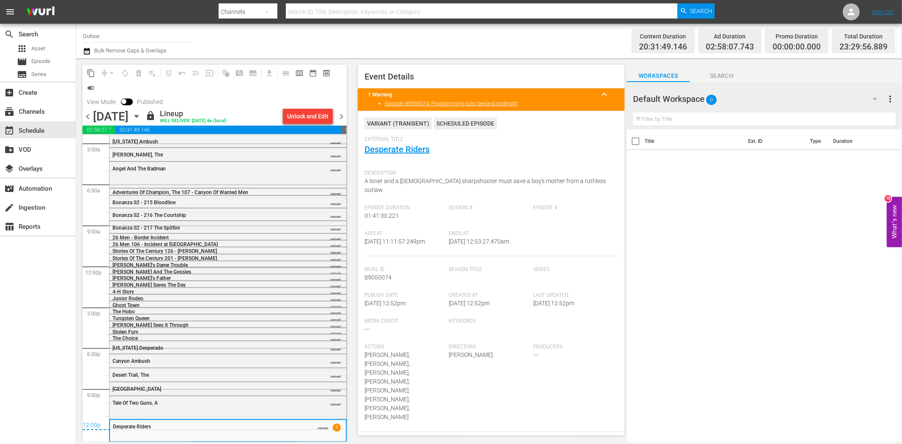
click at [342, 115] on span "chevron_right" at bounding box center [341, 116] width 11 height 11
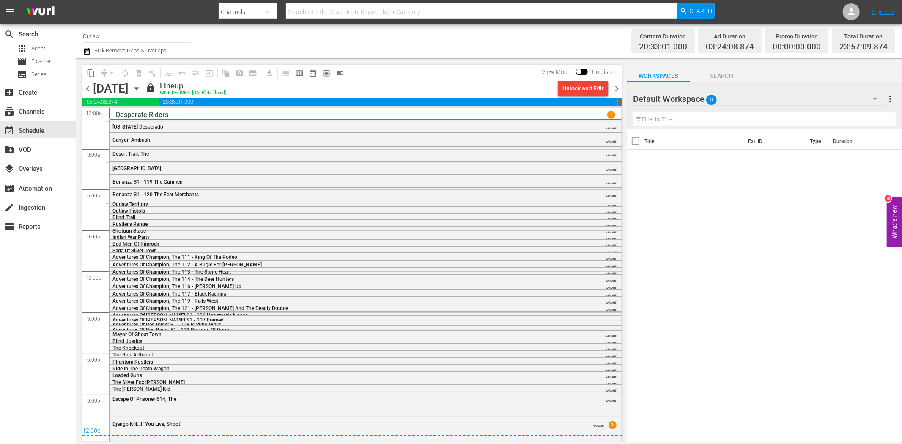
click at [175, 123] on div "Montana Desperado VARIANT" at bounding box center [366, 126] width 512 height 13
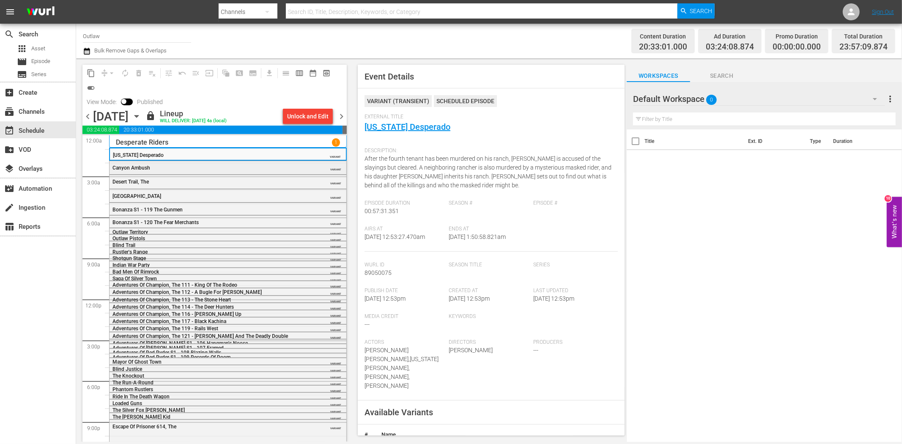
click at [252, 164] on div "Canyon Ambush" at bounding box center [206, 167] width 188 height 7
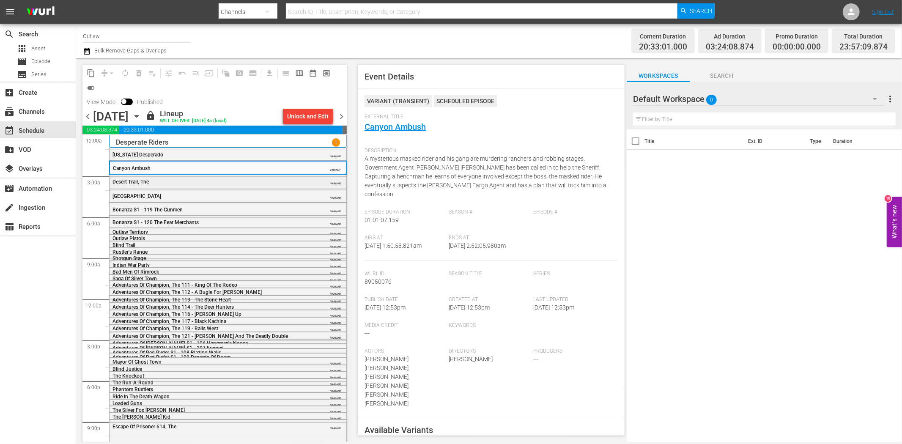
click at [237, 180] on div "Desert Trail, The" at bounding box center [206, 182] width 188 height 6
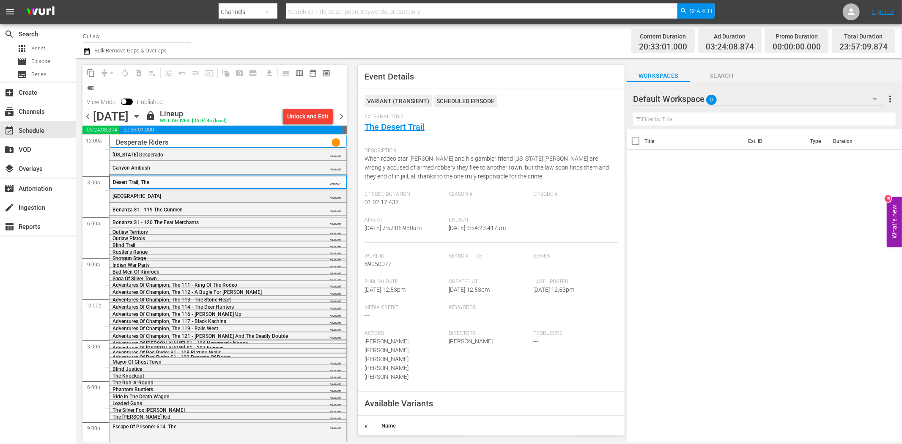
click at [258, 196] on div "Paradise Canyon" at bounding box center [206, 196] width 188 height 6
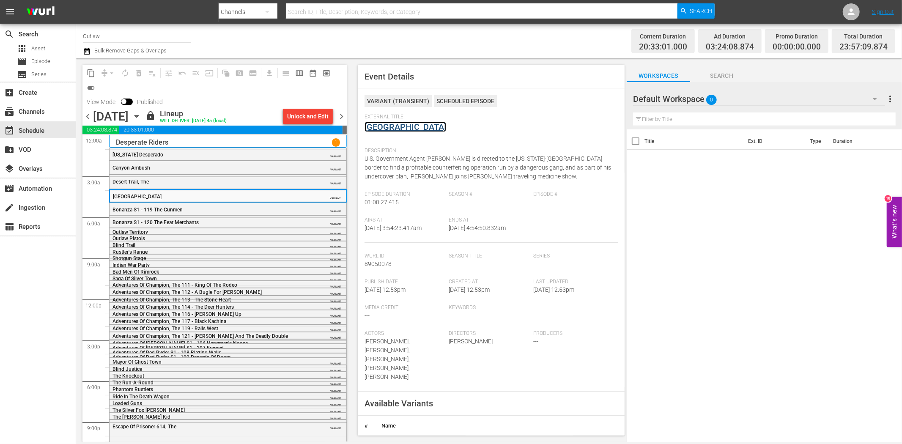
scroll to position [33, 0]
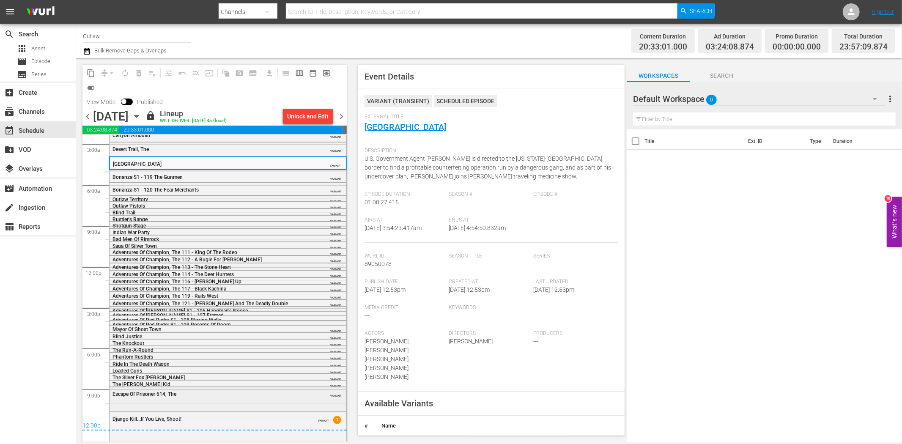
click at [233, 395] on div "Escape Of Prisoner 614, The" at bounding box center [206, 394] width 188 height 6
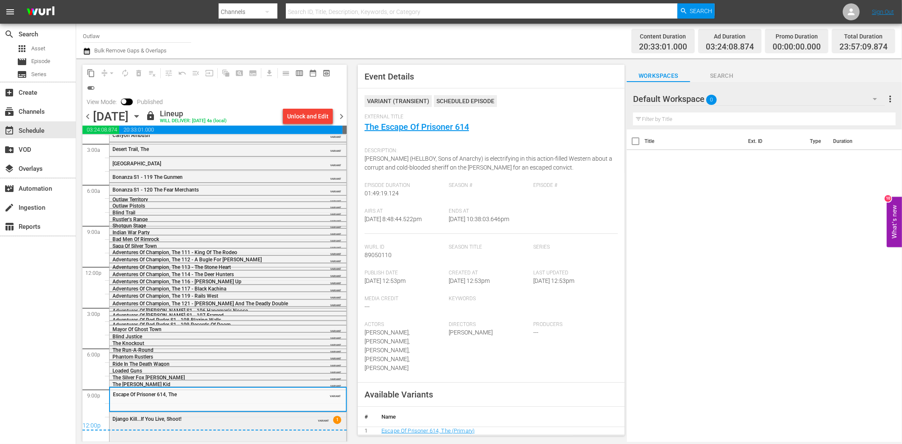
click at [232, 416] on div "Django Kill...If You Live, Shoot!" at bounding box center [206, 419] width 188 height 6
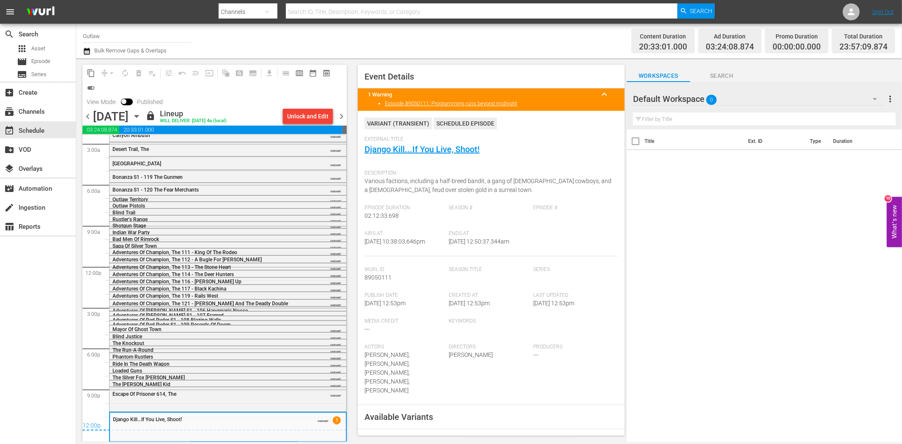
click at [343, 117] on span "chevron_right" at bounding box center [341, 116] width 11 height 11
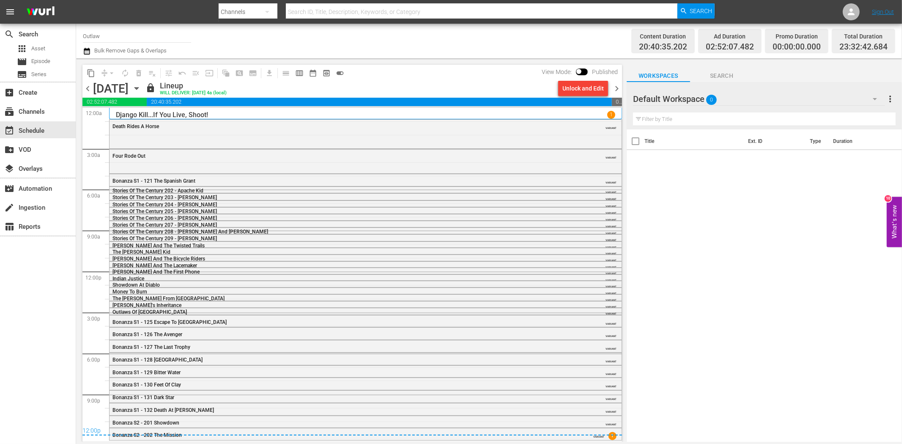
click at [218, 126] on div "Death Rides A Horse" at bounding box center [342, 126] width 460 height 6
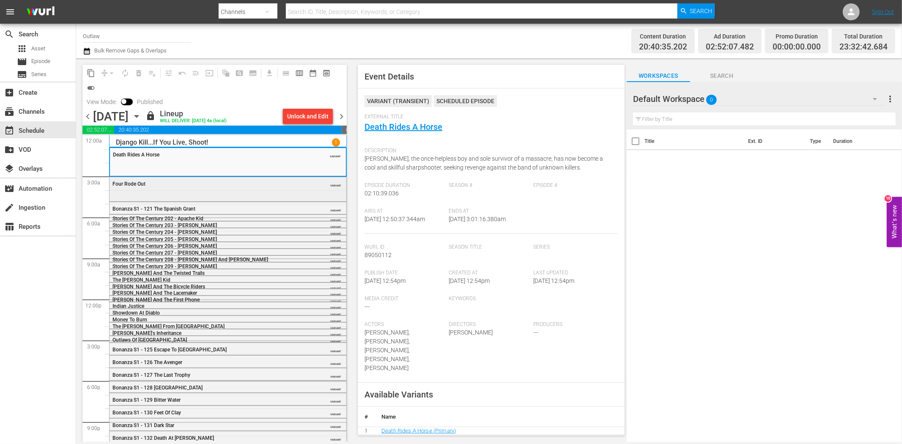
click at [254, 189] on div "Four Rode Out VARIANT" at bounding box center [228, 183] width 237 height 13
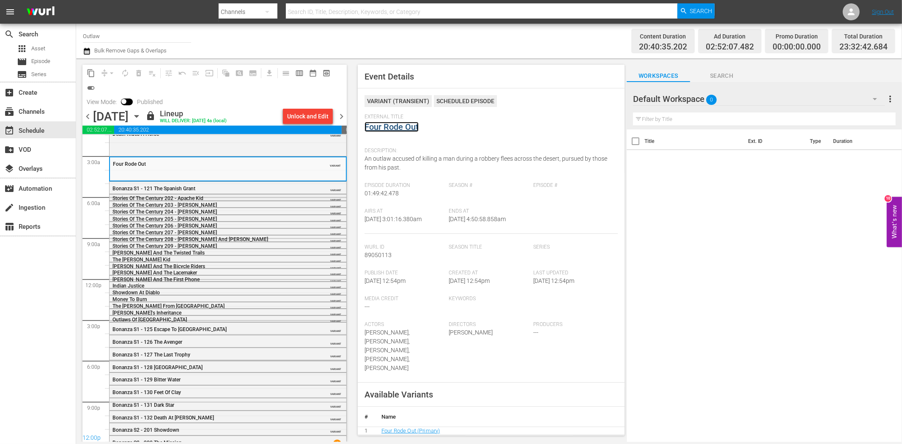
scroll to position [27, 0]
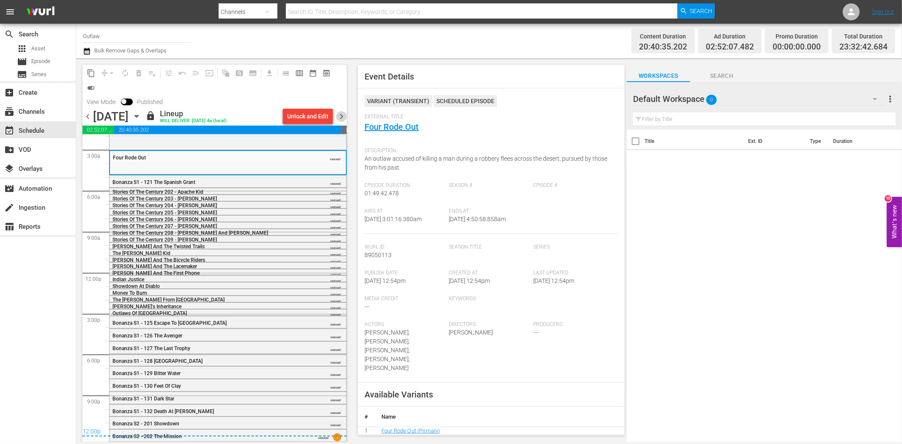
click at [344, 115] on span "chevron_right" at bounding box center [341, 116] width 11 height 11
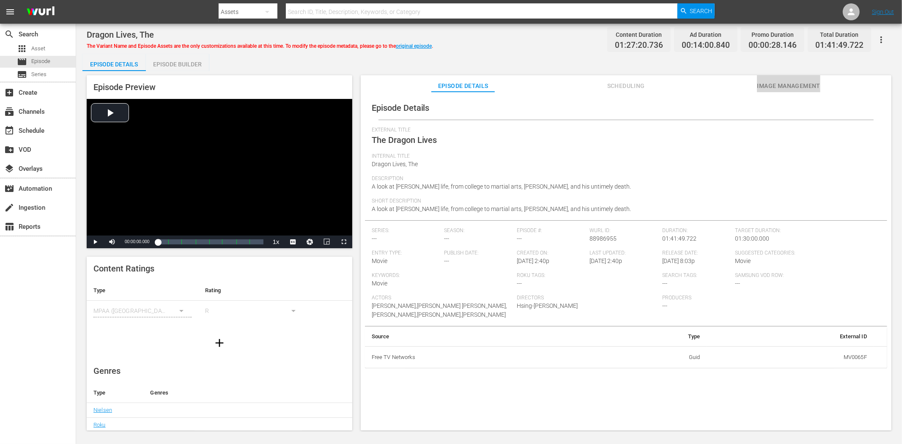
click at [796, 86] on span "Image Management" at bounding box center [788, 86] width 63 height 11
click at [794, 84] on span "Image Management" at bounding box center [788, 86] width 63 height 11
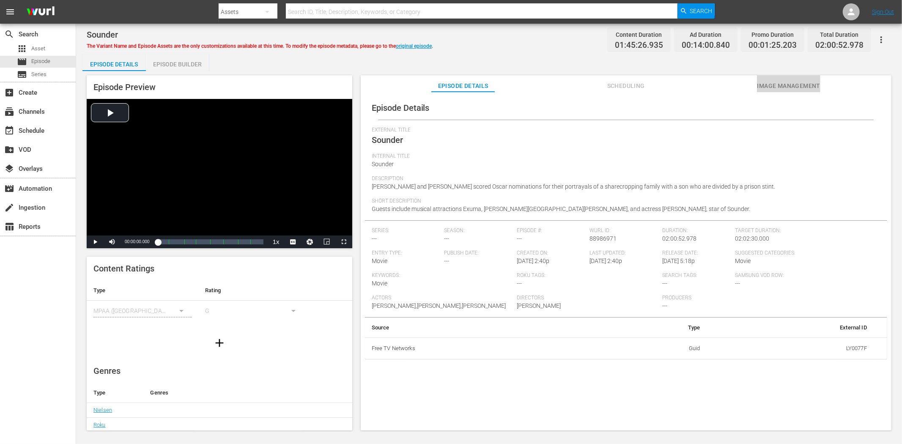
click at [811, 82] on span "Image Management" at bounding box center [788, 86] width 63 height 11
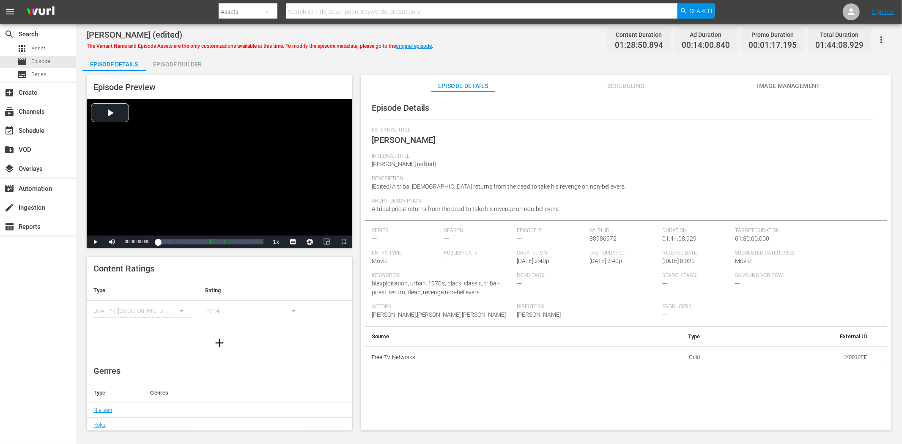
click at [762, 78] on button "Image Management" at bounding box center [788, 83] width 63 height 17
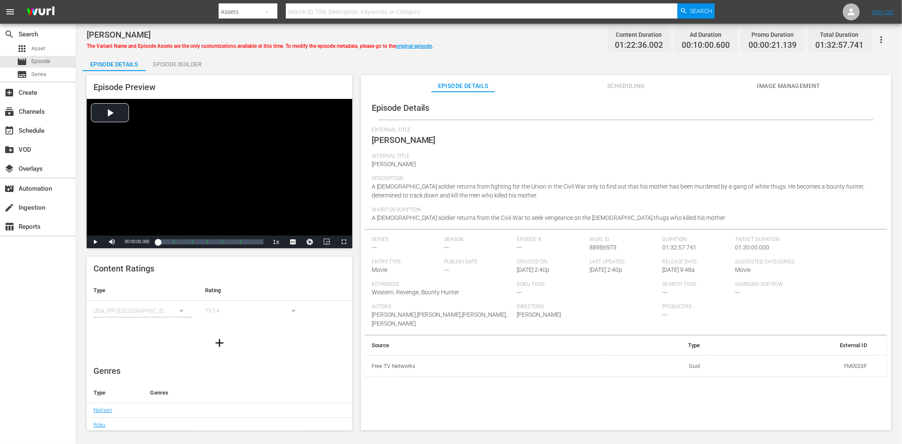
click at [757, 86] on span "Image Management" at bounding box center [788, 86] width 63 height 11
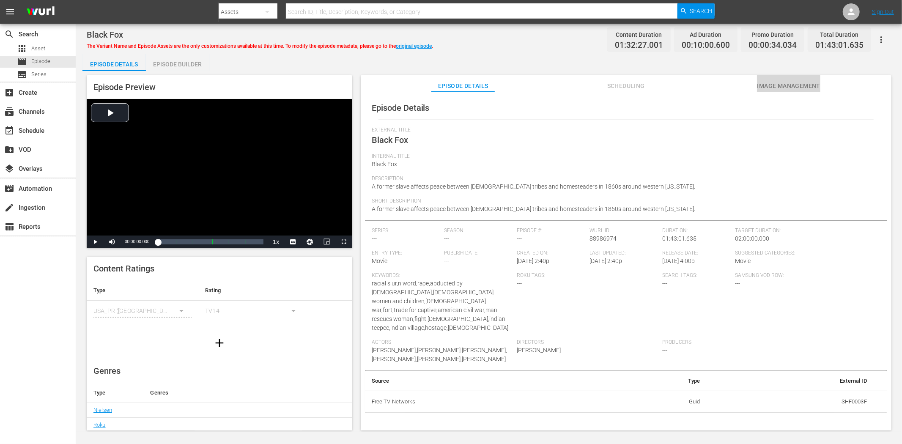
click at [800, 83] on span "Image Management" at bounding box center [788, 86] width 63 height 11
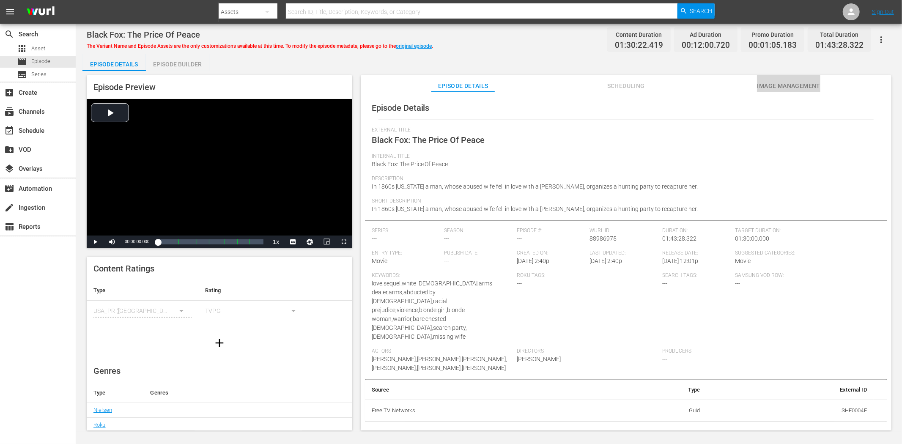
click at [811, 78] on button "Image Management" at bounding box center [788, 83] width 63 height 17
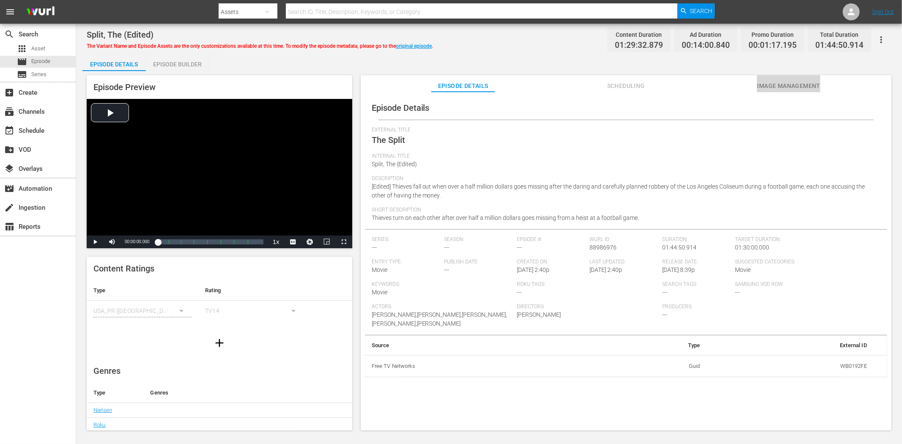
click at [781, 82] on span "Image Management" at bounding box center [788, 86] width 63 height 11
click at [777, 85] on span "Image Management" at bounding box center [788, 86] width 63 height 11
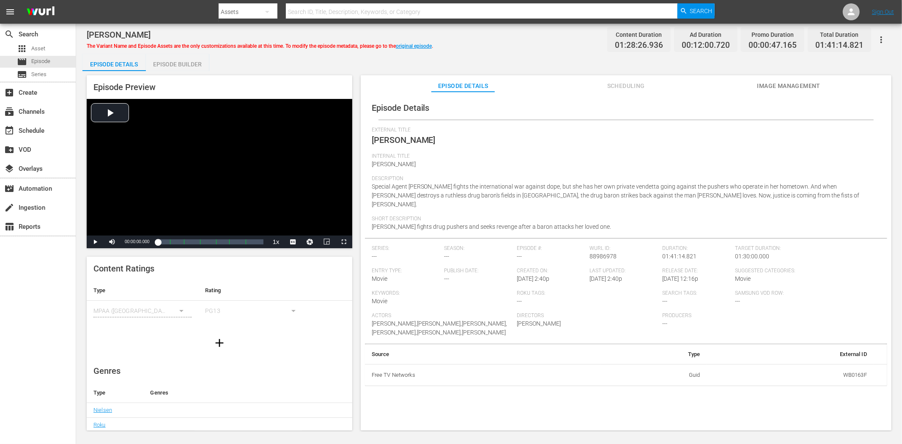
click at [780, 81] on span "Image Management" at bounding box center [788, 86] width 63 height 11
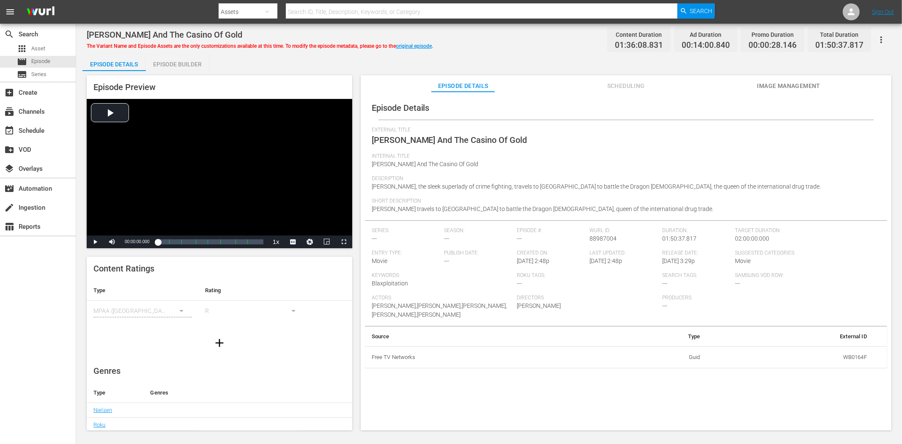
click at [759, 81] on span "Image Management" at bounding box center [788, 86] width 63 height 11
click at [775, 83] on span "Image Management" at bounding box center [788, 86] width 63 height 11
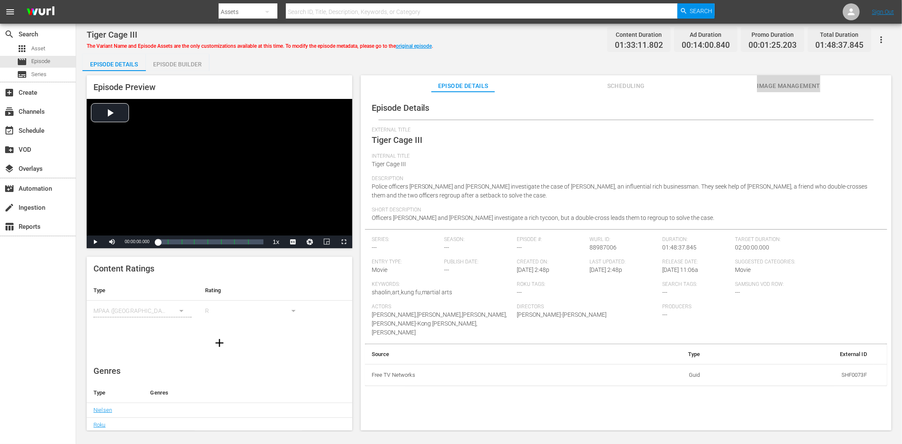
click at [811, 88] on span "Image Management" at bounding box center [788, 86] width 63 height 11
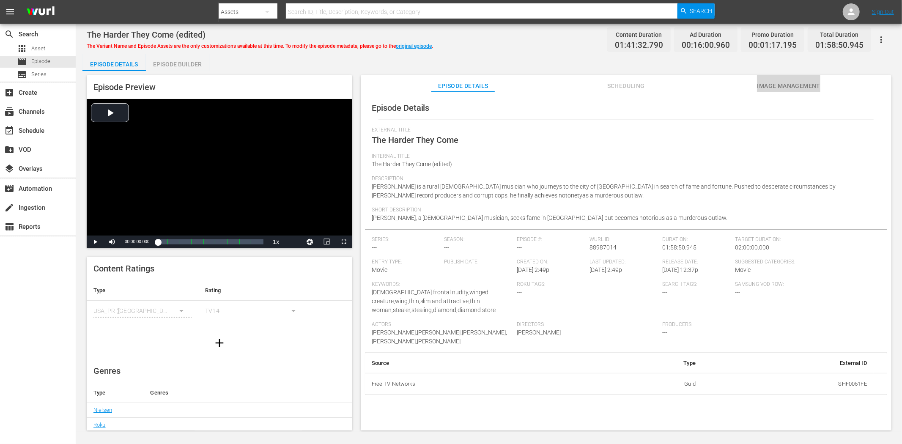
click at [805, 85] on span "Image Management" at bounding box center [788, 86] width 63 height 11
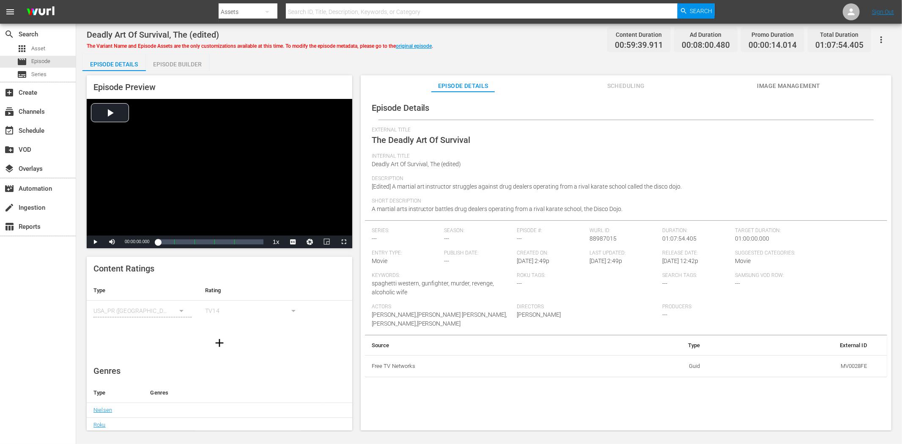
click at [781, 85] on span "Image Management" at bounding box center [788, 86] width 63 height 11
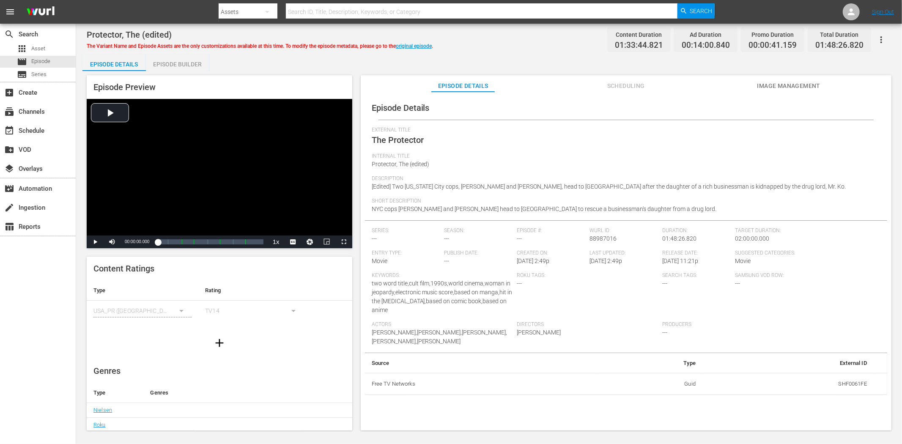
click at [811, 86] on span "Image Management" at bounding box center [788, 86] width 63 height 11
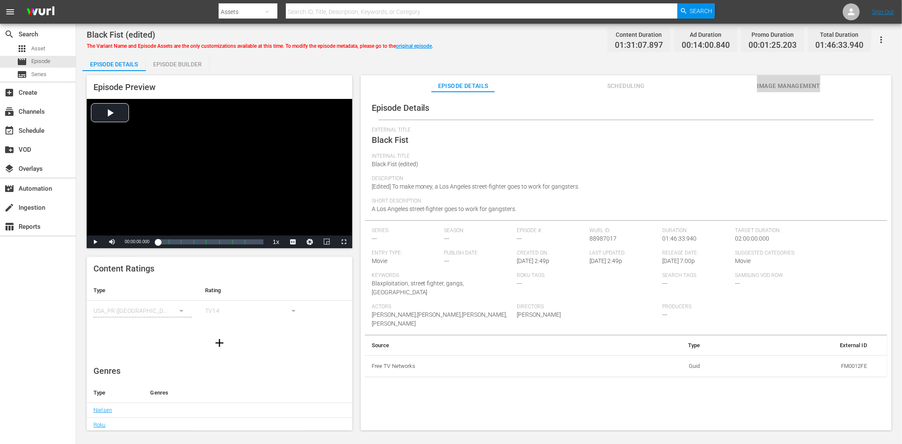
click at [781, 82] on span "Image Management" at bounding box center [788, 86] width 63 height 11
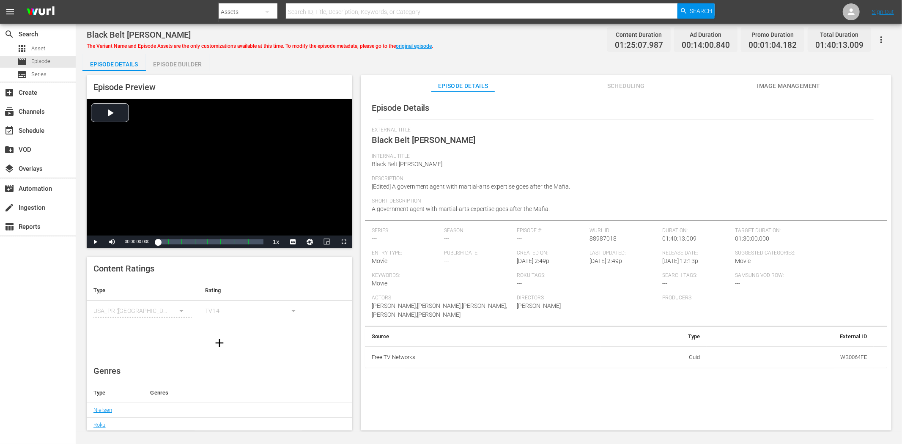
click at [774, 82] on span "Image Management" at bounding box center [788, 86] width 63 height 11
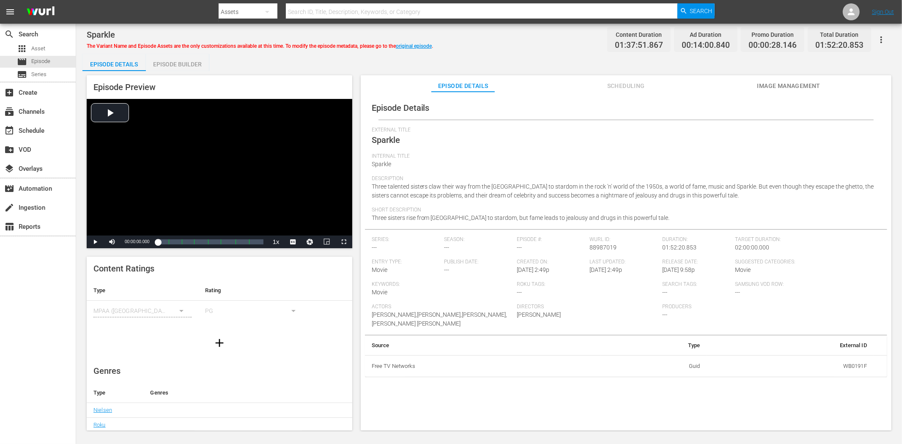
click at [774, 88] on span "Image Management" at bounding box center [788, 86] width 63 height 11
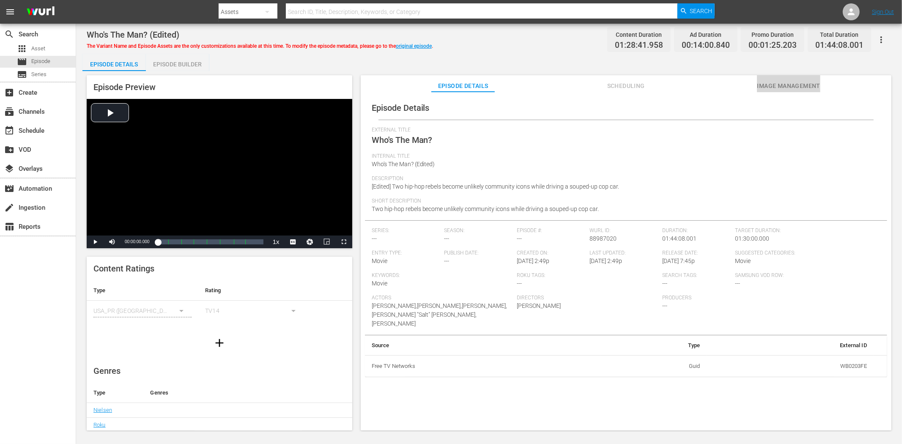
click at [791, 83] on span "Image Management" at bounding box center [788, 86] width 63 height 11
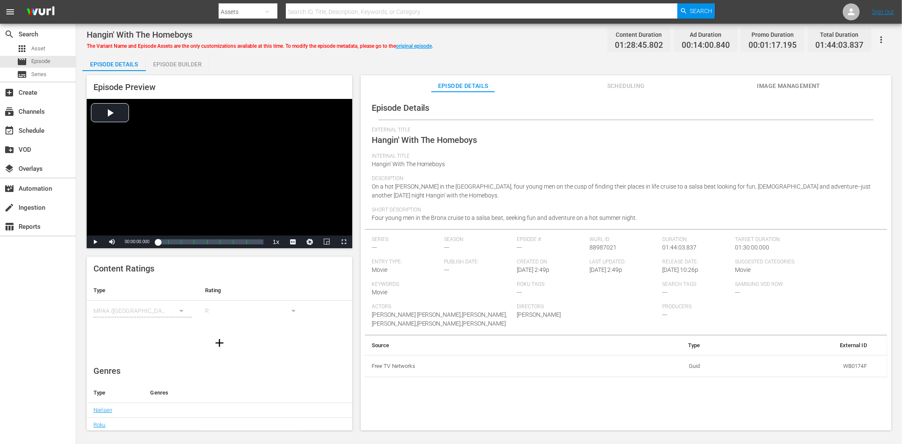
click at [785, 79] on button "Image Management" at bounding box center [788, 83] width 63 height 17
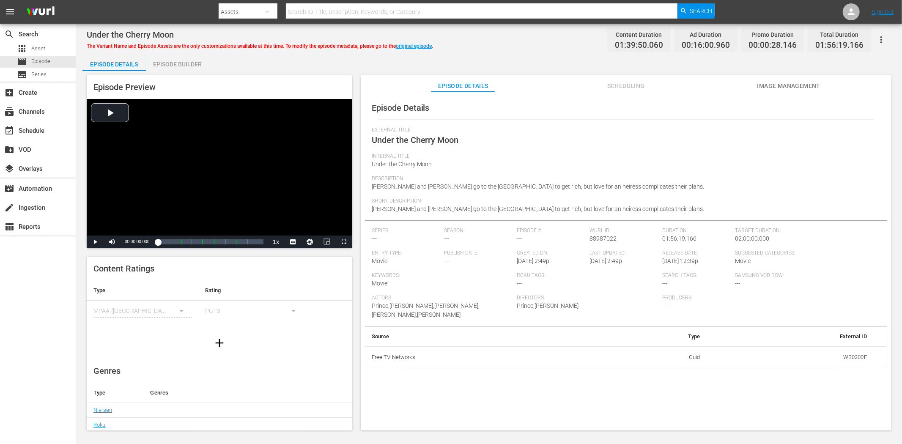
click at [811, 85] on div "Episode Details Scheduling Image Management" at bounding box center [626, 83] width 488 height 17
click at [802, 85] on span "Image Management" at bounding box center [788, 86] width 63 height 11
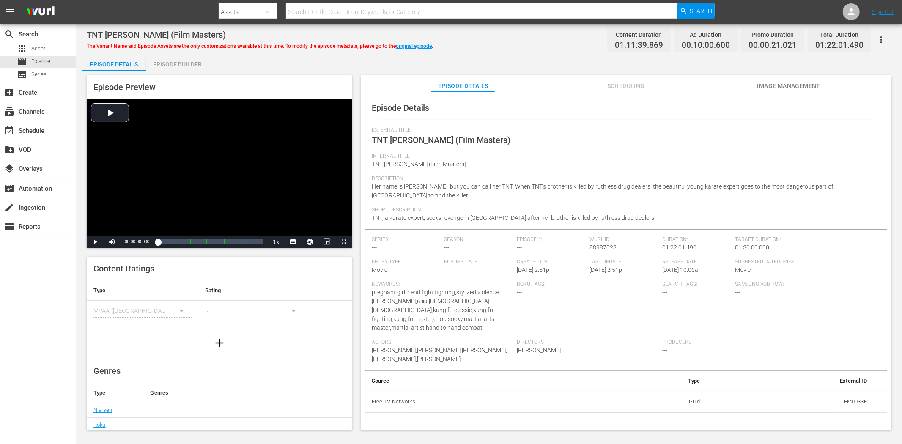
click at [788, 81] on span "Image Management" at bounding box center [788, 86] width 63 height 11
click at [768, 84] on span "Image Management" at bounding box center [788, 86] width 63 height 11
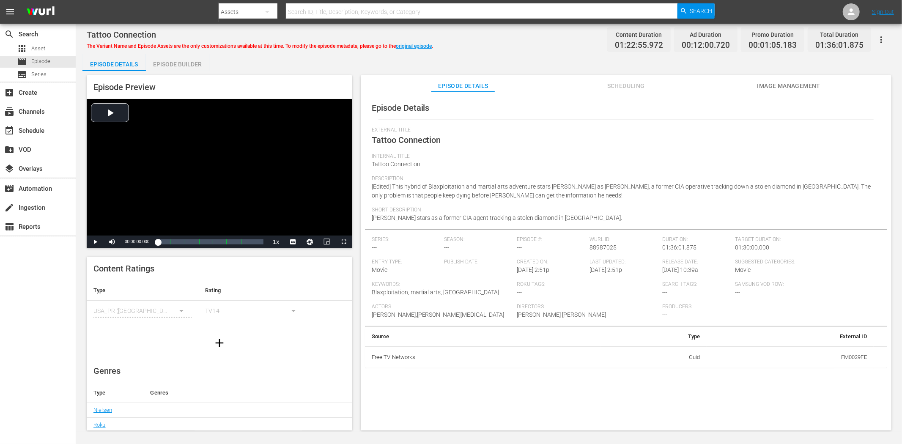
click at [764, 87] on span "Image Management" at bounding box center [788, 86] width 63 height 11
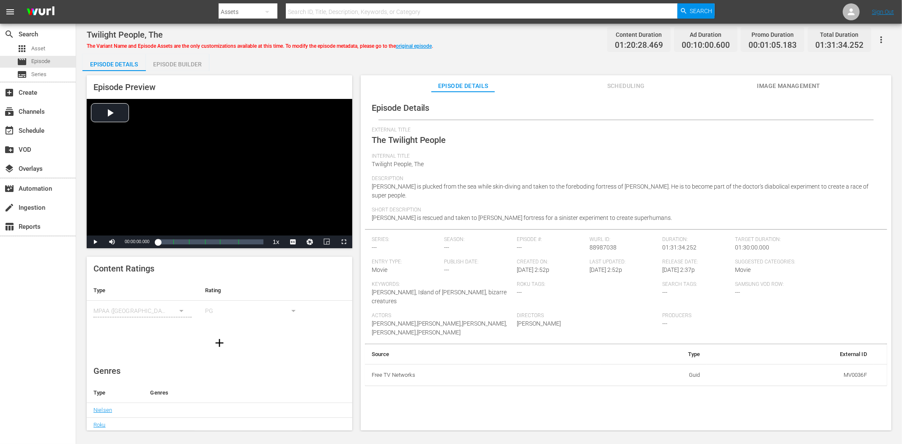
click at [780, 85] on span "Image Management" at bounding box center [788, 86] width 63 height 11
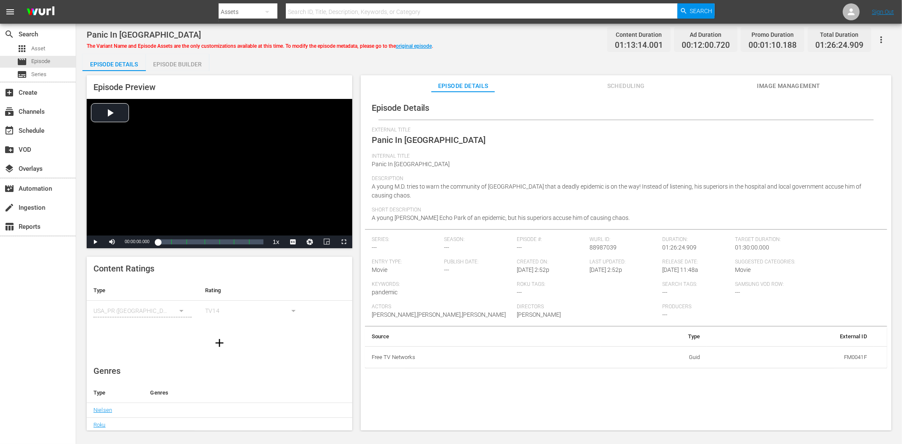
click at [811, 81] on span "Image Management" at bounding box center [788, 86] width 63 height 11
click at [770, 82] on span "Image Management" at bounding box center [788, 86] width 63 height 11
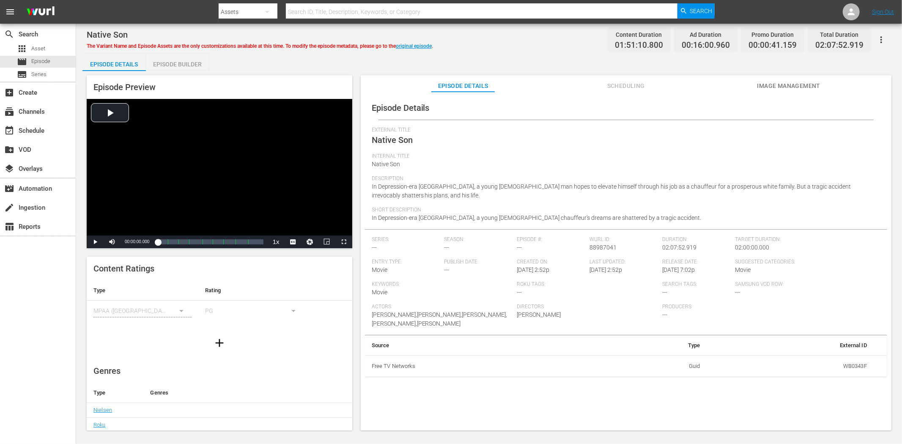
click at [782, 81] on span "Image Management" at bounding box center [788, 86] width 63 height 11
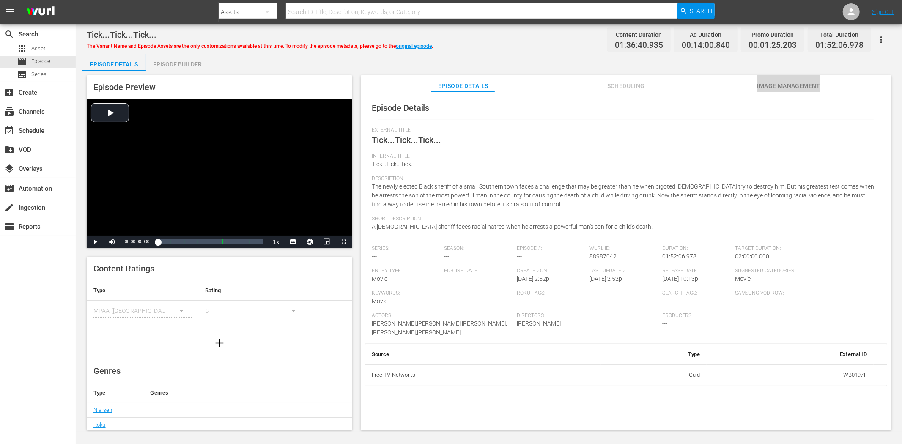
click at [793, 82] on span "Image Management" at bounding box center [788, 86] width 63 height 11
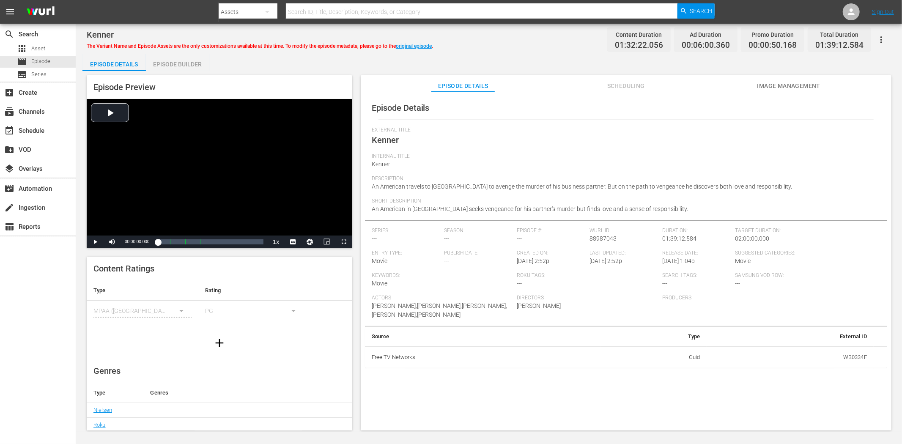
click at [785, 87] on span "Image Management" at bounding box center [788, 86] width 63 height 11
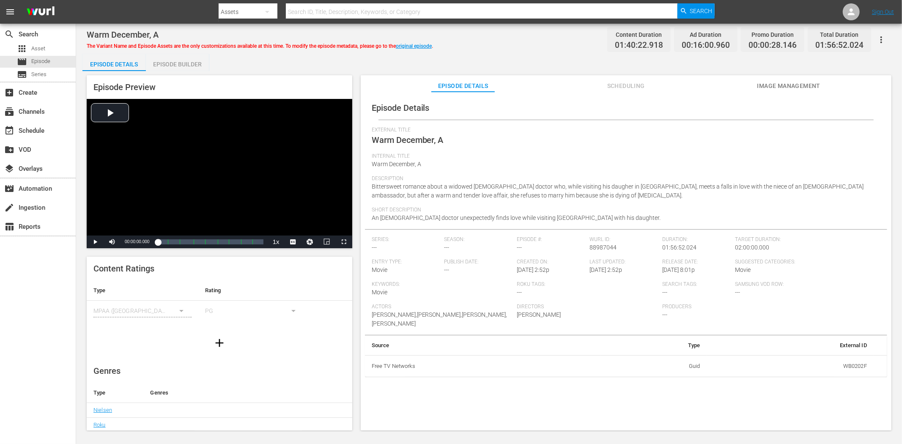
click at [781, 88] on span "Image Management" at bounding box center [788, 86] width 63 height 11
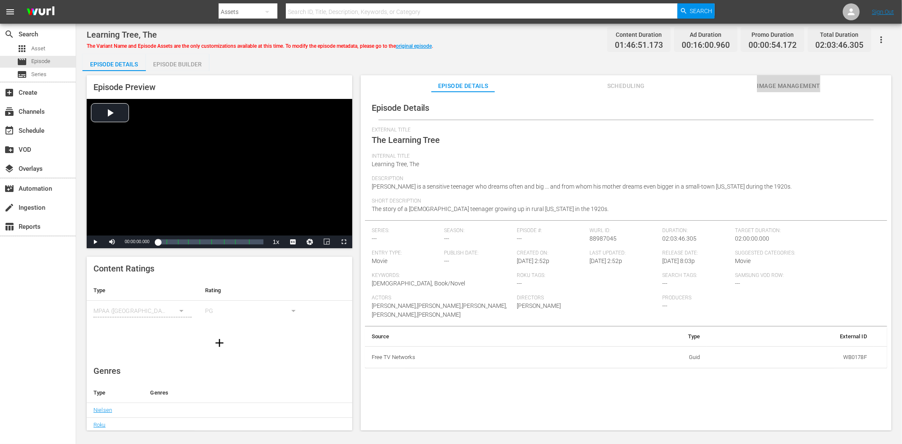
click at [796, 81] on span "Image Management" at bounding box center [788, 86] width 63 height 11
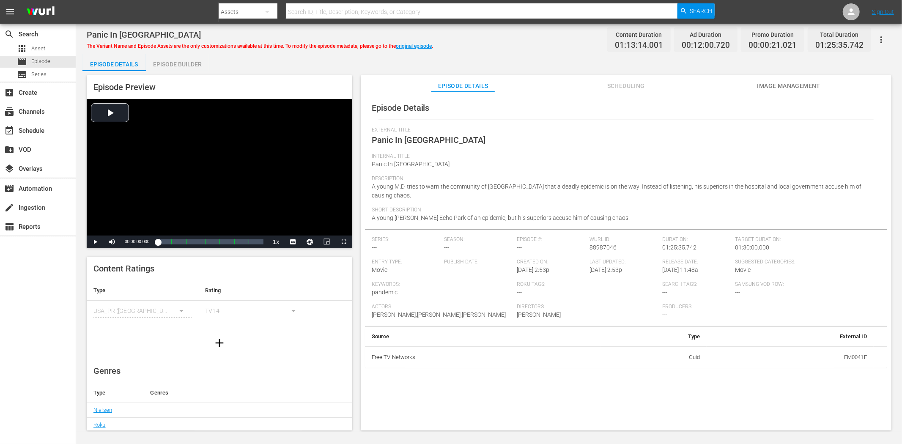
drag, startPoint x: 784, startPoint y: 87, endPoint x: 780, endPoint y: 86, distance: 4.3
click at [784, 86] on span "Image Management" at bounding box center [788, 86] width 63 height 11
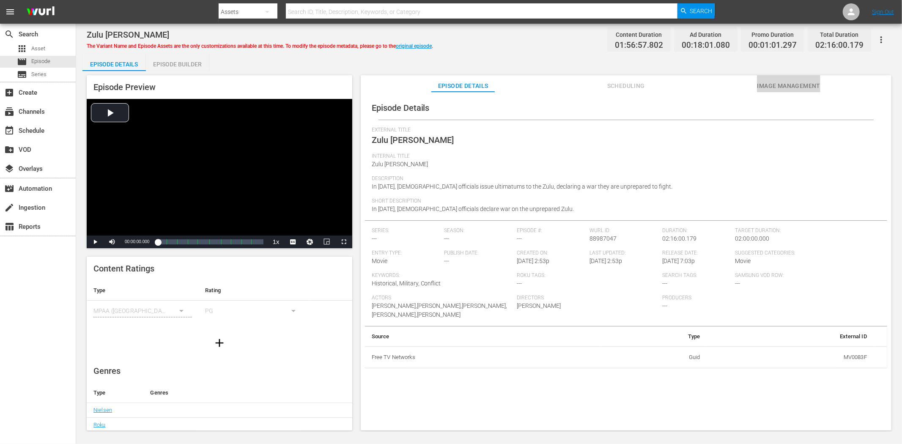
click at [763, 82] on span "Image Management" at bounding box center [788, 86] width 63 height 11
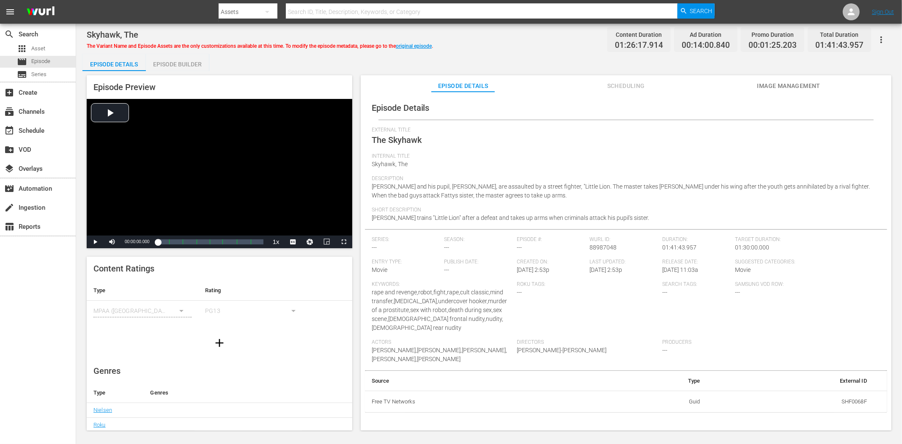
click at [780, 90] on span "Image Management" at bounding box center [788, 86] width 63 height 11
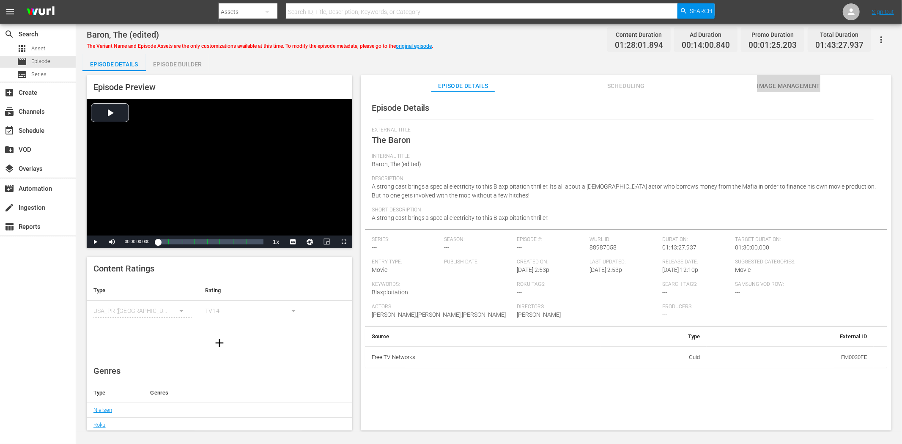
click at [781, 81] on span "Image Management" at bounding box center [788, 86] width 63 height 11
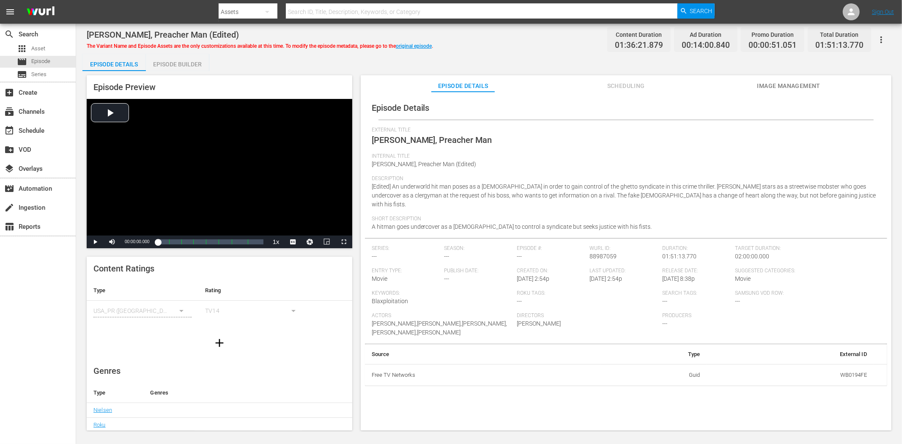
click at [788, 83] on span "Image Management" at bounding box center [788, 86] width 63 height 11
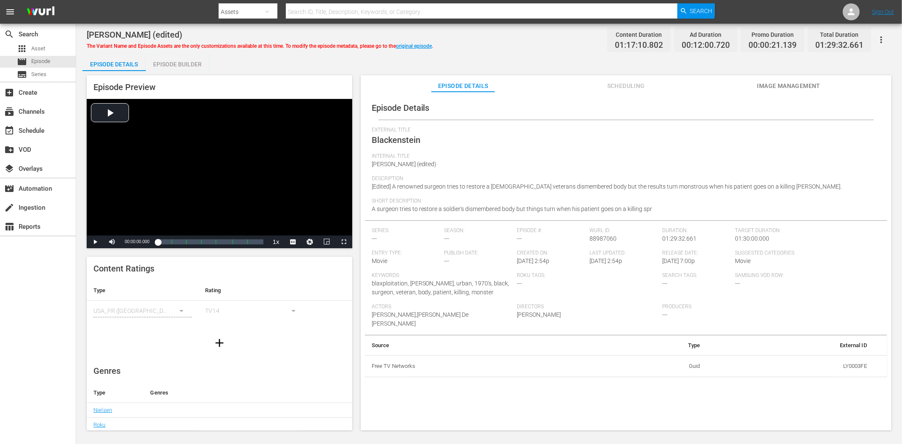
click at [771, 82] on span "Image Management" at bounding box center [788, 86] width 63 height 11
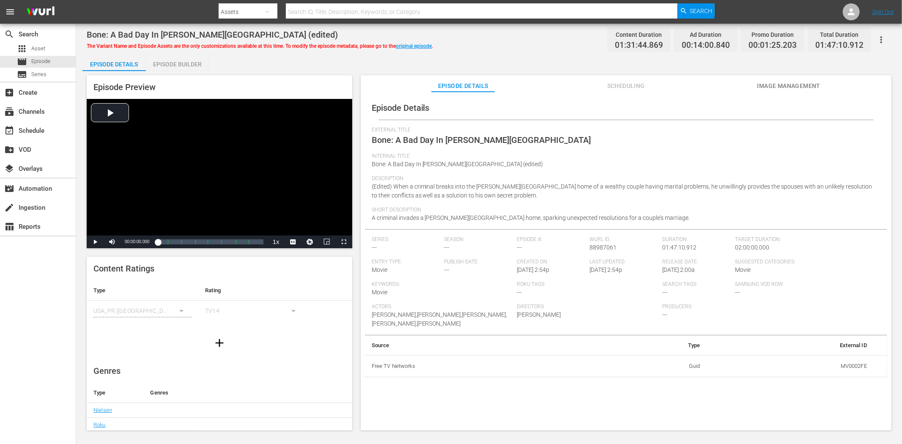
click at [776, 77] on button "Image Management" at bounding box center [788, 83] width 63 height 17
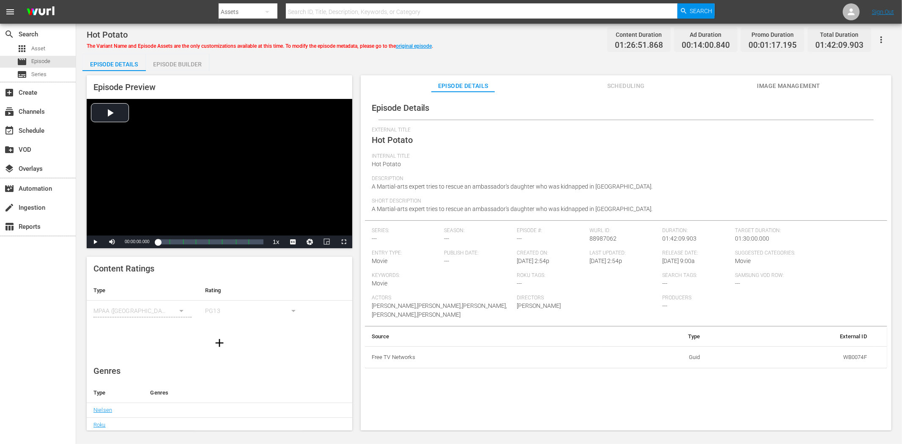
click at [804, 79] on button "Image Management" at bounding box center [788, 83] width 63 height 17
click at [767, 82] on span "Image Management" at bounding box center [788, 86] width 63 height 11
click at [780, 81] on span "Image Management" at bounding box center [788, 86] width 63 height 11
click at [779, 85] on span "Image Management" at bounding box center [788, 86] width 63 height 11
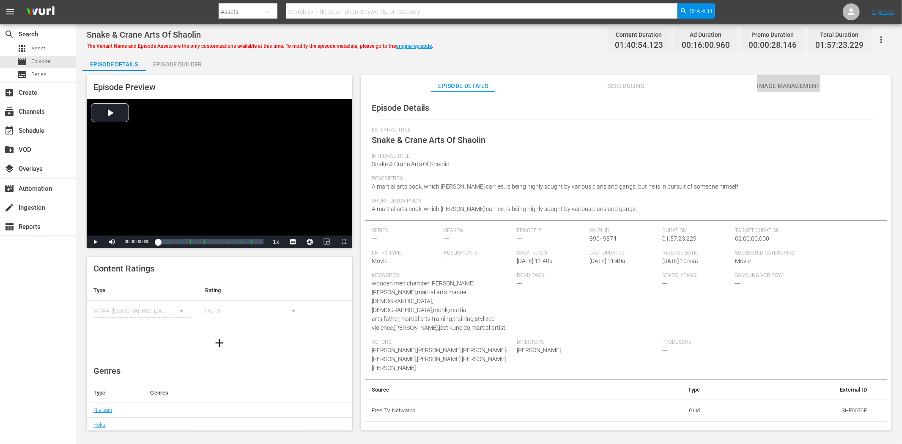
click at [787, 82] on span "Image Management" at bounding box center [788, 86] width 63 height 11
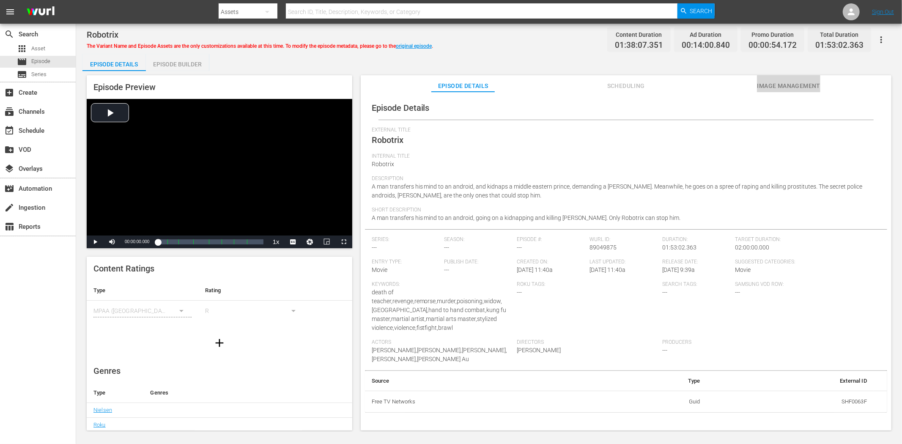
click at [768, 81] on span "Image Management" at bounding box center [788, 86] width 63 height 11
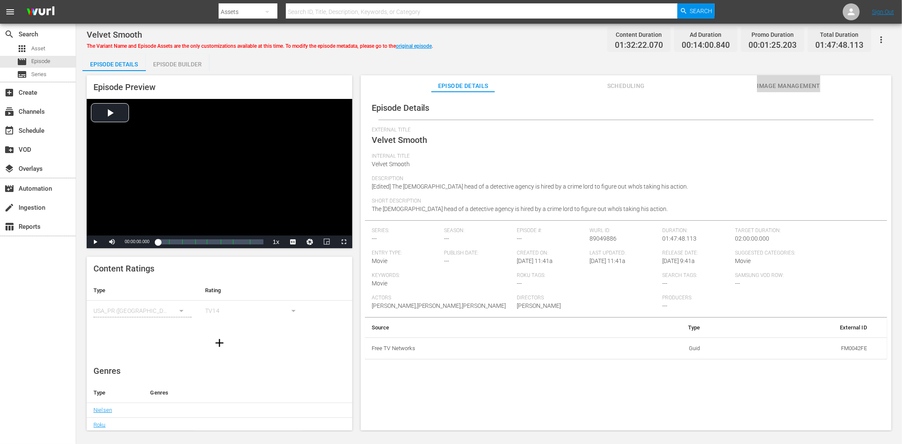
click at [759, 84] on span "Image Management" at bounding box center [788, 86] width 63 height 11
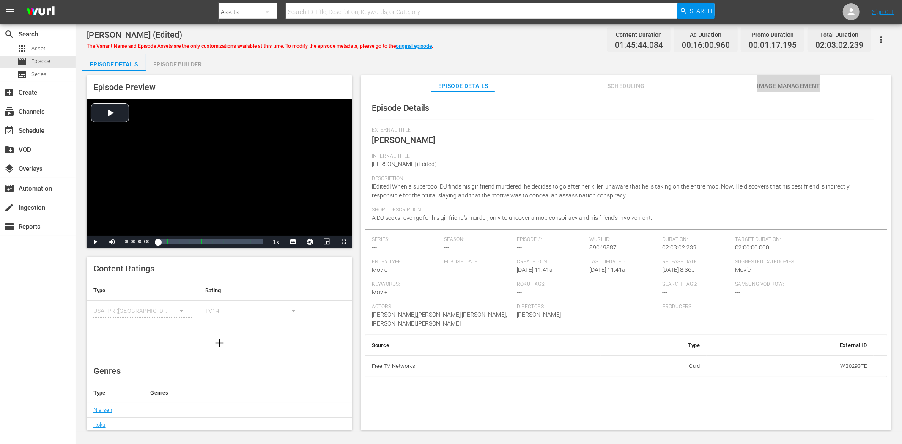
click at [778, 84] on span "Image Management" at bounding box center [788, 86] width 63 height 11
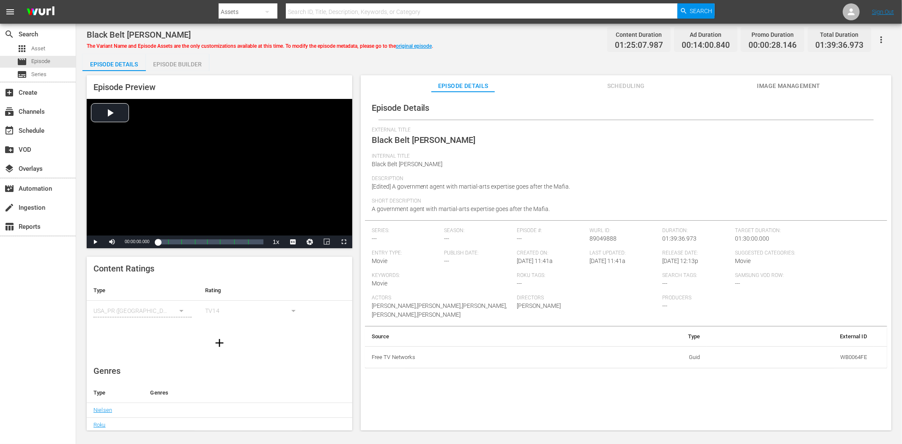
click at [766, 87] on span "Image Management" at bounding box center [788, 86] width 63 height 11
click at [787, 82] on span "Image Management" at bounding box center [788, 86] width 63 height 11
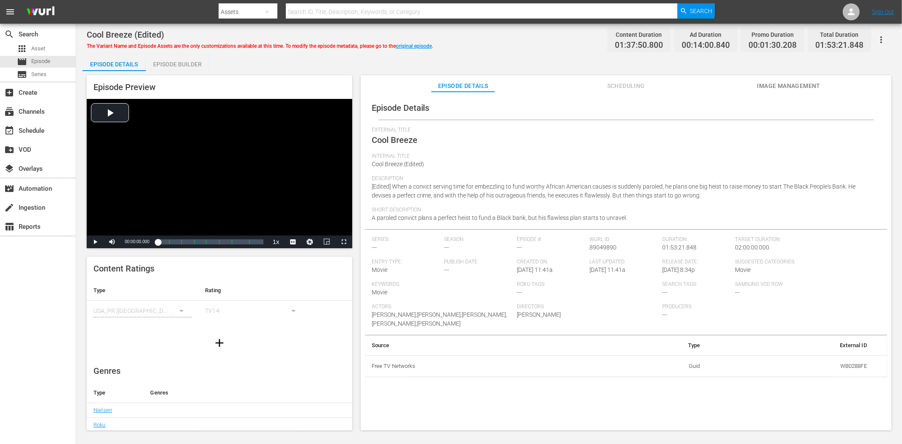
click at [801, 79] on button "Image Management" at bounding box center [788, 83] width 63 height 17
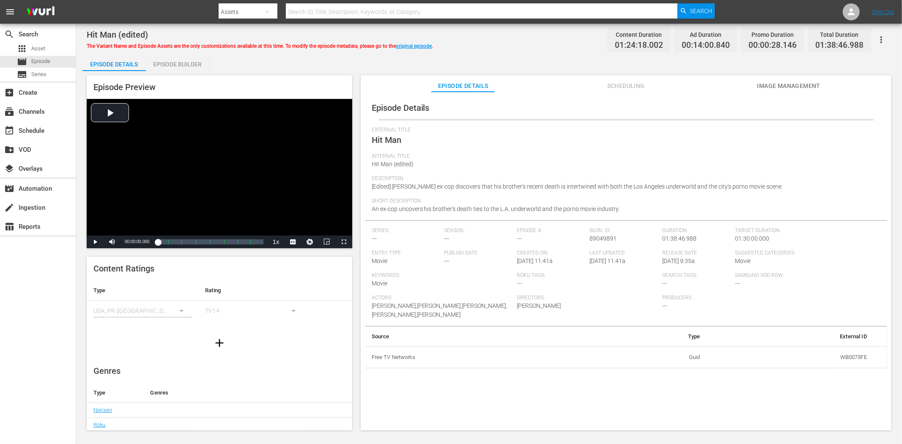
click at [774, 81] on span "Image Management" at bounding box center [788, 86] width 63 height 11
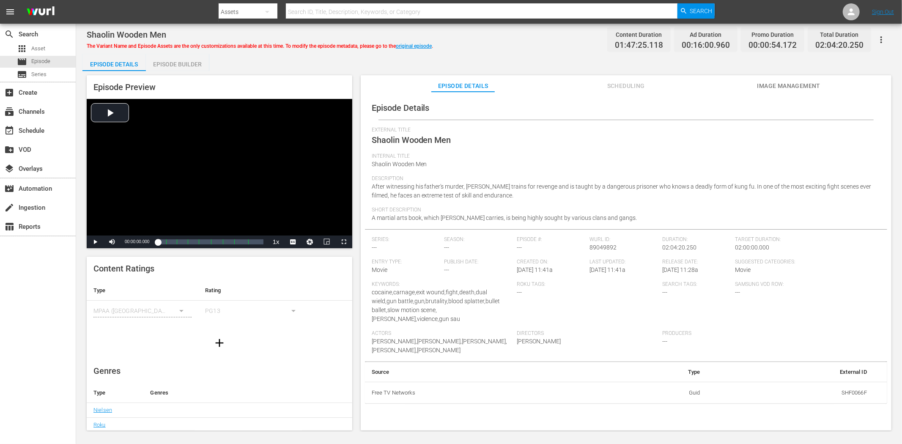
click at [768, 83] on span "Image Management" at bounding box center [788, 86] width 63 height 11
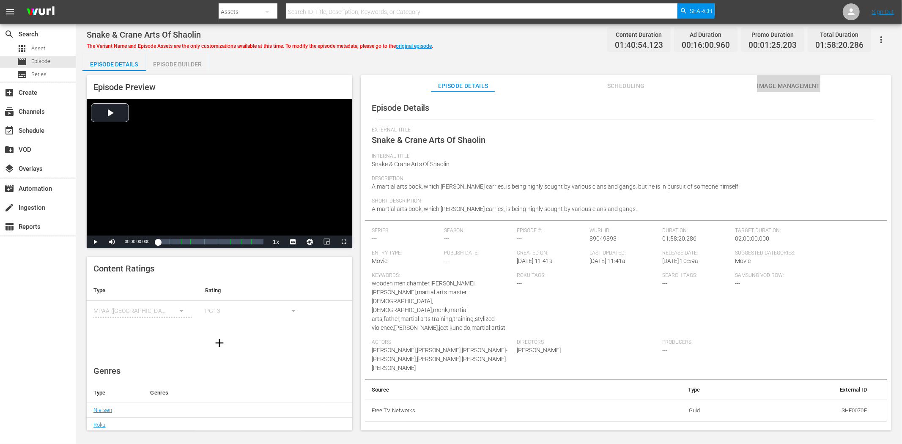
click at [802, 85] on span "Image Management" at bounding box center [788, 86] width 63 height 11
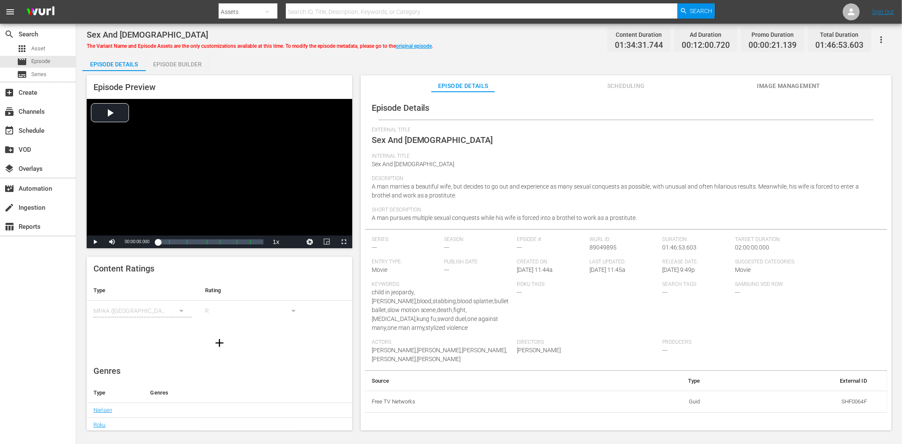
click at [788, 81] on span "Image Management" at bounding box center [788, 86] width 63 height 11
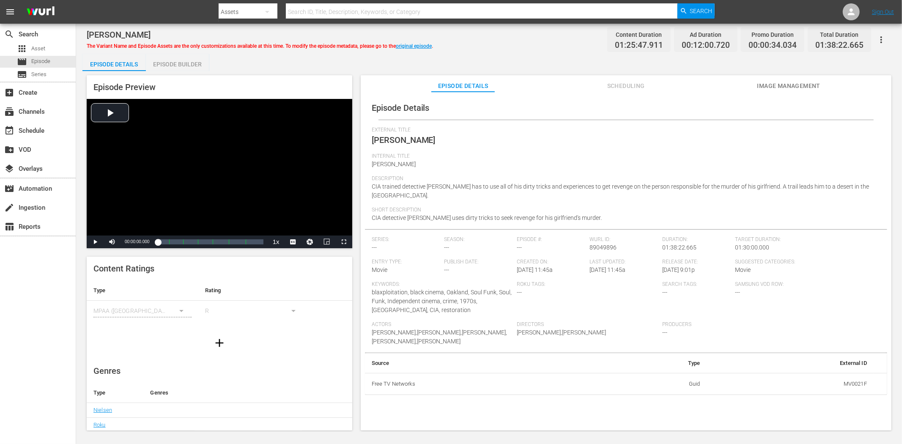
click at [783, 79] on button "Image Management" at bounding box center [788, 83] width 63 height 17
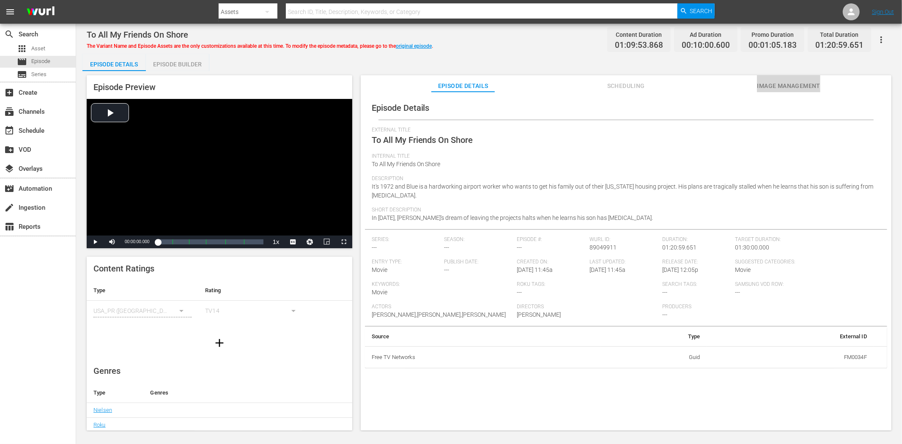
click at [783, 86] on span "Image Management" at bounding box center [788, 86] width 63 height 11
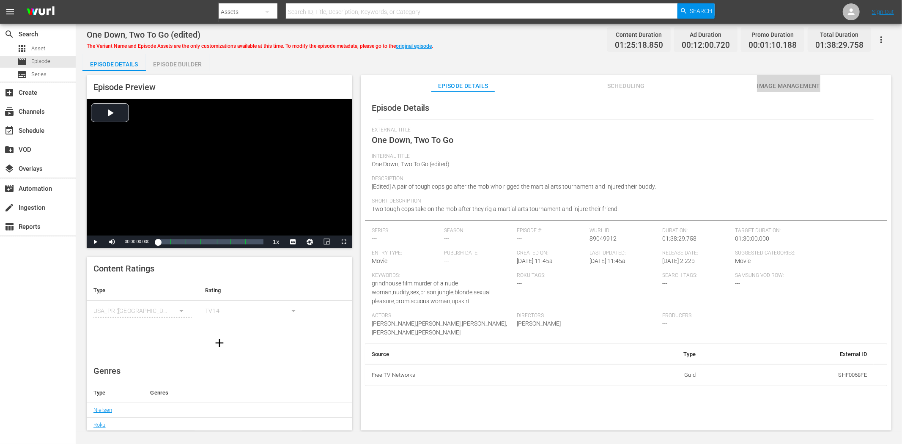
click at [801, 79] on button "Image Management" at bounding box center [788, 83] width 63 height 17
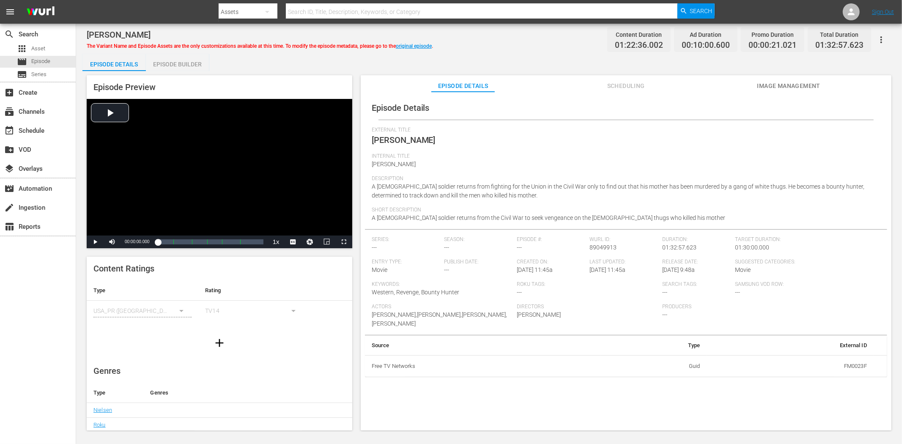
click at [781, 79] on button "Image Management" at bounding box center [788, 83] width 63 height 17
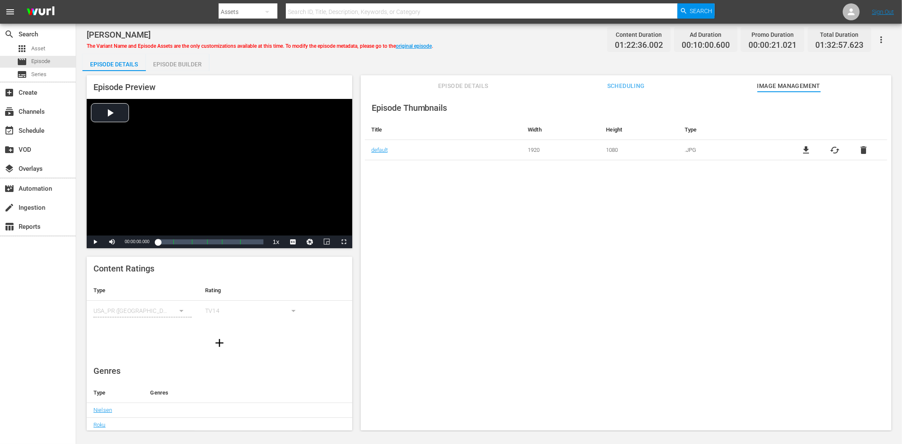
click at [448, 90] on span "Episode Details" at bounding box center [462, 86] width 63 height 11
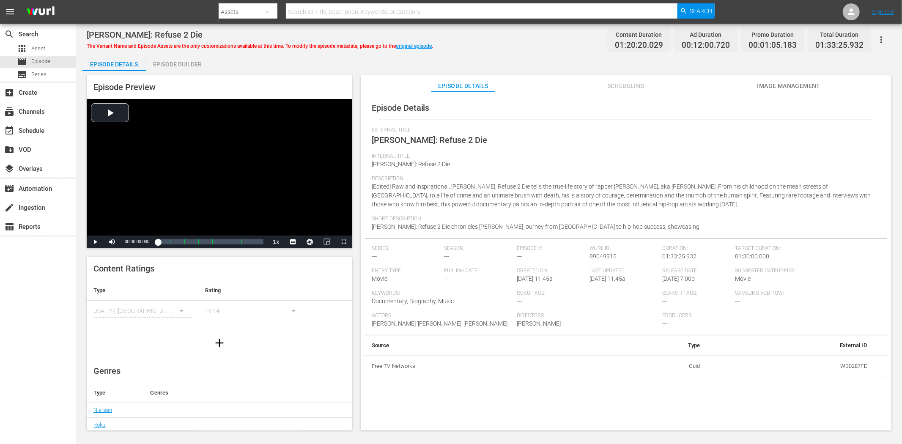
click at [760, 82] on span "Image Management" at bounding box center [788, 86] width 63 height 11
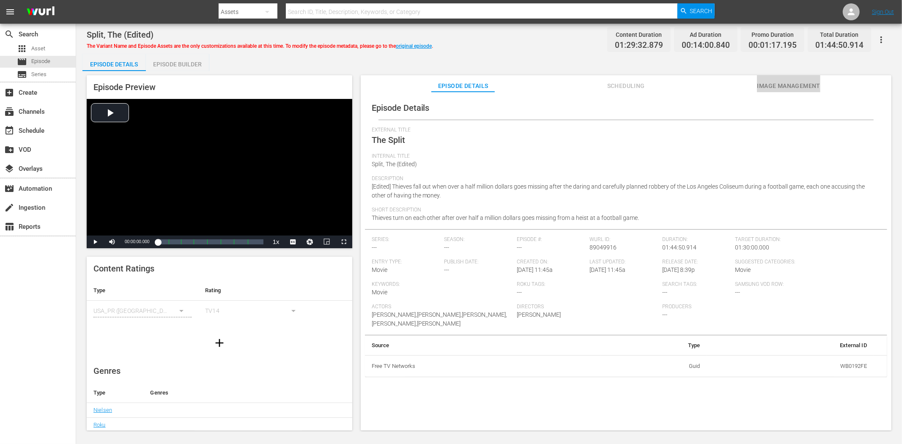
click at [797, 79] on button "Image Management" at bounding box center [788, 83] width 63 height 17
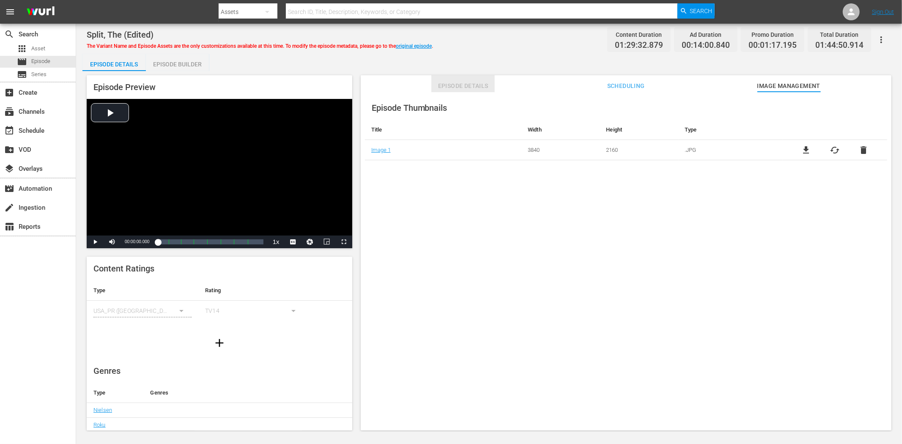
click at [466, 78] on button "Episode Details" at bounding box center [462, 83] width 63 height 17
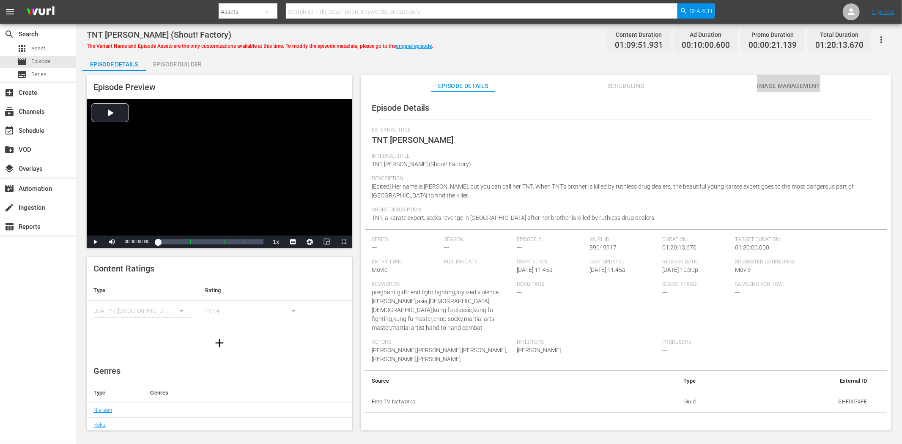
click at [795, 79] on button "Image Management" at bounding box center [788, 83] width 63 height 17
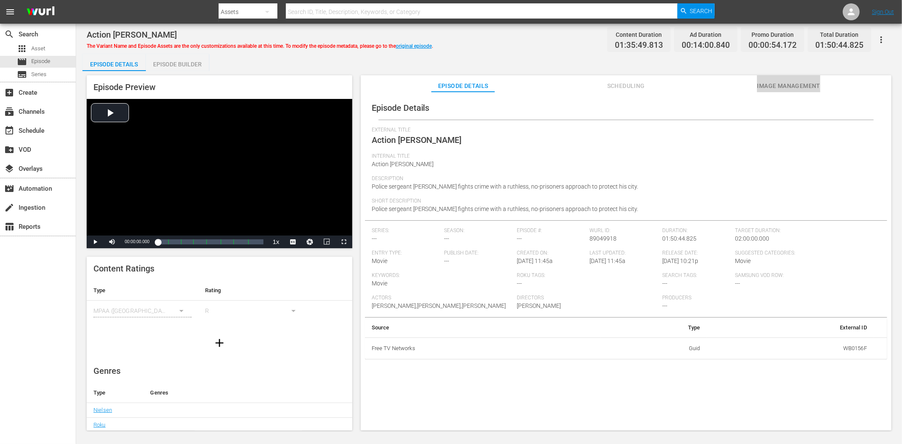
click at [806, 79] on button "Image Management" at bounding box center [788, 83] width 63 height 17
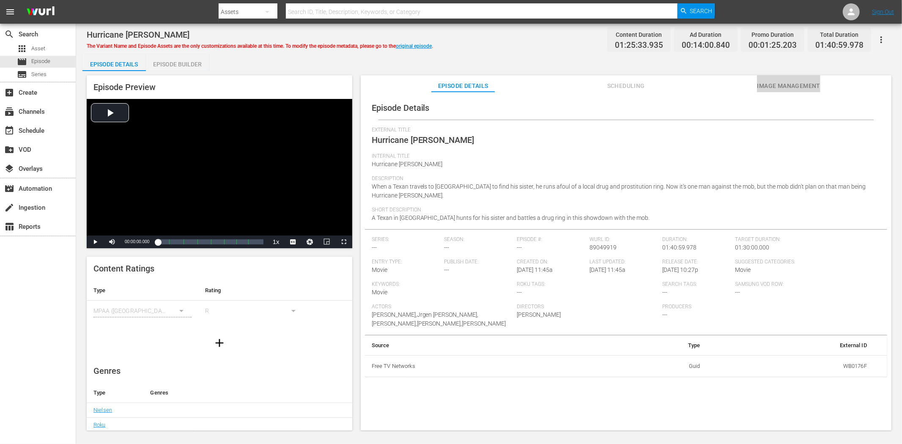
click at [789, 87] on span "Image Management" at bounding box center [788, 86] width 63 height 11
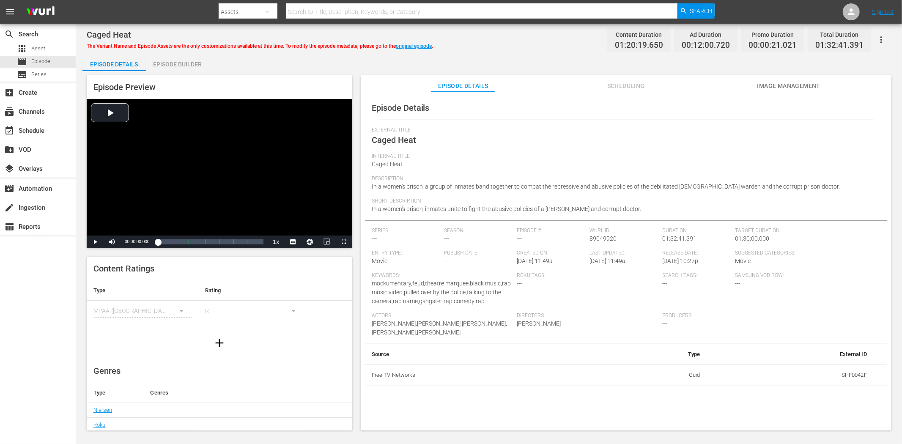
click at [764, 81] on span "Image Management" at bounding box center [788, 86] width 63 height 11
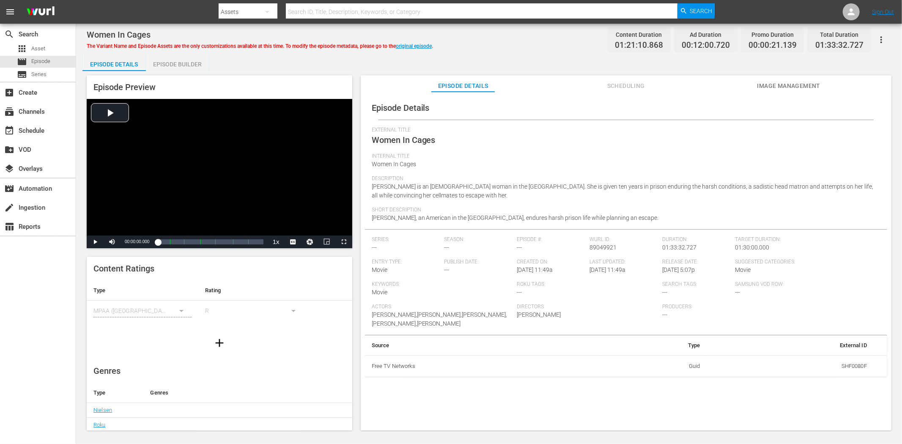
click at [802, 78] on button "Image Management" at bounding box center [788, 83] width 63 height 17
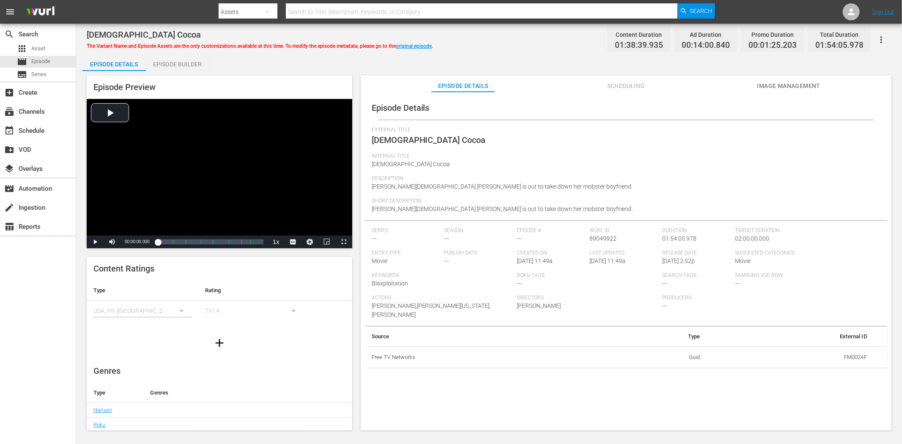
click at [778, 82] on span "Image Management" at bounding box center [788, 86] width 63 height 11
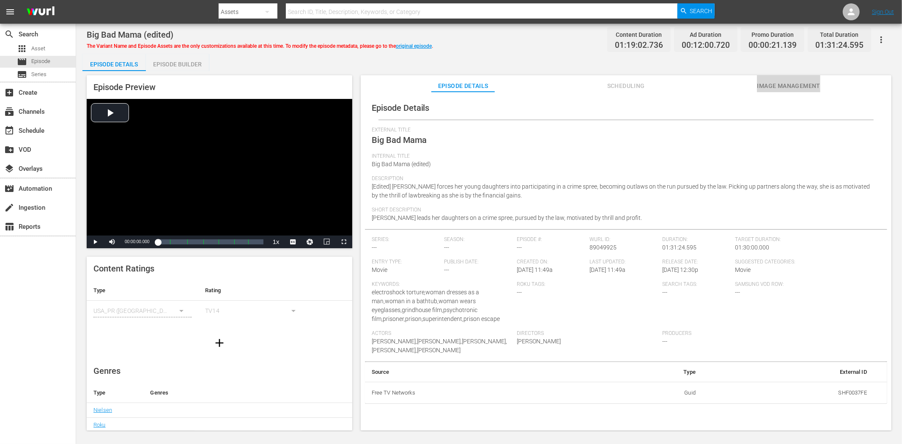
click at [765, 81] on span "Image Management" at bounding box center [788, 86] width 63 height 11
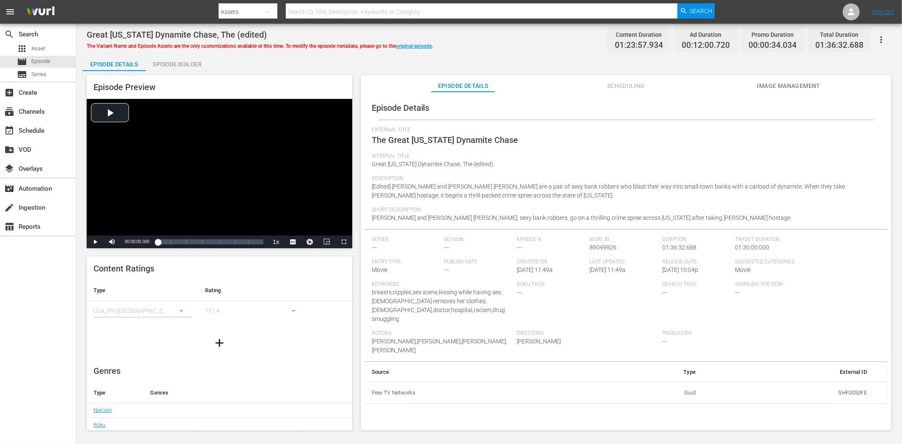
click at [778, 85] on span "Image Management" at bounding box center [788, 86] width 63 height 11
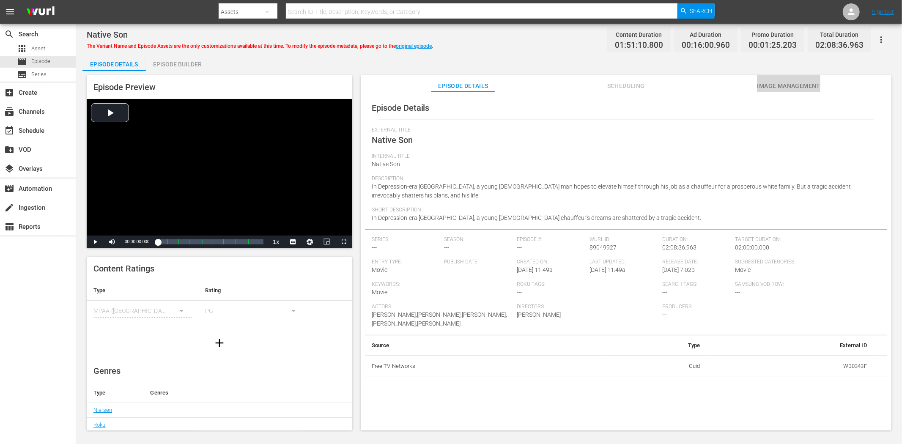
click at [772, 83] on span "Image Management" at bounding box center [788, 86] width 63 height 11
click at [797, 82] on span "Image Management" at bounding box center [788, 86] width 63 height 11
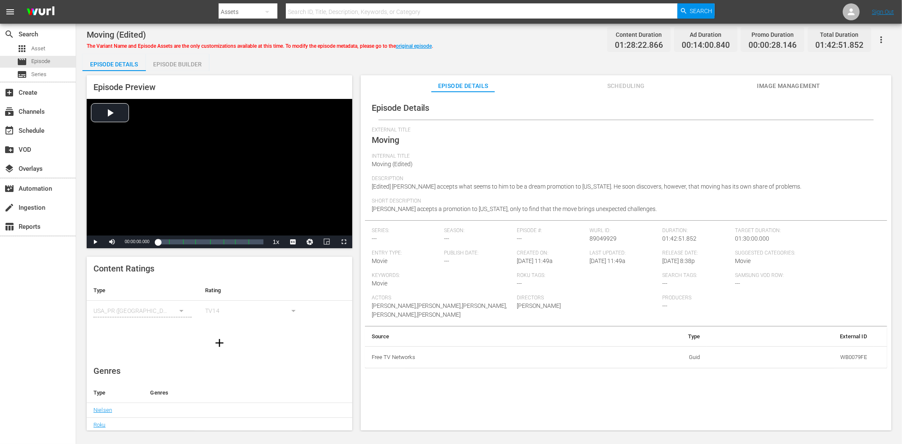
click at [811, 84] on span "Image Management" at bounding box center [788, 86] width 63 height 11
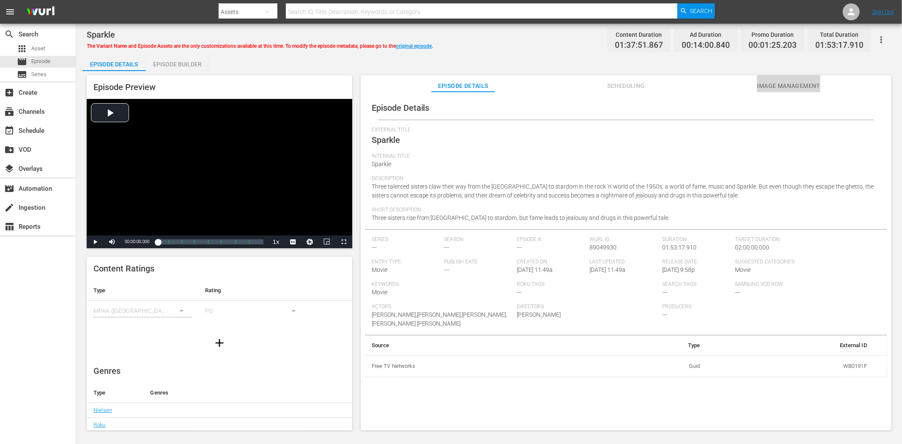
click at [791, 87] on span "Image Management" at bounding box center [788, 86] width 63 height 11
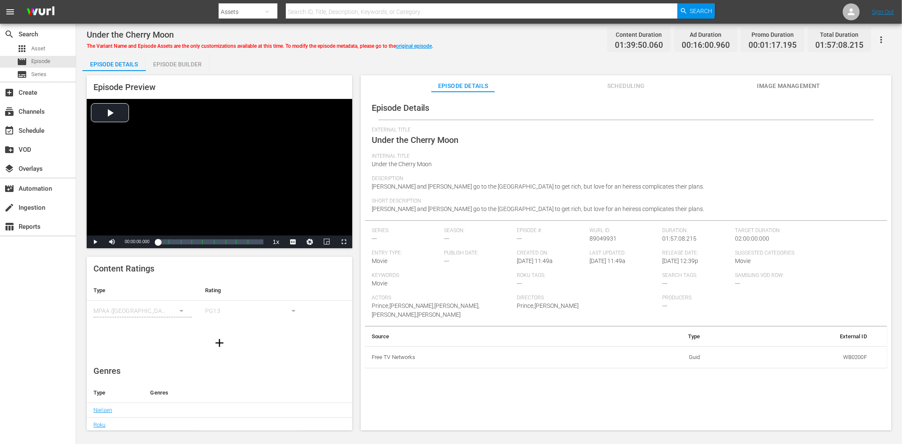
click at [780, 81] on span "Image Management" at bounding box center [788, 86] width 63 height 11
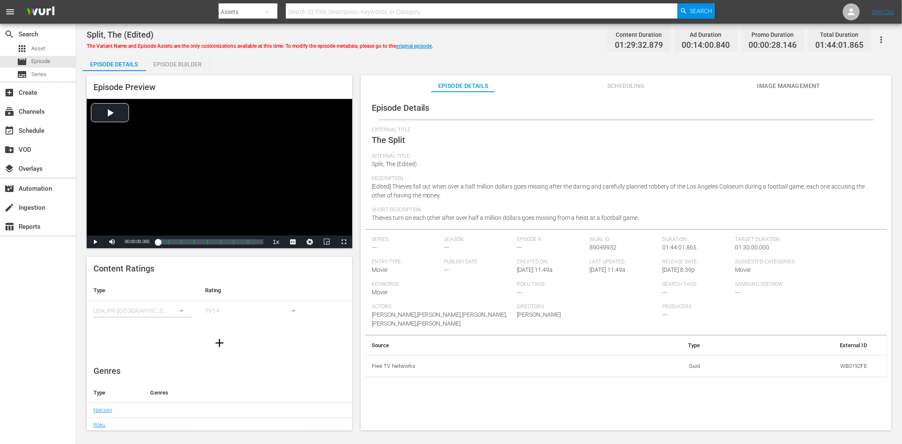
click at [784, 82] on span "Image Management" at bounding box center [788, 86] width 63 height 11
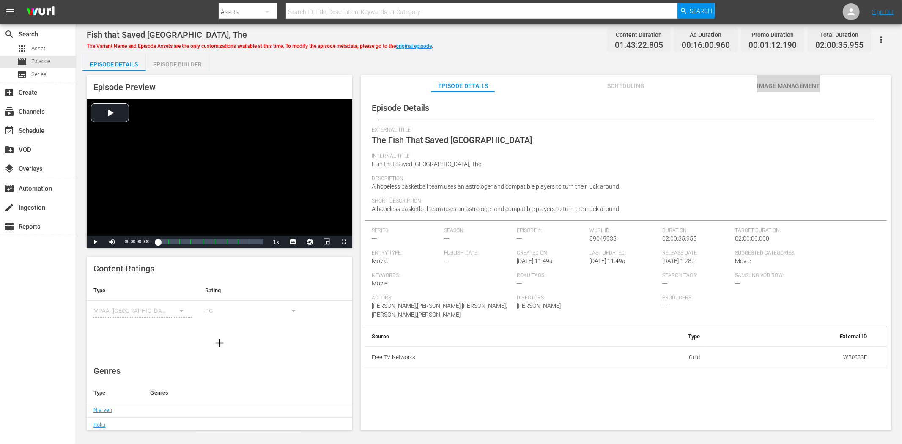
click at [788, 82] on span "Image Management" at bounding box center [788, 86] width 63 height 11
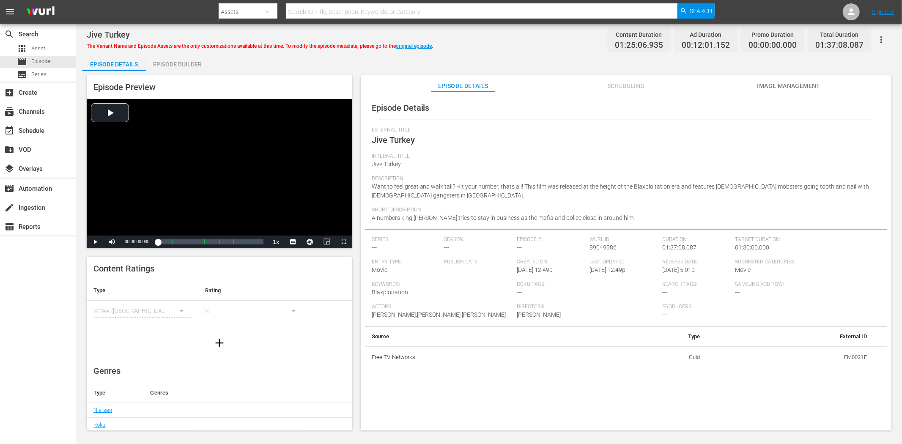
click at [770, 82] on span "Image Management" at bounding box center [788, 86] width 63 height 11
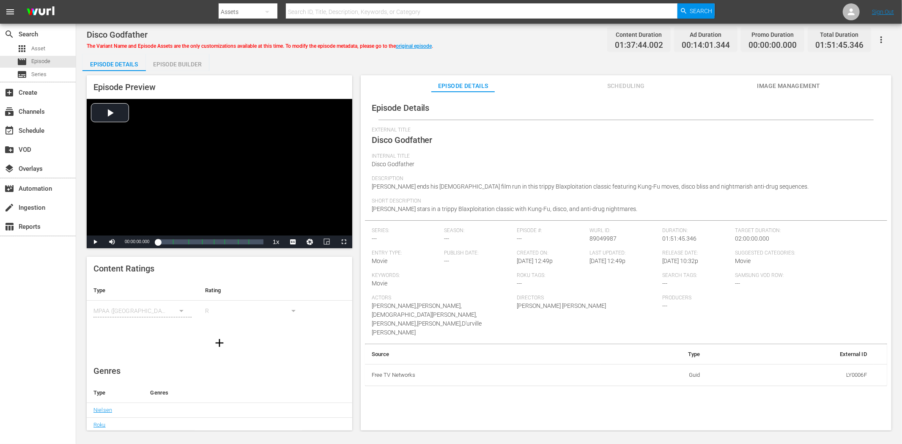
click at [774, 82] on span "Image Management" at bounding box center [788, 86] width 63 height 11
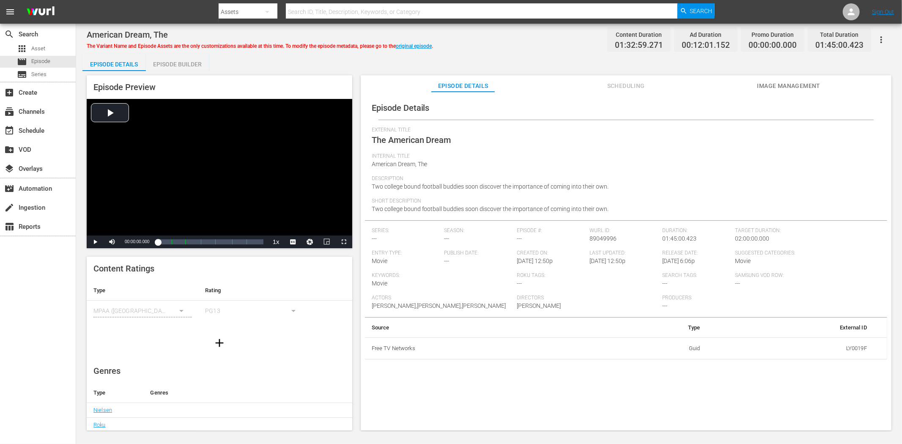
click at [769, 85] on span "Image Management" at bounding box center [788, 86] width 63 height 11
click at [769, 84] on span "Image Management" at bounding box center [788, 86] width 63 height 11
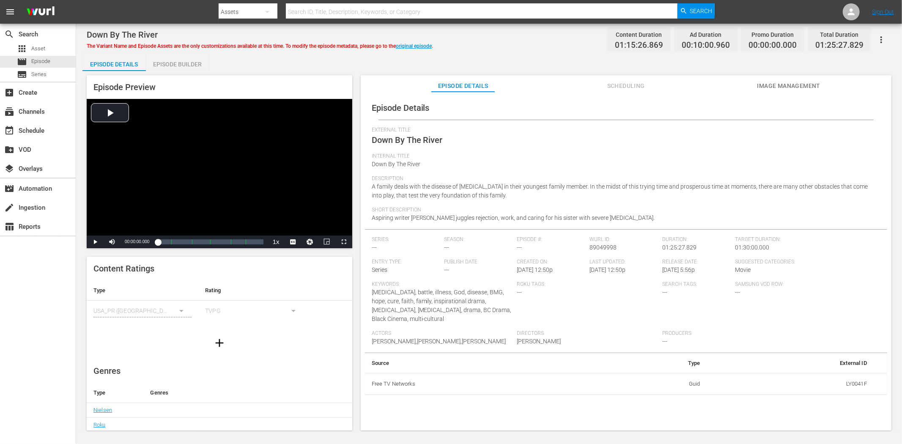
click at [763, 83] on span "Image Management" at bounding box center [788, 86] width 63 height 11
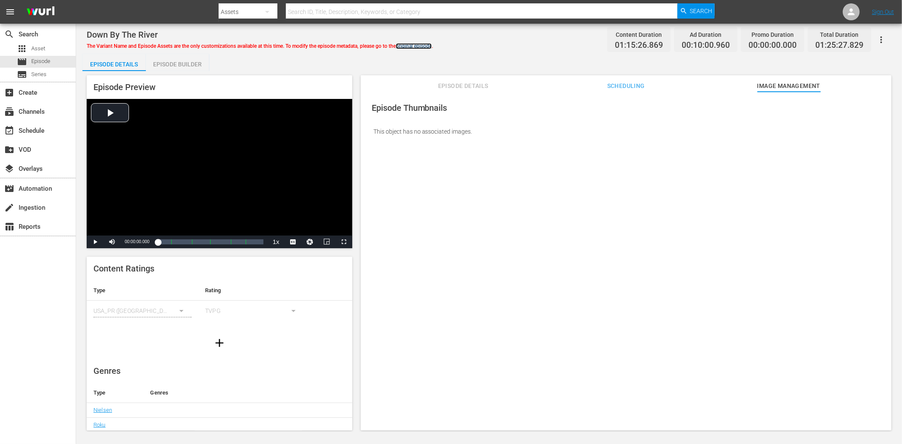
click at [422, 45] on link "original episode" at bounding box center [414, 46] width 36 height 6
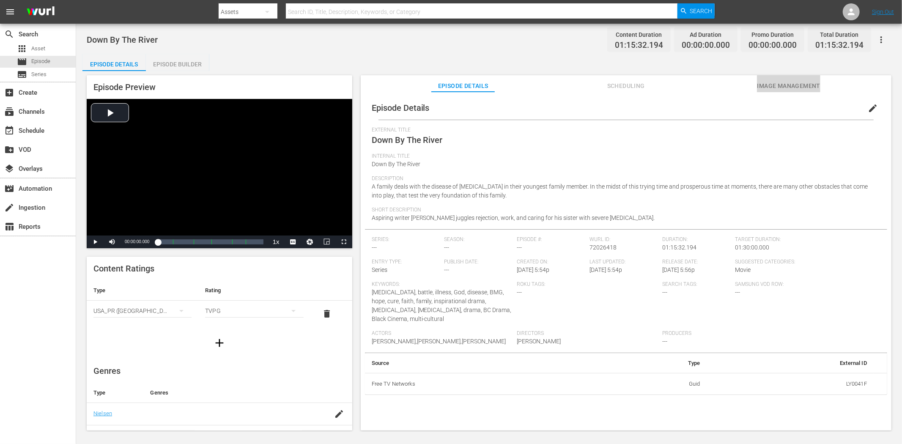
click at [799, 82] on span "Image Management" at bounding box center [788, 86] width 63 height 11
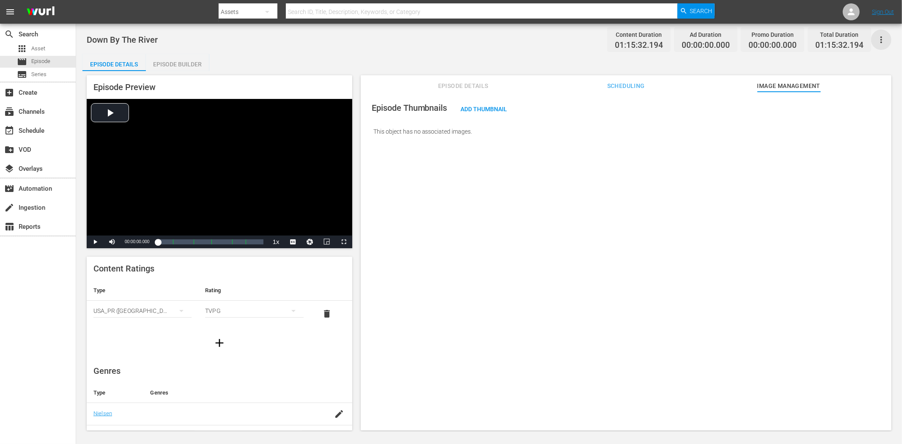
click at [811, 40] on icon "button" at bounding box center [881, 40] width 10 height 10
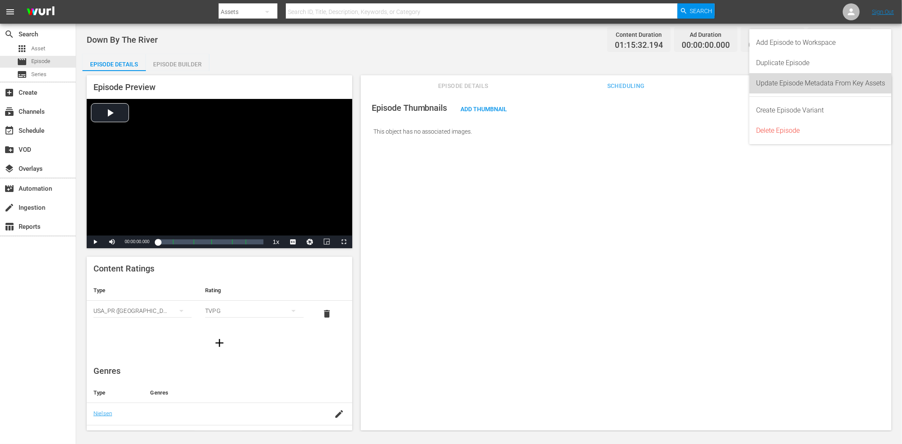
click at [811, 79] on div "Update Episode Metadata From Key Assets" at bounding box center [820, 83] width 129 height 20
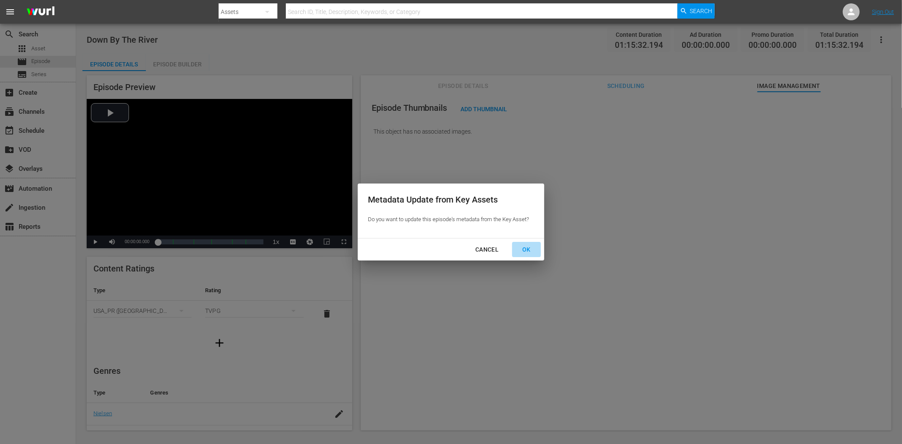
click at [525, 244] on div "OK" at bounding box center [526, 249] width 22 height 11
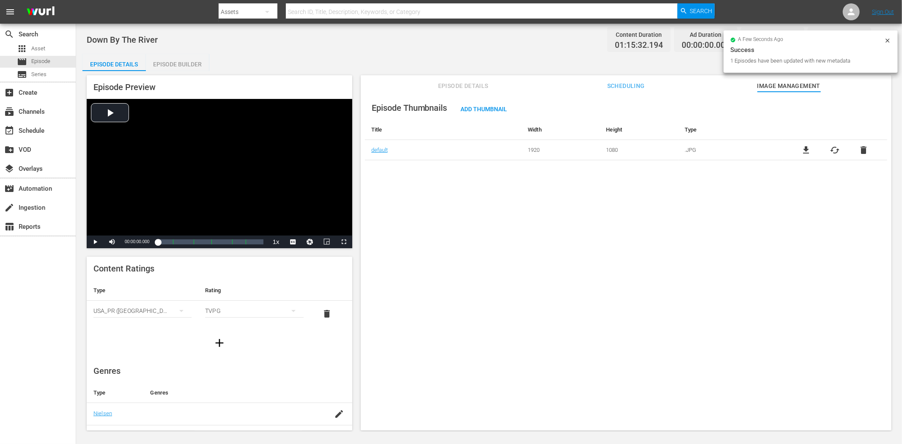
click at [471, 83] on span "Episode Details" at bounding box center [462, 86] width 63 height 11
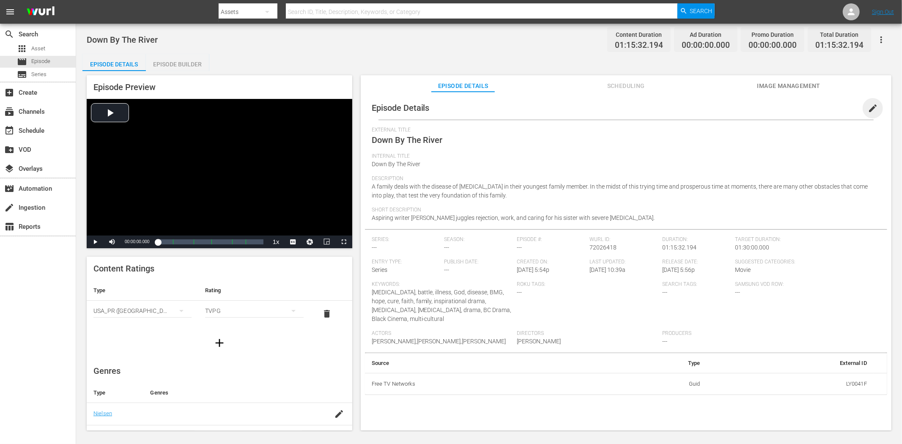
click at [811, 107] on span "edit" at bounding box center [873, 108] width 10 height 10
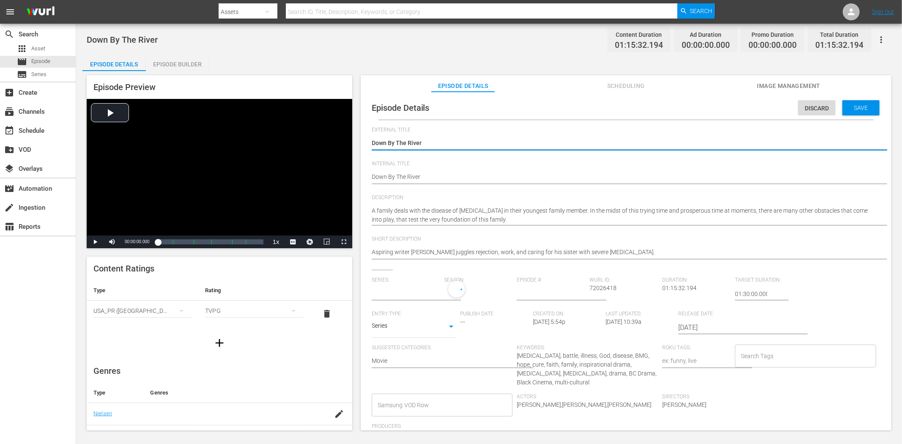
type input "No Series"
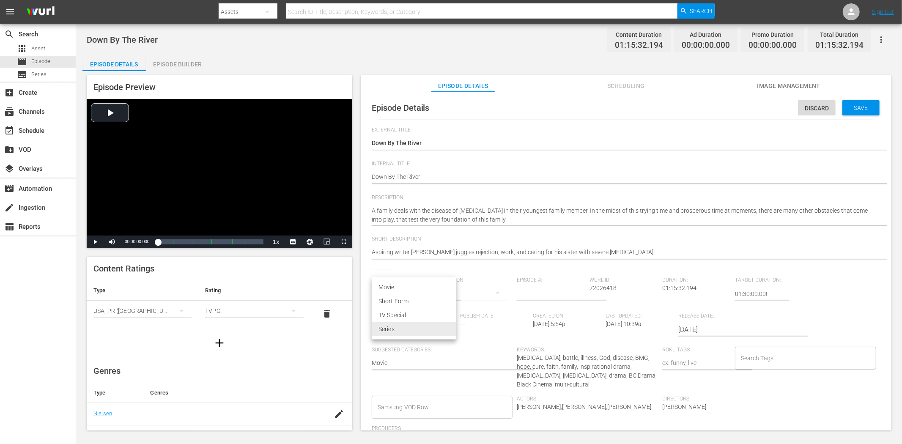
click at [450, 332] on body "menu Search By Assets Search ID, Title, Description, Keywords, or Category Sear…" at bounding box center [451, 222] width 902 height 444
click at [434, 280] on li "Movie" at bounding box center [414, 287] width 85 height 14
type input "MOVIE"
click at [811, 101] on div "Save" at bounding box center [860, 107] width 37 height 15
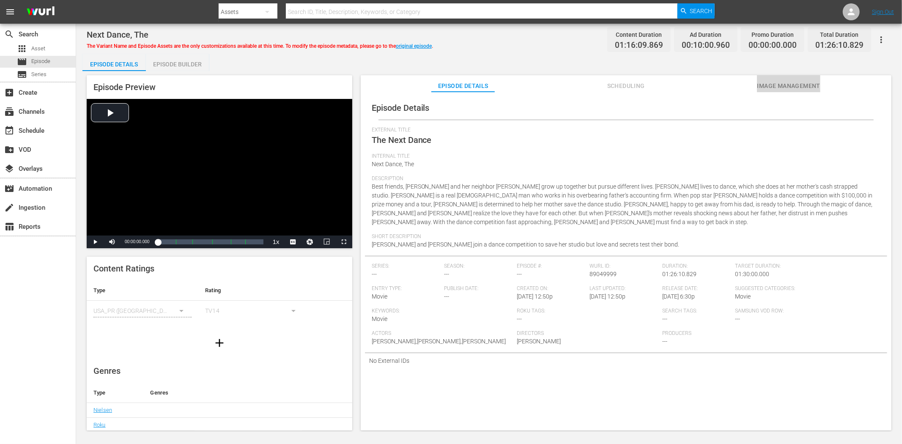
click at [810, 83] on span "Image Management" at bounding box center [788, 86] width 63 height 11
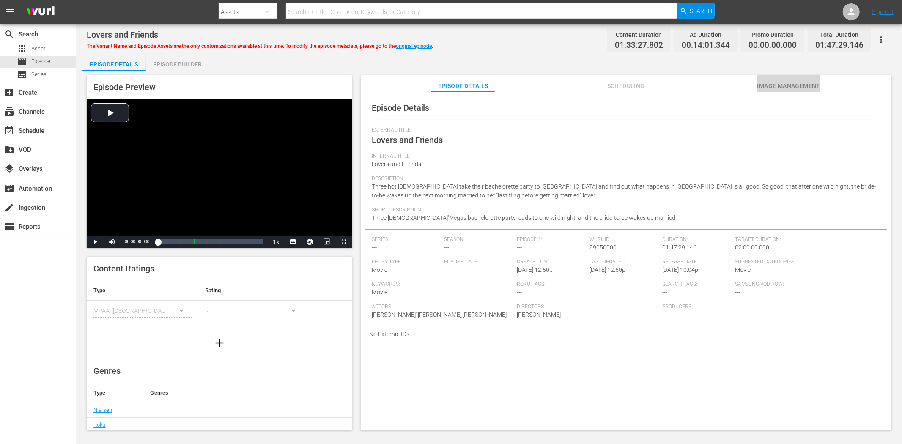
click at [799, 82] on span "Image Management" at bounding box center [788, 86] width 63 height 11
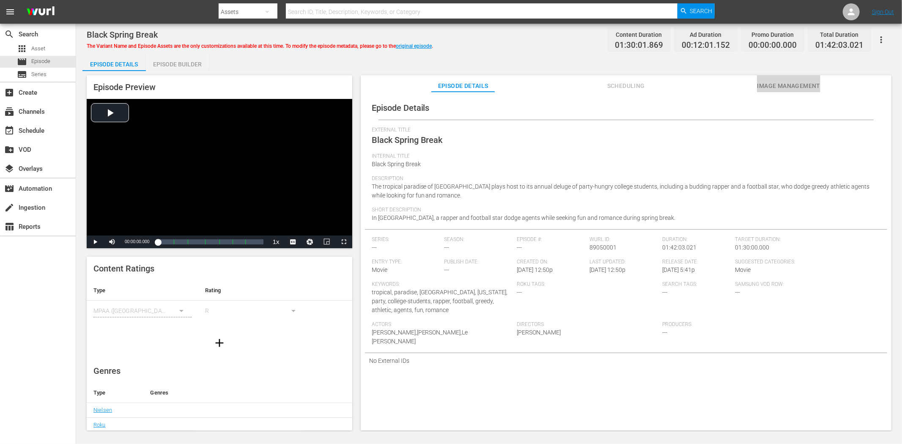
click at [793, 87] on span "Image Management" at bounding box center [788, 86] width 63 height 11
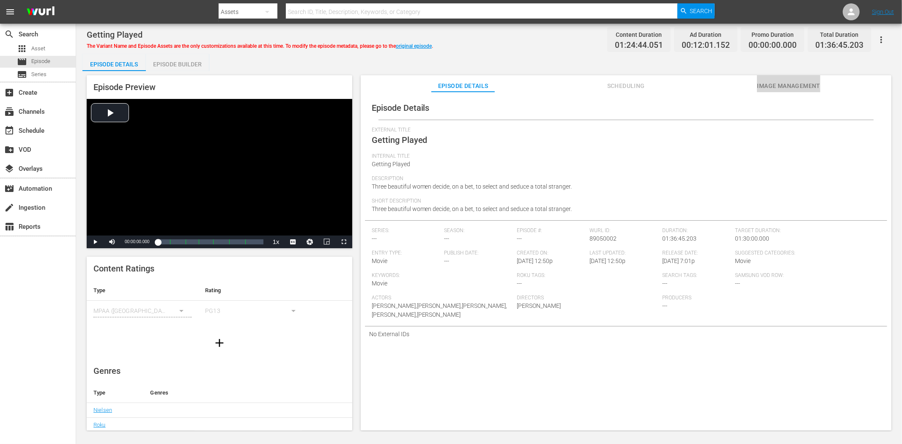
click at [782, 79] on button "Image Management" at bounding box center [788, 83] width 63 height 17
click at [767, 83] on span "Image Management" at bounding box center [788, 86] width 63 height 11
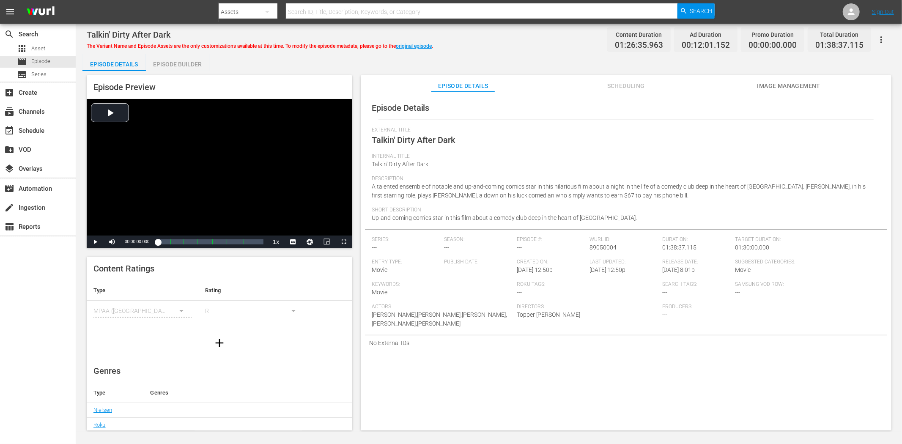
click at [772, 83] on span "Image Management" at bounding box center [788, 86] width 63 height 11
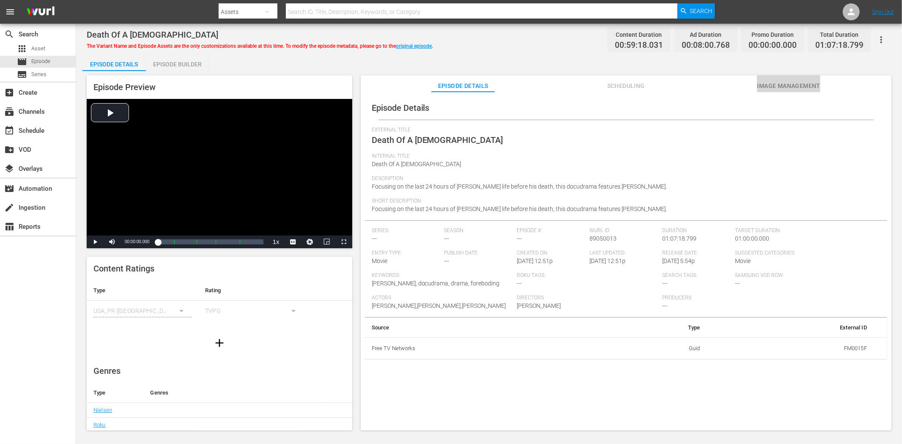
click at [782, 85] on span "Image Management" at bounding box center [788, 86] width 63 height 11
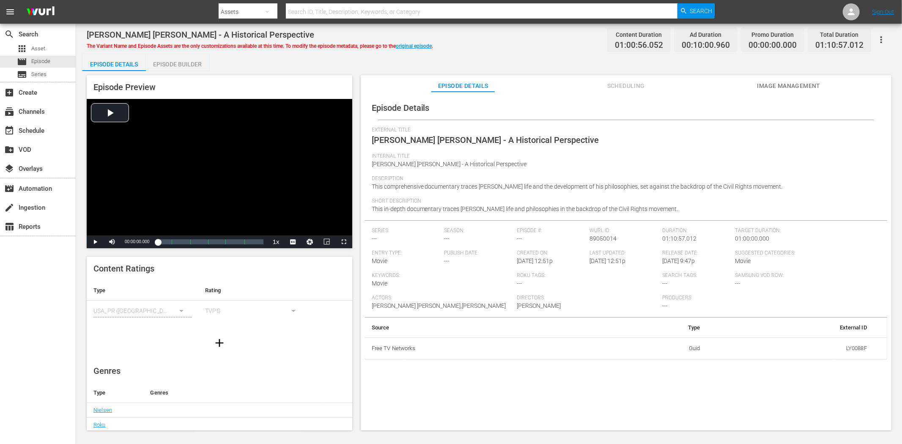
click at [811, 81] on span "Image Management" at bounding box center [788, 86] width 63 height 11
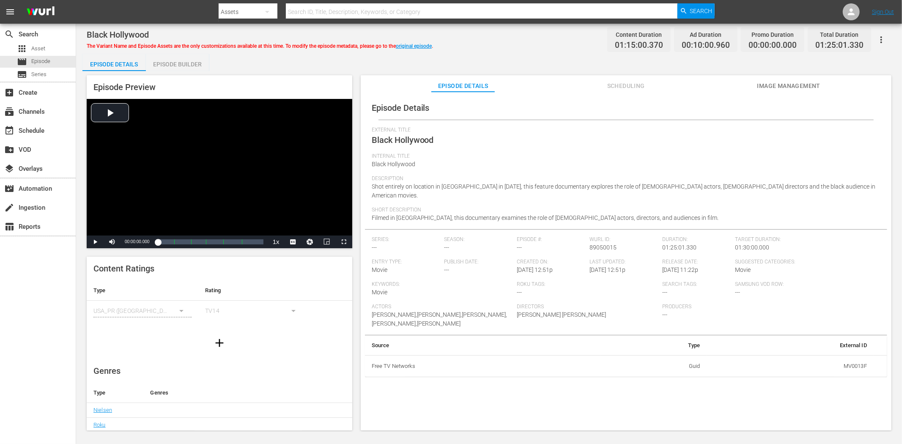
click at [766, 85] on span "Image Management" at bounding box center [788, 86] width 63 height 11
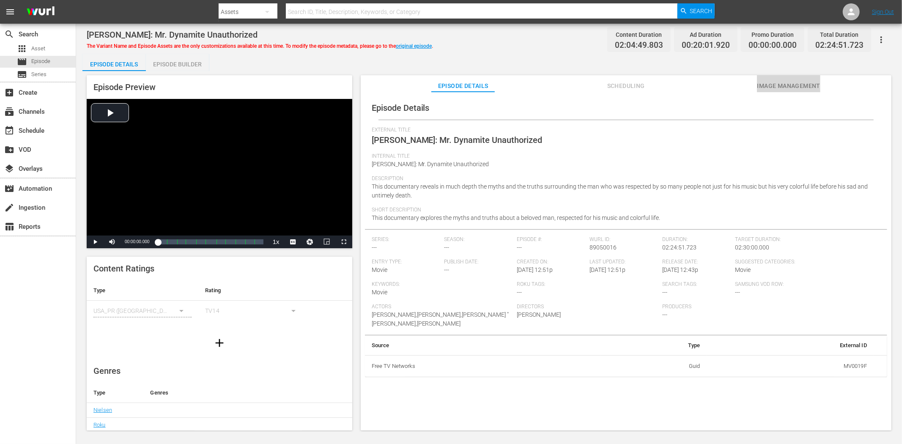
click at [783, 86] on span "Image Management" at bounding box center [788, 86] width 63 height 11
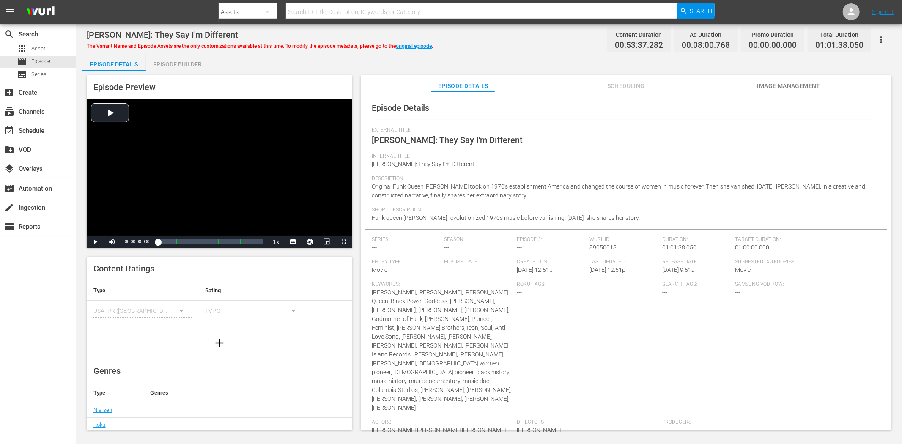
click at [769, 82] on span "Image Management" at bounding box center [788, 86] width 63 height 11
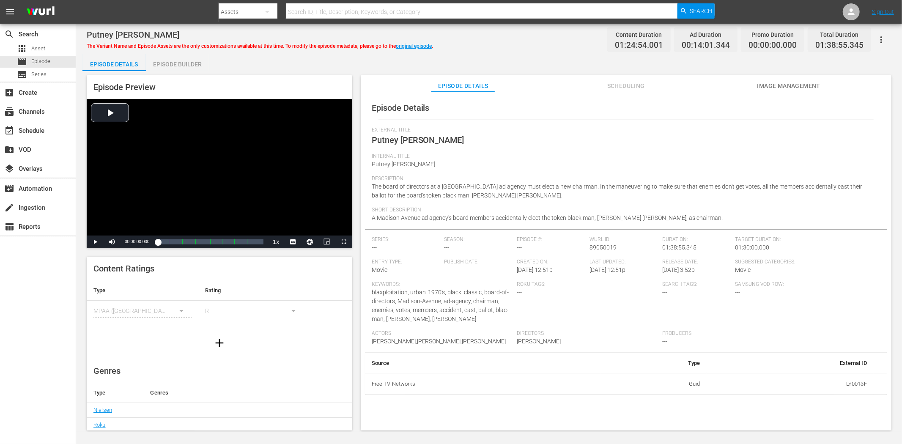
drag, startPoint x: 791, startPoint y: 85, endPoint x: 644, endPoint y: 71, distance: 147.8
click at [791, 85] on span "Image Management" at bounding box center [788, 86] width 63 height 11
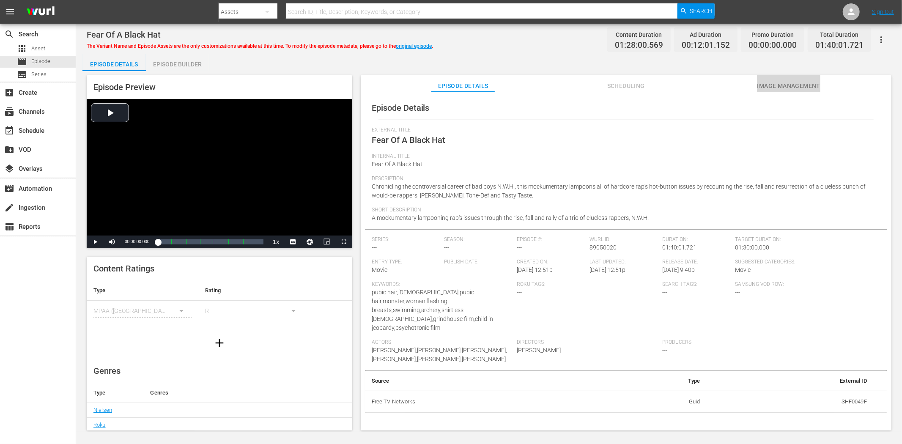
click at [785, 83] on span "Image Management" at bounding box center [788, 86] width 63 height 11
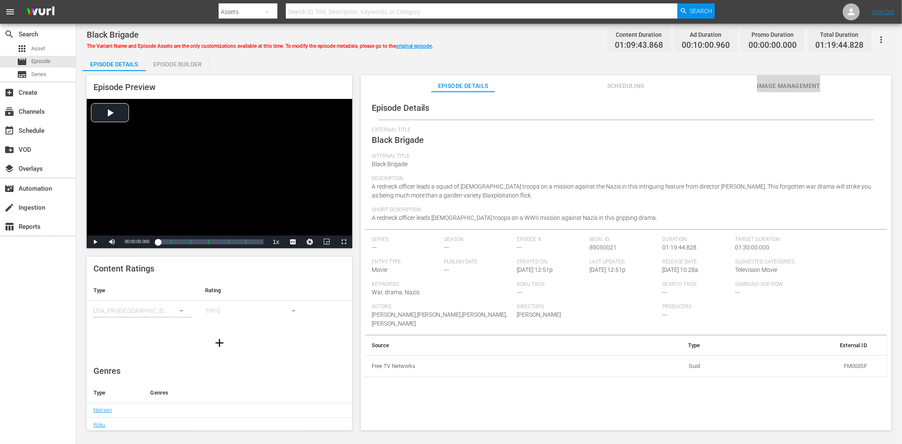
click at [771, 82] on span "Image Management" at bounding box center [788, 86] width 63 height 11
click at [811, 79] on button "Image Management" at bounding box center [788, 83] width 63 height 17
click at [776, 85] on span "Image Management" at bounding box center [788, 86] width 63 height 11
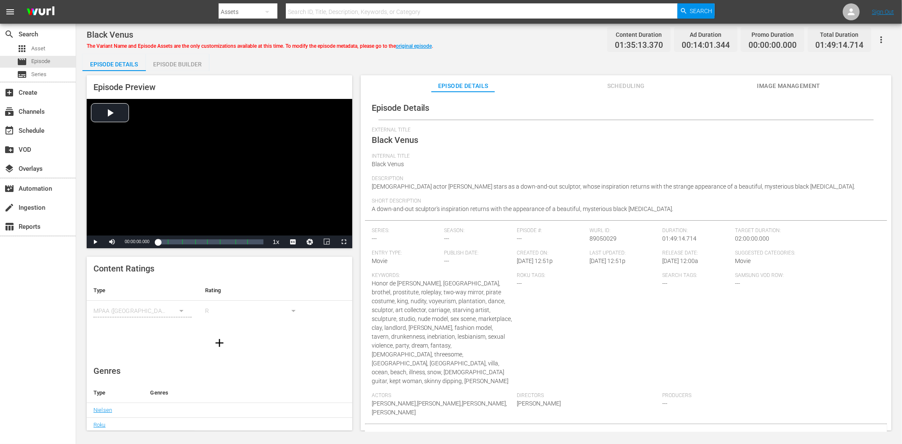
click at [765, 78] on button "Image Management" at bounding box center [788, 83] width 63 height 17
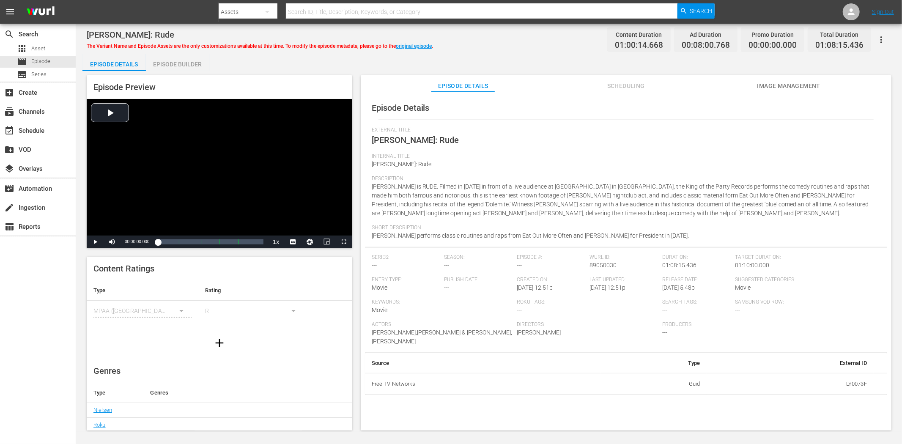
click at [803, 85] on span "Image Management" at bounding box center [788, 86] width 63 height 11
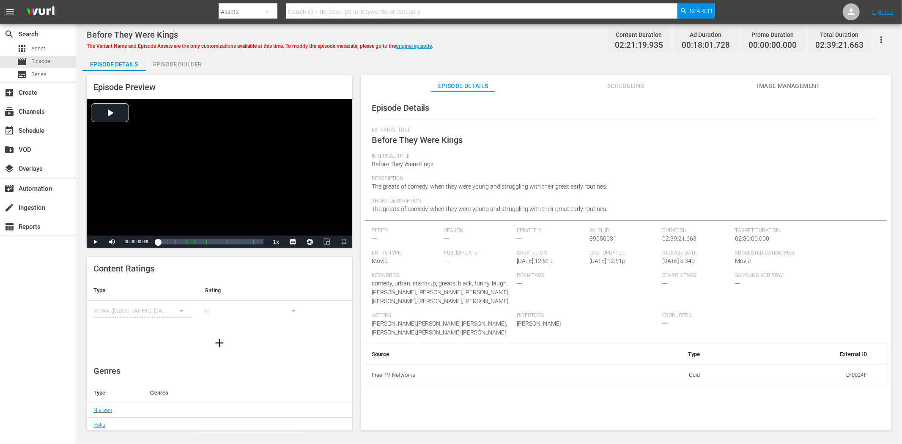
click at [787, 79] on button "Image Management" at bounding box center [788, 83] width 63 height 17
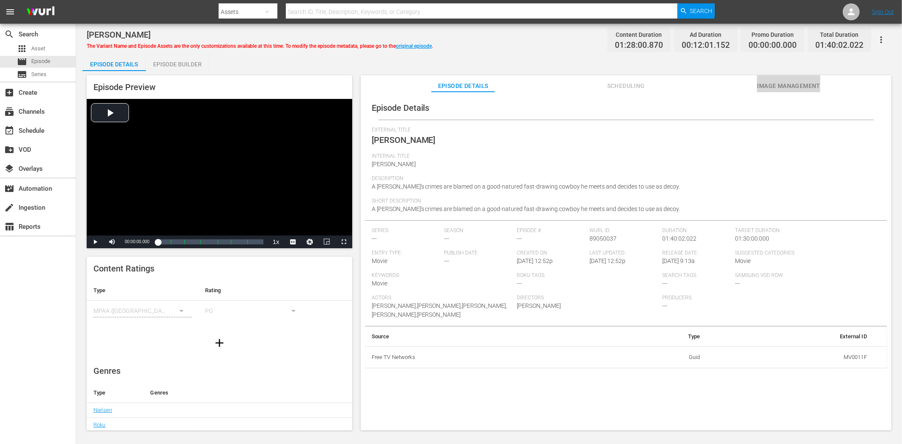
click at [771, 87] on span "Image Management" at bounding box center [788, 86] width 63 height 11
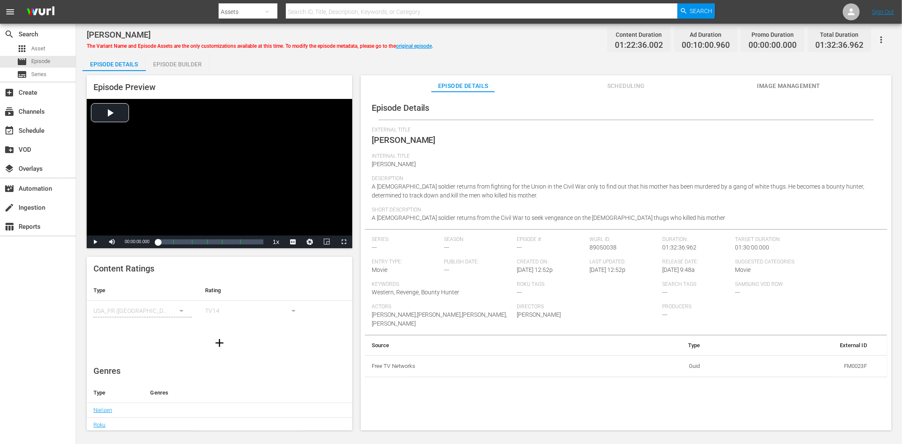
click at [779, 81] on span "Image Management" at bounding box center [788, 86] width 63 height 11
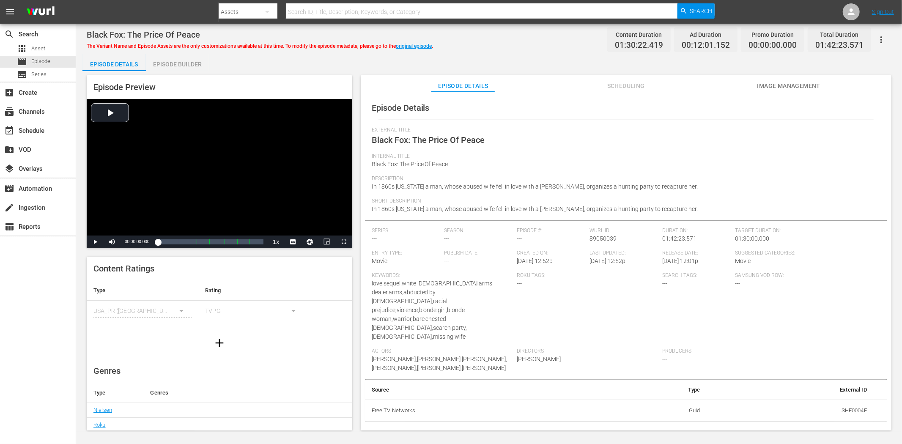
click at [766, 86] on span "Image Management" at bounding box center [788, 86] width 63 height 11
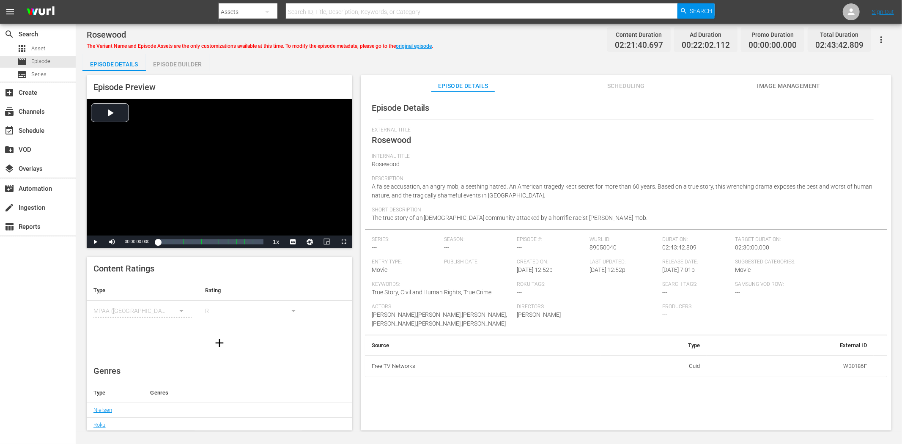
click at [785, 86] on span "Image Management" at bounding box center [788, 86] width 63 height 11
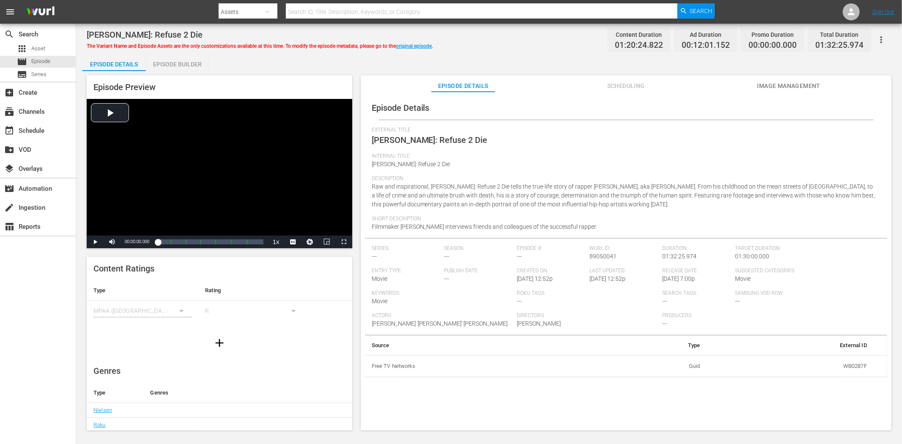
click at [773, 84] on span "Image Management" at bounding box center [788, 86] width 63 height 11
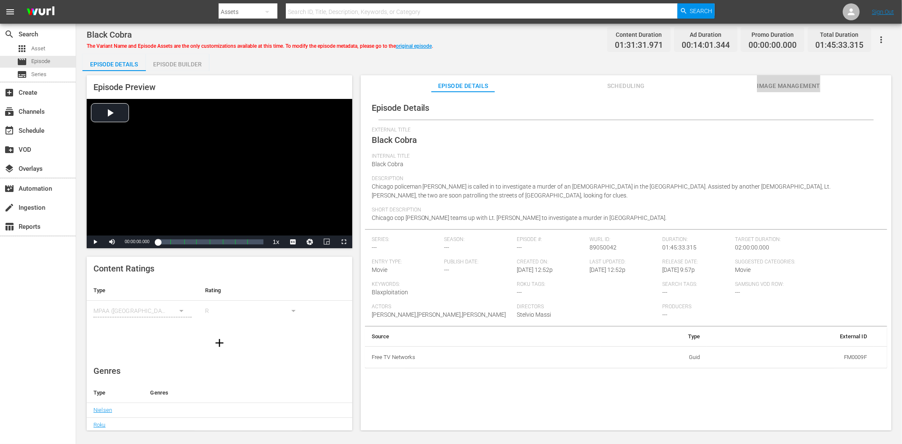
click at [775, 82] on span "Image Management" at bounding box center [788, 86] width 63 height 11
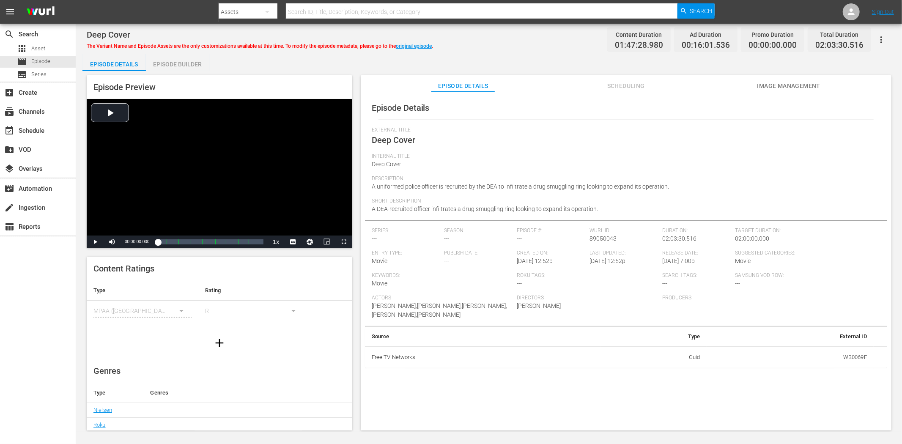
click at [774, 82] on span "Image Management" at bounding box center [788, 86] width 63 height 11
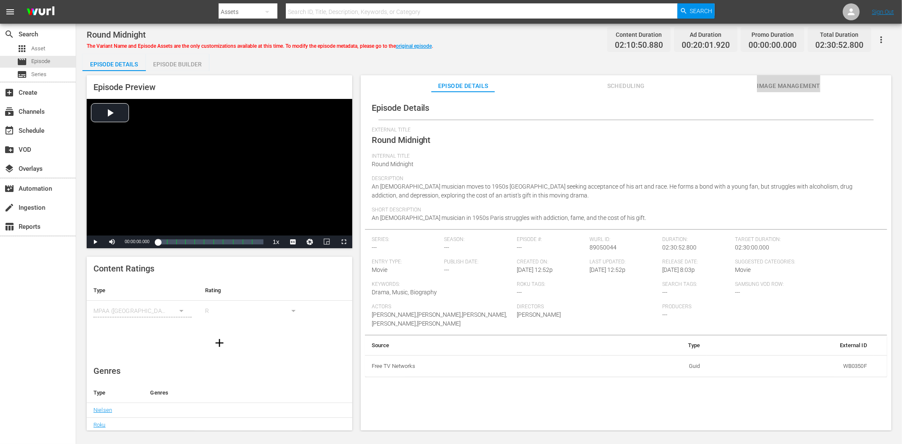
click at [770, 82] on span "Image Management" at bounding box center [788, 86] width 63 height 11
click at [810, 71] on div "Episode Preview Video Player is loading. Play Video Play Mute Current Time 00:0…" at bounding box center [488, 254] width 813 height 366
click at [804, 79] on button "Image Management" at bounding box center [788, 83] width 63 height 17
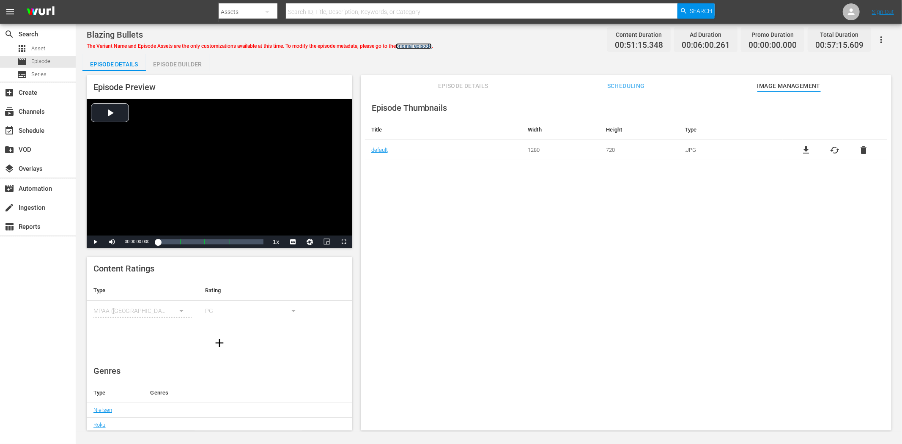
click at [432, 47] on link "original episode" at bounding box center [414, 46] width 36 height 6
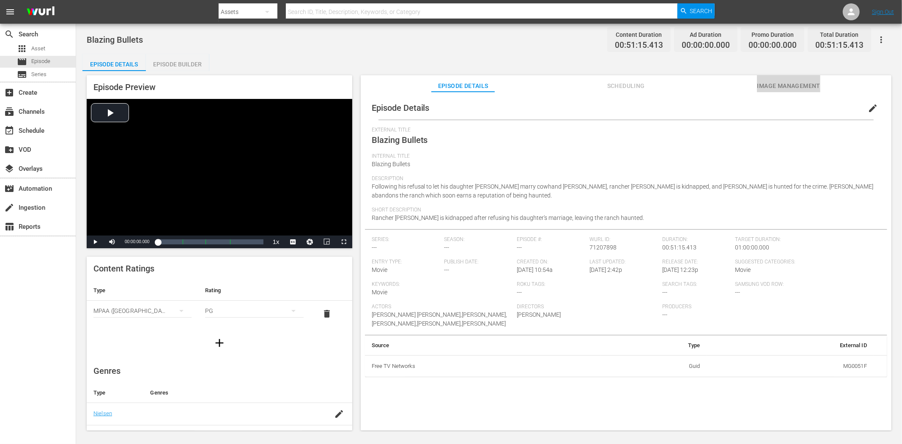
click at [797, 83] on span "Image Management" at bounding box center [788, 86] width 63 height 11
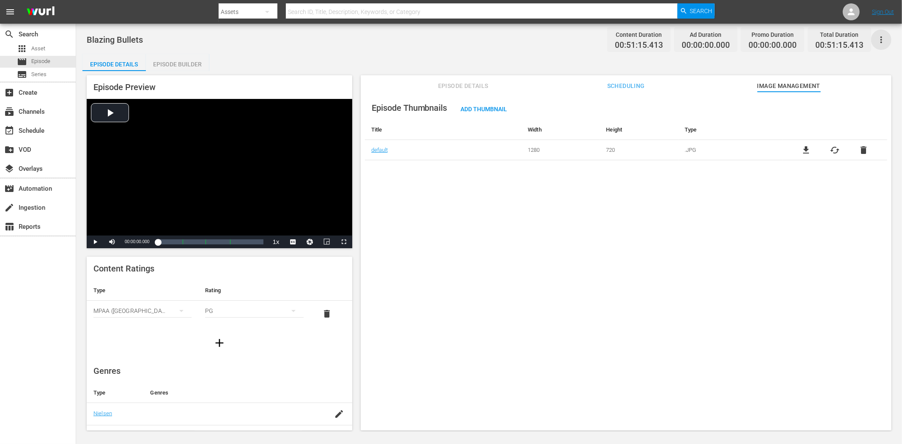
click at [811, 37] on icon "button" at bounding box center [881, 40] width 10 height 10
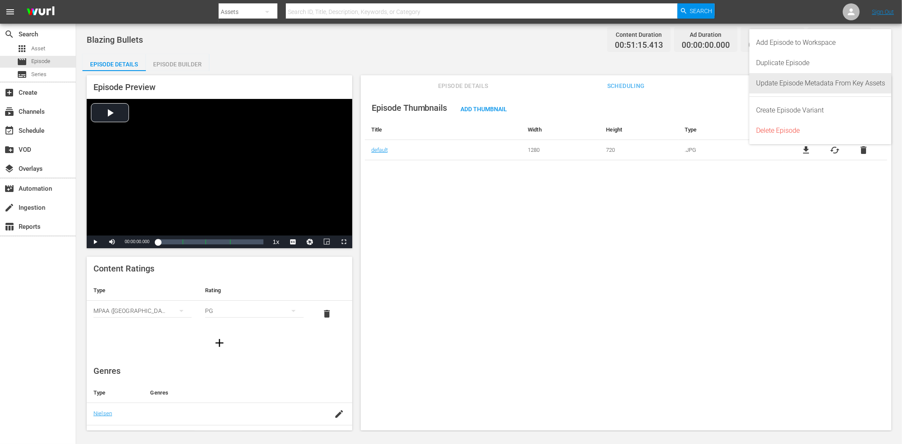
click at [811, 78] on div "Update Episode Metadata From Key Assets" at bounding box center [820, 83] width 129 height 20
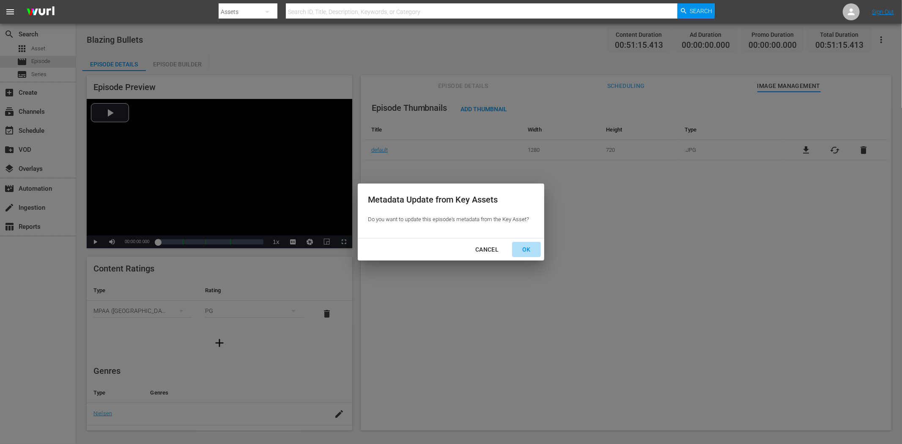
click at [533, 246] on div "OK" at bounding box center [526, 249] width 22 height 11
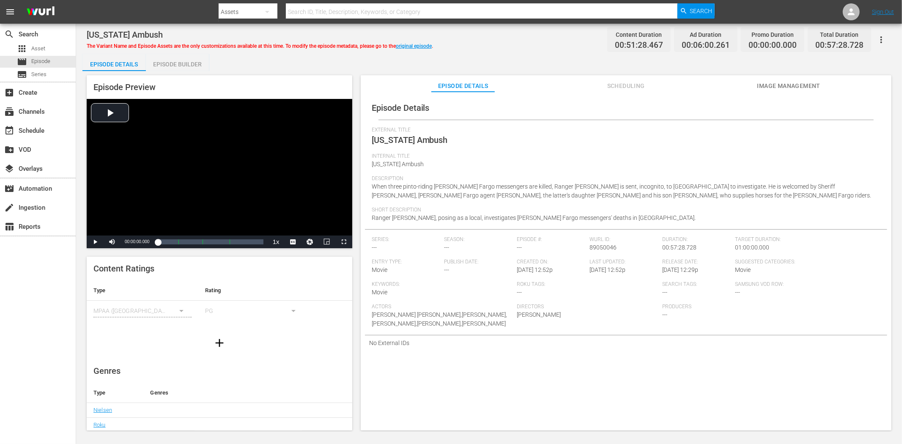
click at [783, 78] on button "Image Management" at bounding box center [788, 83] width 63 height 17
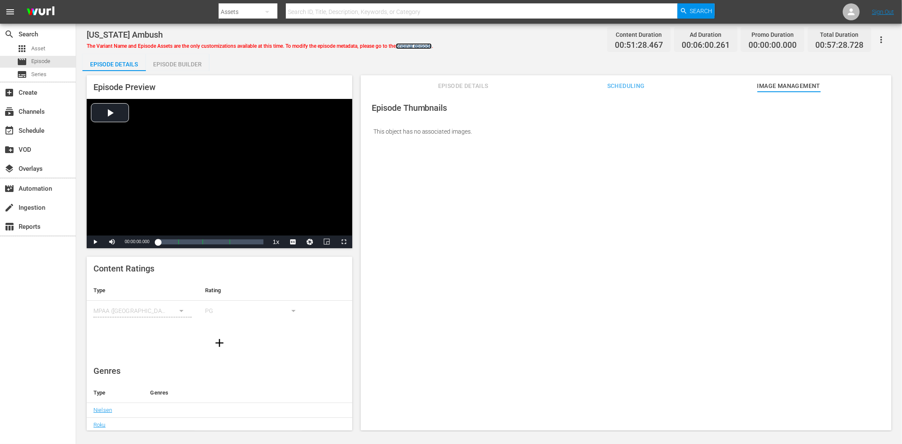
click at [412, 44] on link "original episode" at bounding box center [414, 46] width 36 height 6
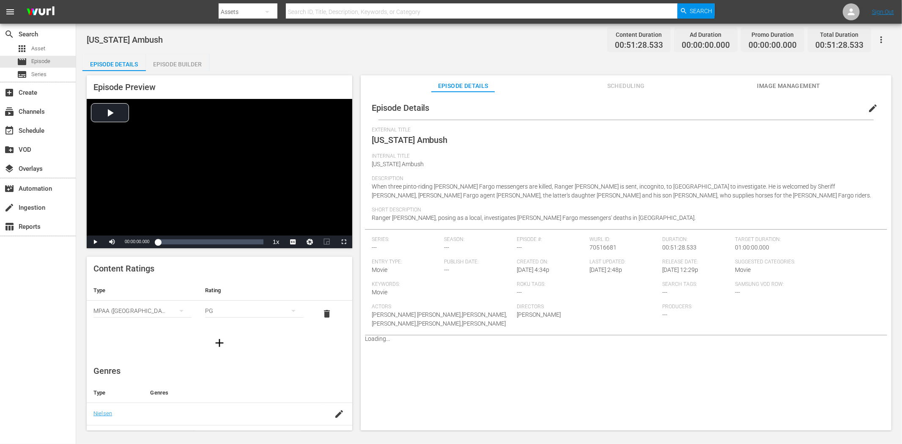
click at [792, 87] on span "Image Management" at bounding box center [788, 86] width 63 height 11
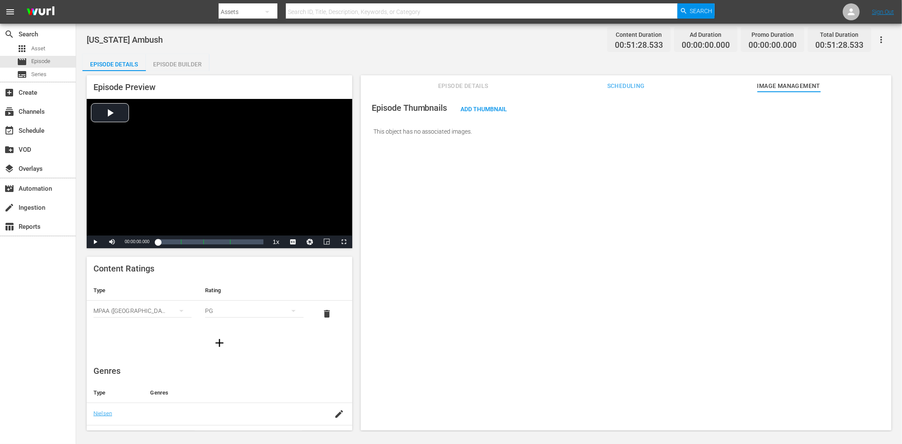
click at [811, 36] on icon "button" at bounding box center [881, 39] width 2 height 7
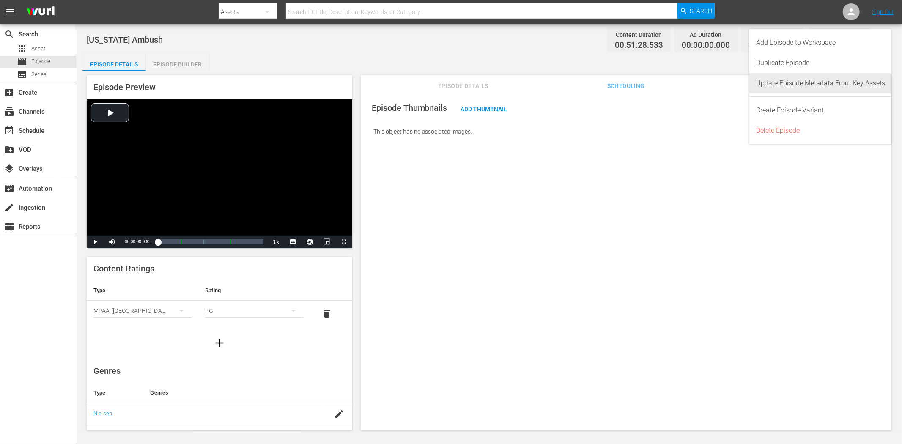
click at [811, 85] on div "Update Episode Metadata From Key Assets" at bounding box center [820, 83] width 129 height 20
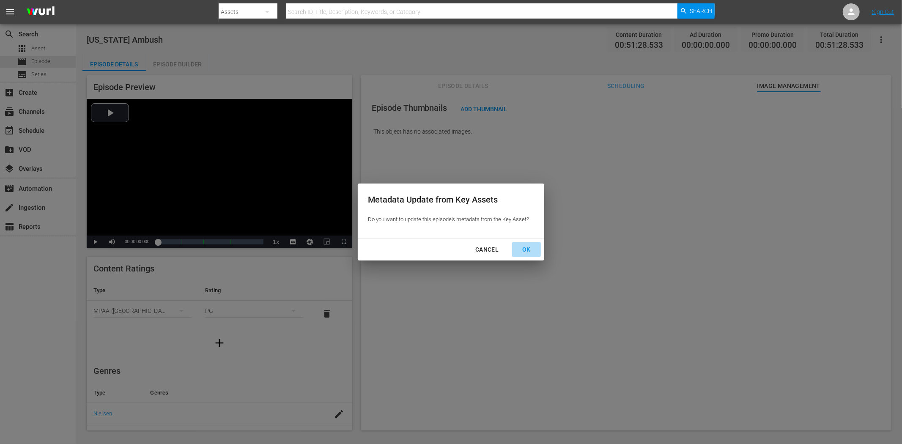
click at [526, 246] on div "OK" at bounding box center [526, 249] width 22 height 11
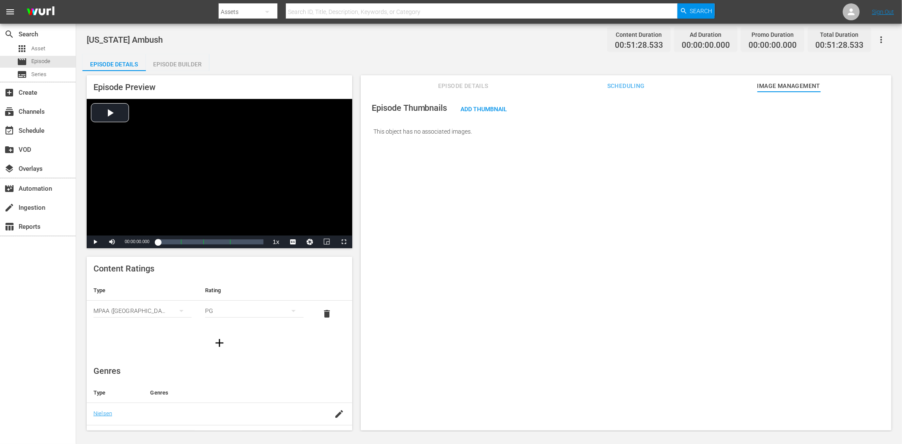
click at [476, 82] on span "Episode Details" at bounding box center [462, 86] width 63 height 11
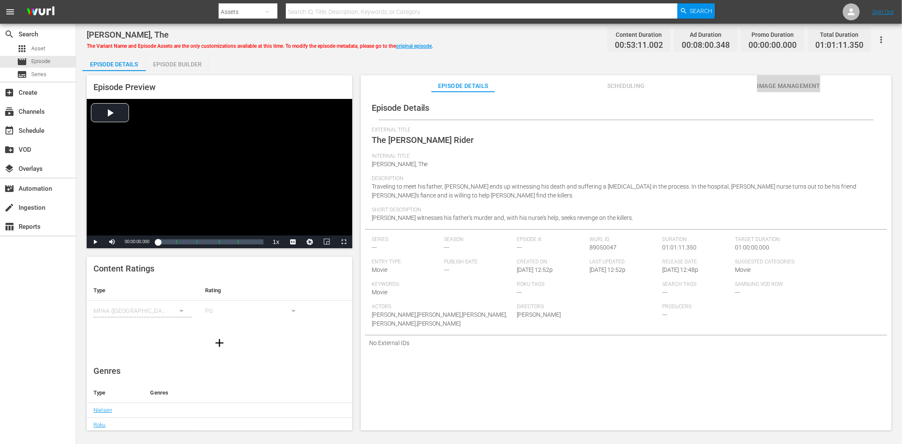
click at [783, 78] on button "Image Management" at bounding box center [788, 83] width 63 height 17
click at [795, 86] on span "Image Management" at bounding box center [788, 86] width 63 height 11
click at [801, 81] on span "Image Management" at bounding box center [788, 86] width 63 height 11
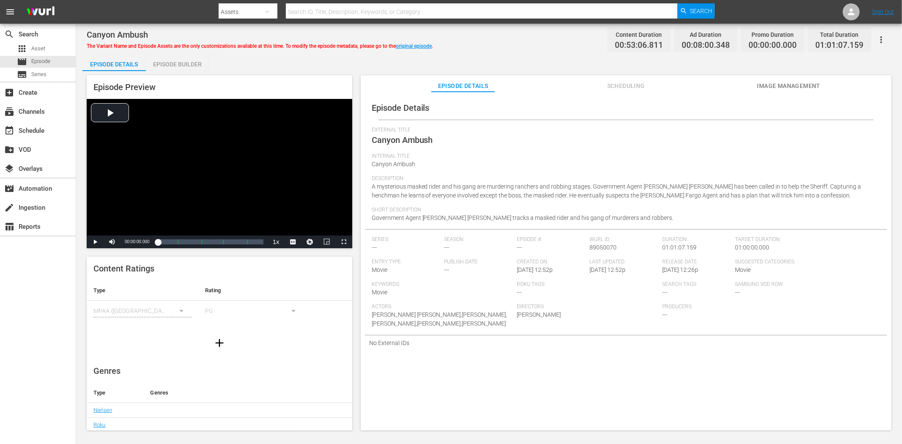
click at [773, 87] on span "Image Management" at bounding box center [788, 86] width 63 height 11
click at [781, 82] on span "Image Management" at bounding box center [788, 86] width 63 height 11
click at [785, 84] on span "Image Management" at bounding box center [788, 86] width 63 height 11
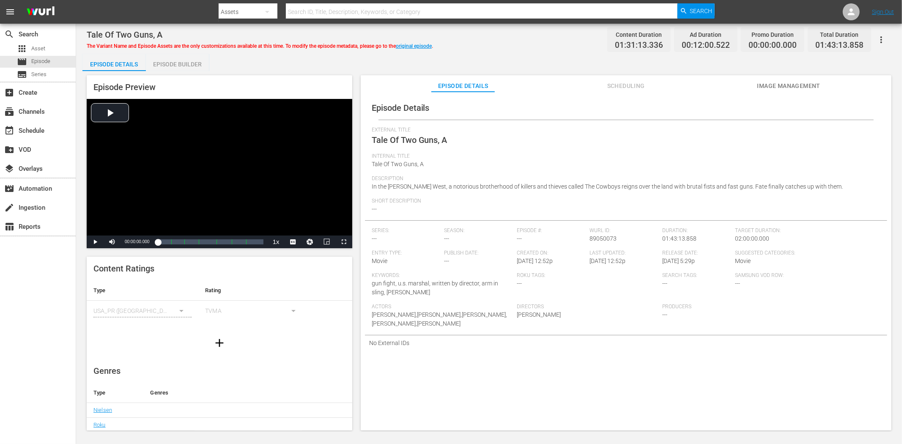
click at [780, 81] on span "Image Management" at bounding box center [788, 86] width 63 height 11
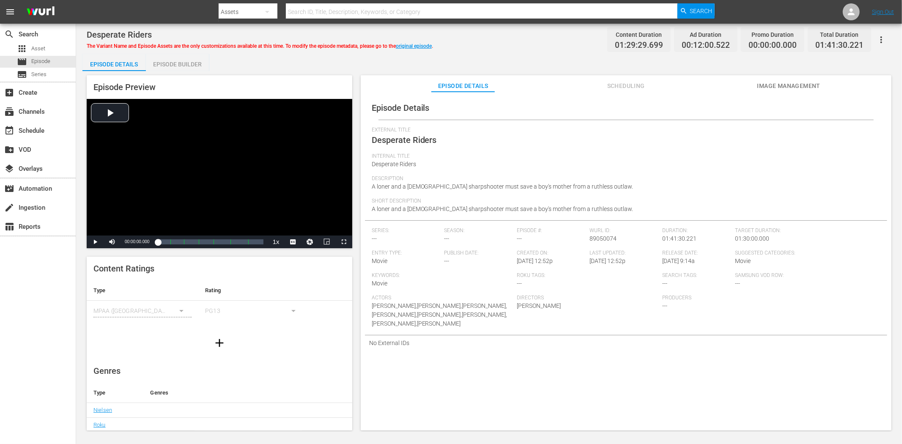
click at [808, 84] on span "Image Management" at bounding box center [788, 86] width 63 height 11
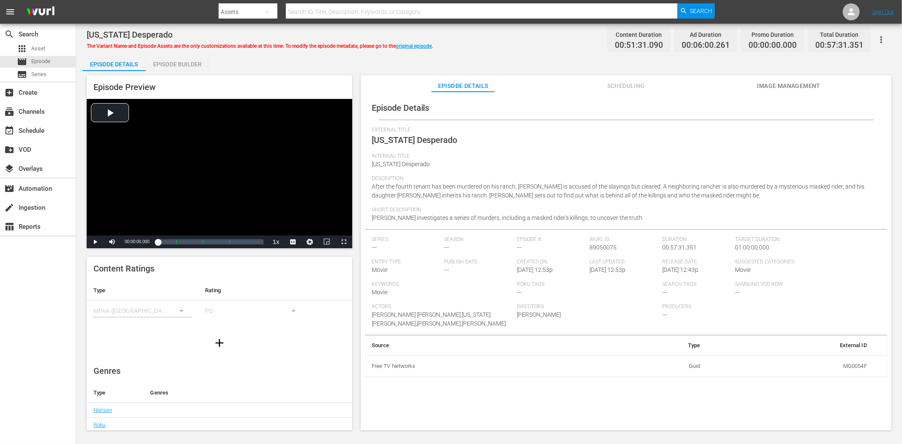
click at [804, 82] on span "Image Management" at bounding box center [788, 86] width 63 height 11
click at [786, 81] on span "Image Management" at bounding box center [788, 86] width 63 height 11
click at [794, 83] on span "Image Management" at bounding box center [788, 86] width 63 height 11
click at [788, 82] on span "Image Management" at bounding box center [788, 86] width 63 height 11
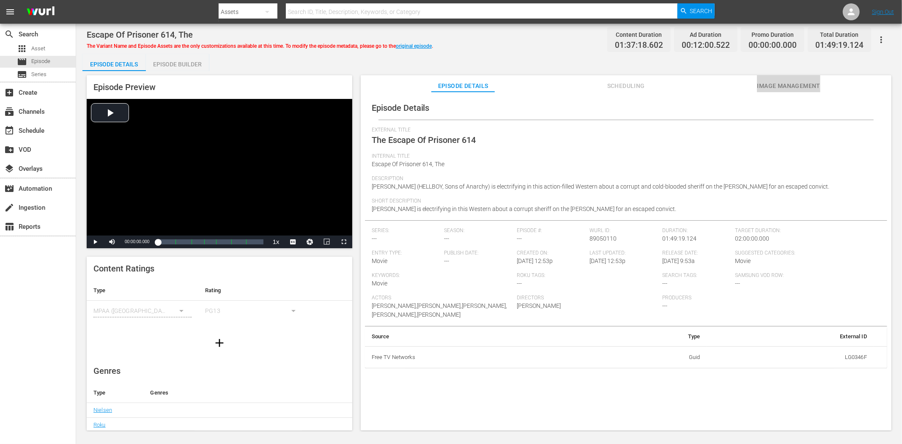
click at [769, 85] on span "Image Management" at bounding box center [788, 86] width 63 height 11
click at [789, 74] on div "Episode Preview Video Player is loading. Play Video Play Mute Current Time 00:0…" at bounding box center [488, 254] width 813 height 366
click at [787, 82] on span "Image Management" at bounding box center [788, 86] width 63 height 11
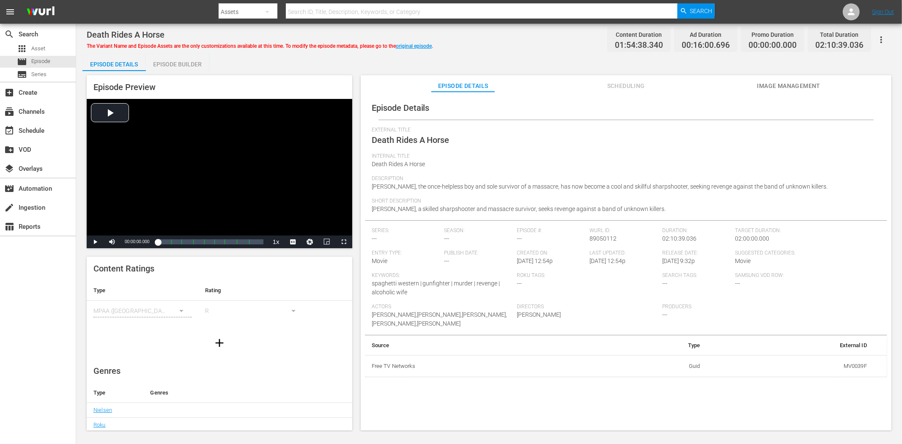
click at [779, 81] on span "Image Management" at bounding box center [788, 86] width 63 height 11
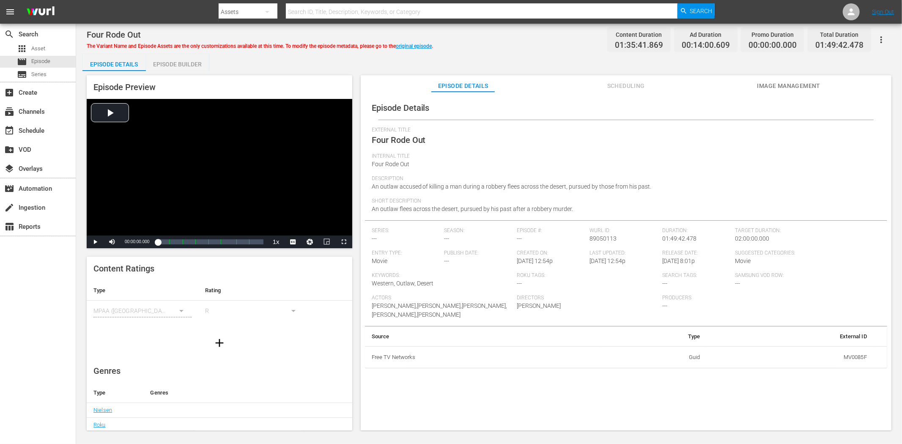
click at [778, 83] on span "Image Management" at bounding box center [788, 86] width 63 height 11
